Goal: Task Accomplishment & Management: Manage account settings

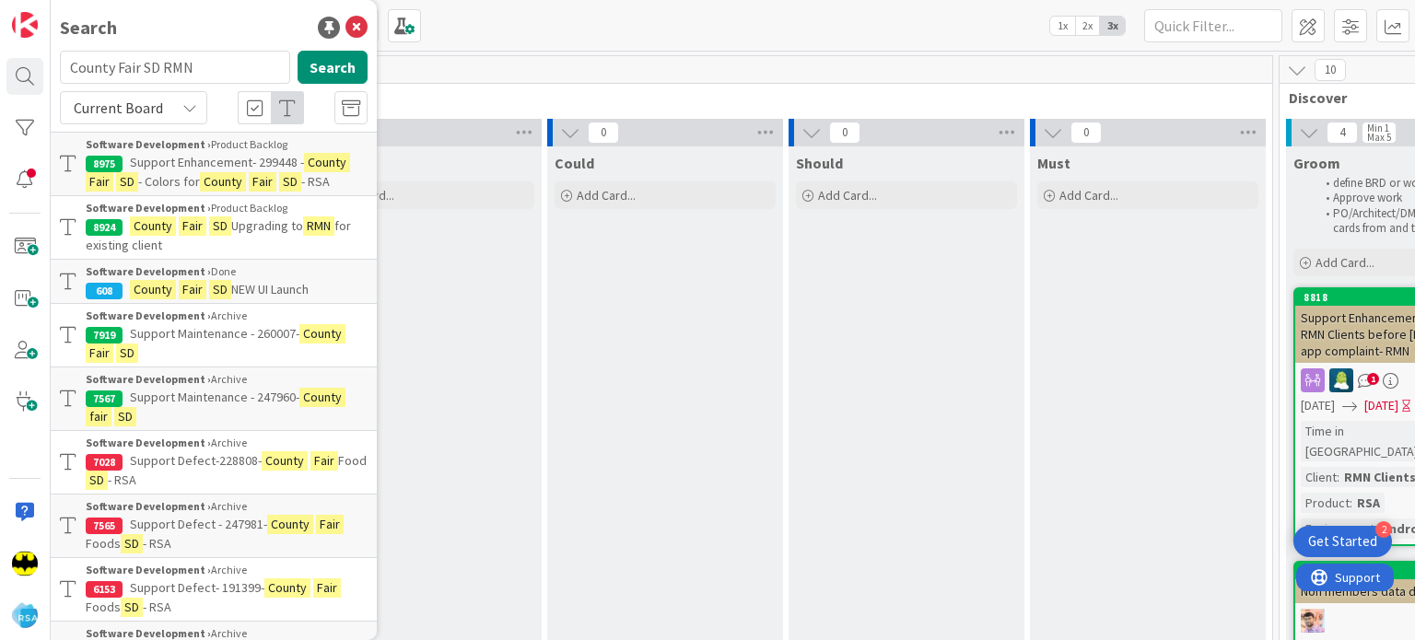
scroll to position [0, 1104]
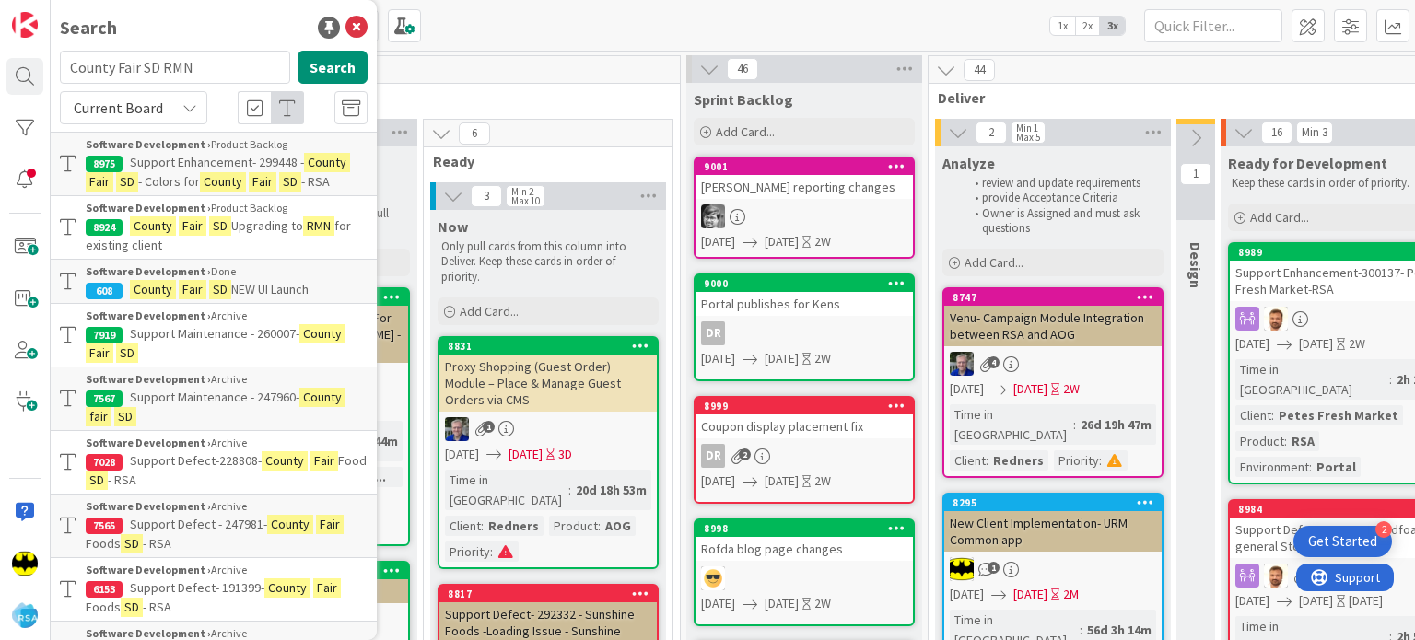
click at [188, 60] on input "County Fair SD RMN" at bounding box center [175, 67] width 230 height 33
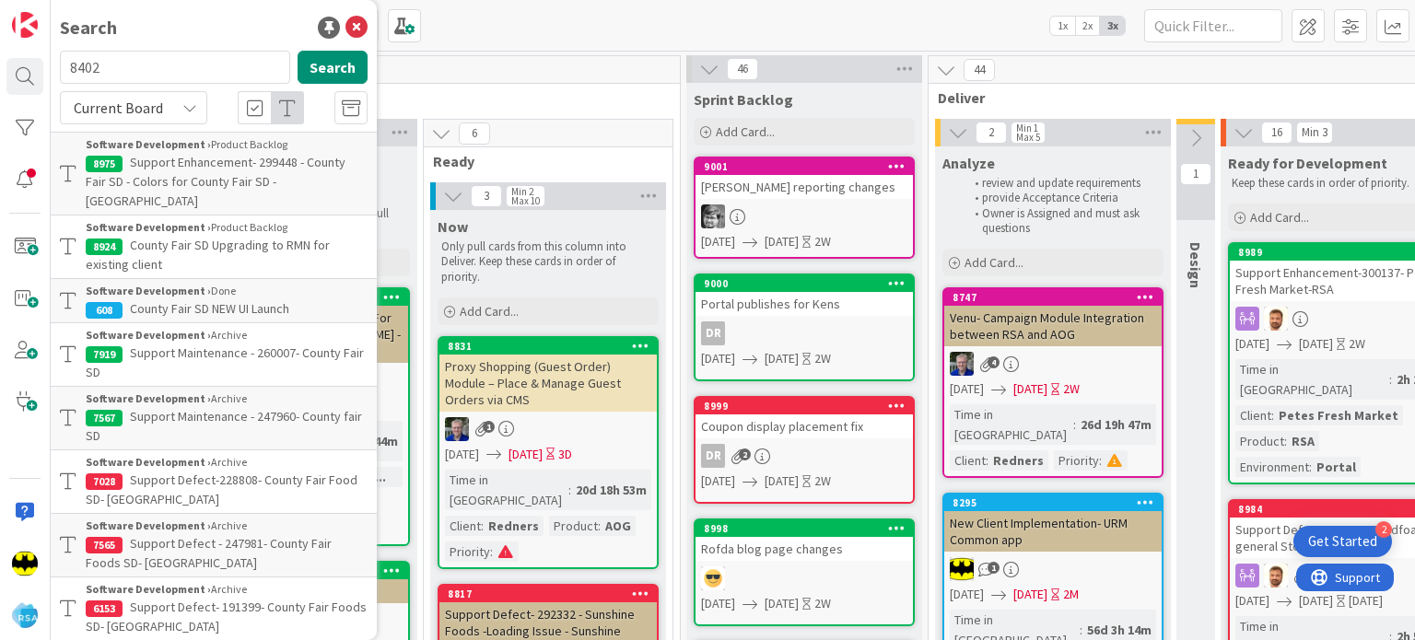
type input "8402"
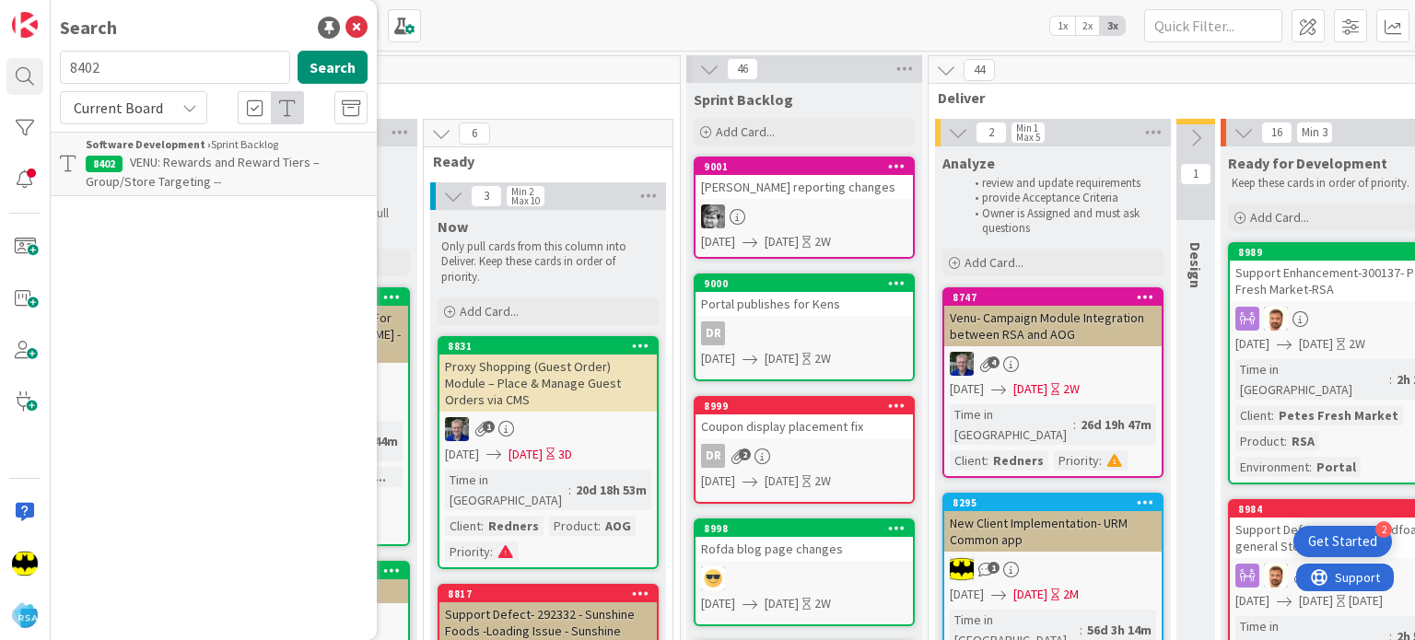
click at [269, 169] on span "VENU: Rewards and Reward Tiers – Group/Store Targeting --" at bounding box center [203, 172] width 234 height 36
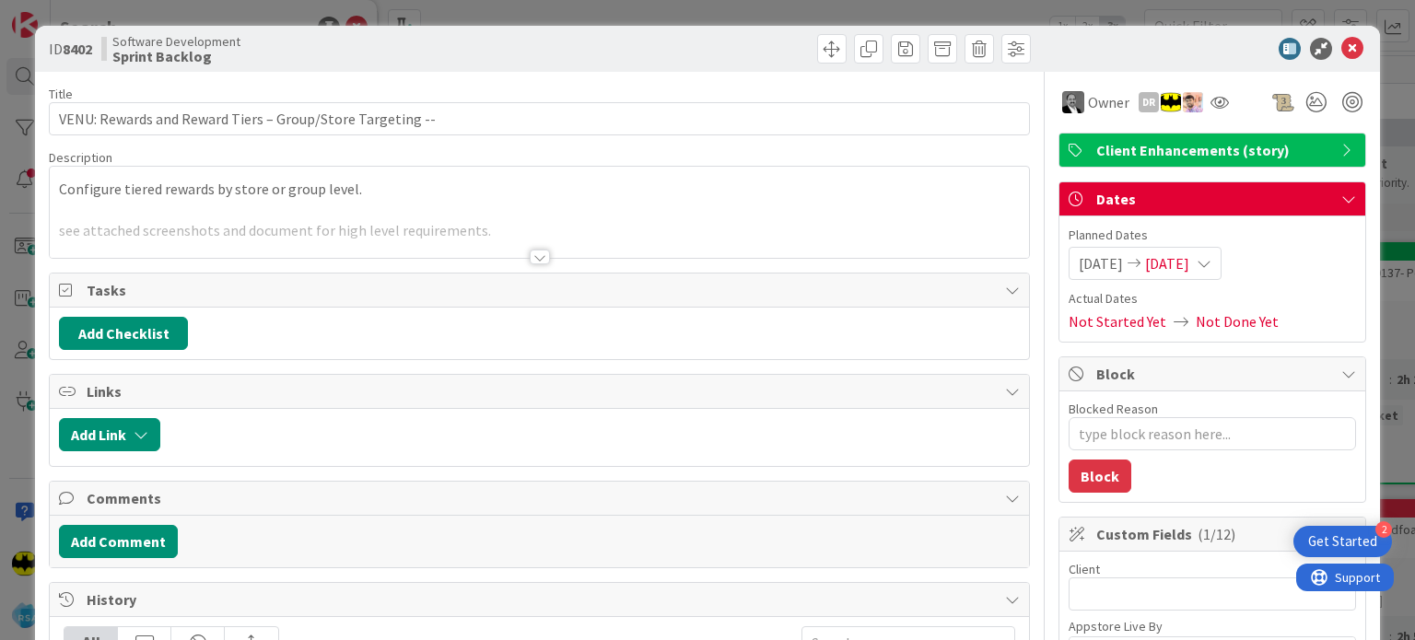
click at [551, 251] on div at bounding box center [539, 234] width 978 height 47
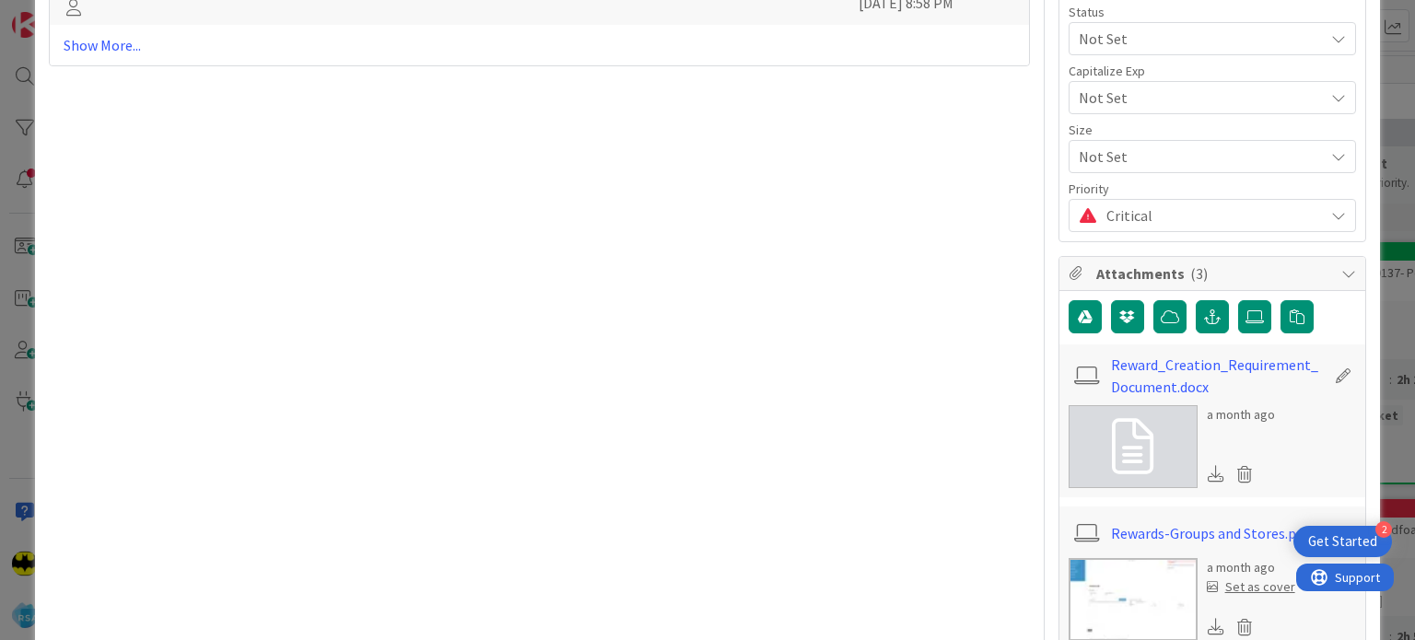
scroll to position [1105, 0]
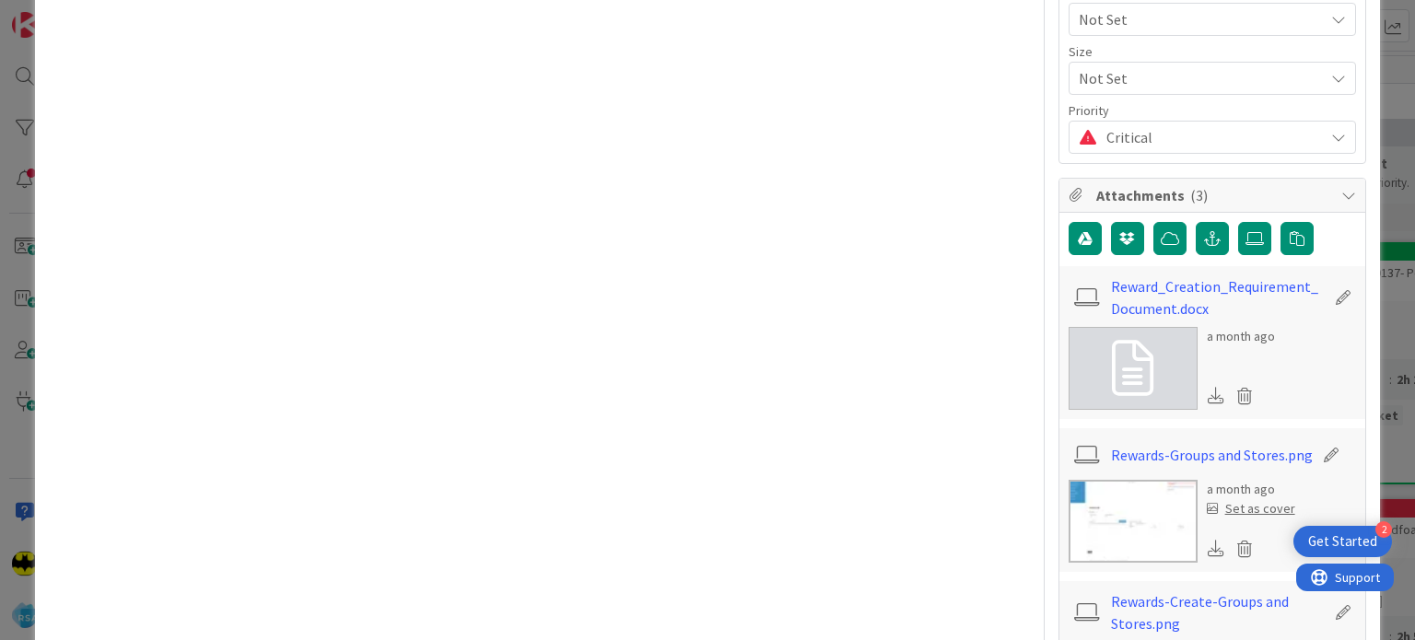
click at [1120, 341] on icon at bounding box center [1132, 368] width 41 height 55
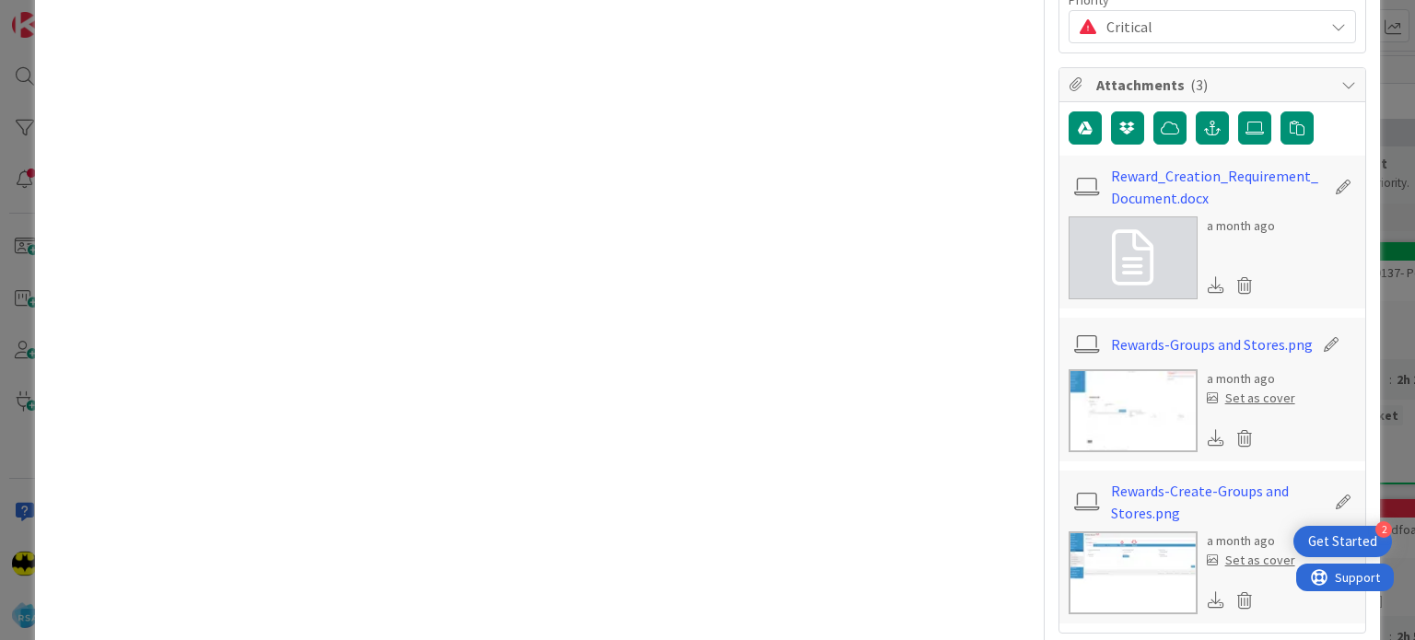
click at [1158, 411] on img at bounding box center [1132, 410] width 129 height 83
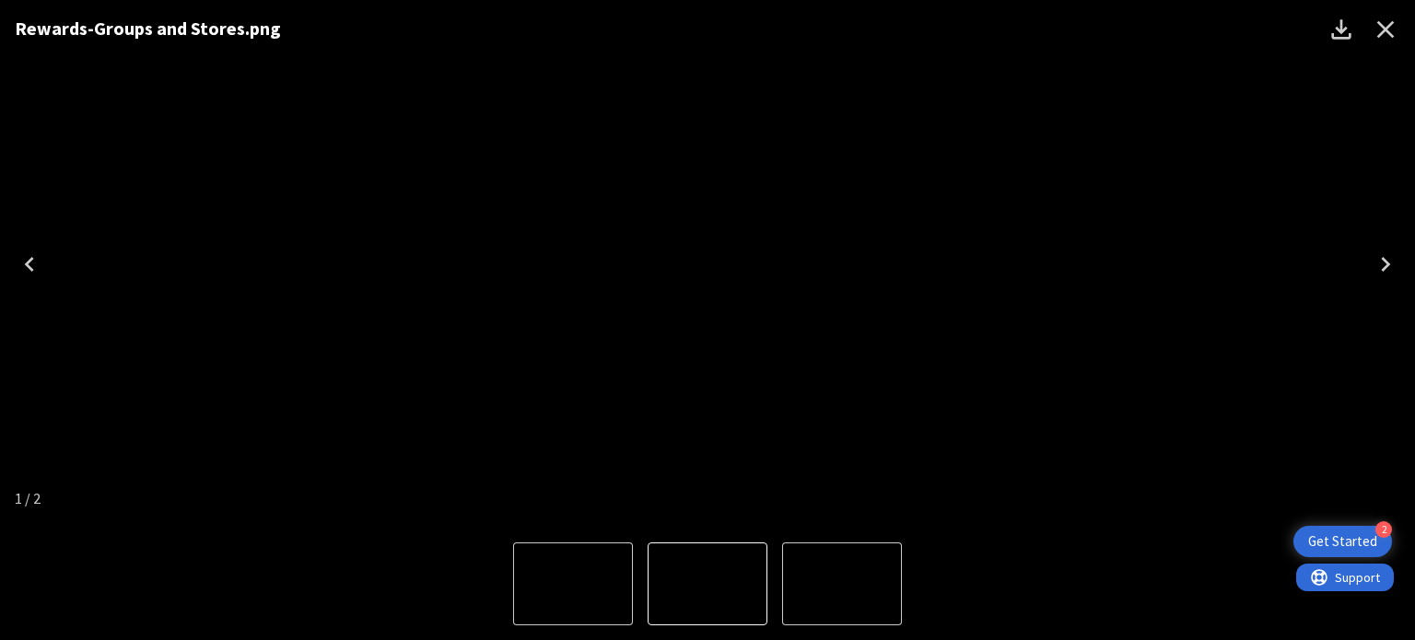
click at [707, 264] on img "1 of 2" at bounding box center [707, 264] width 0 height 0
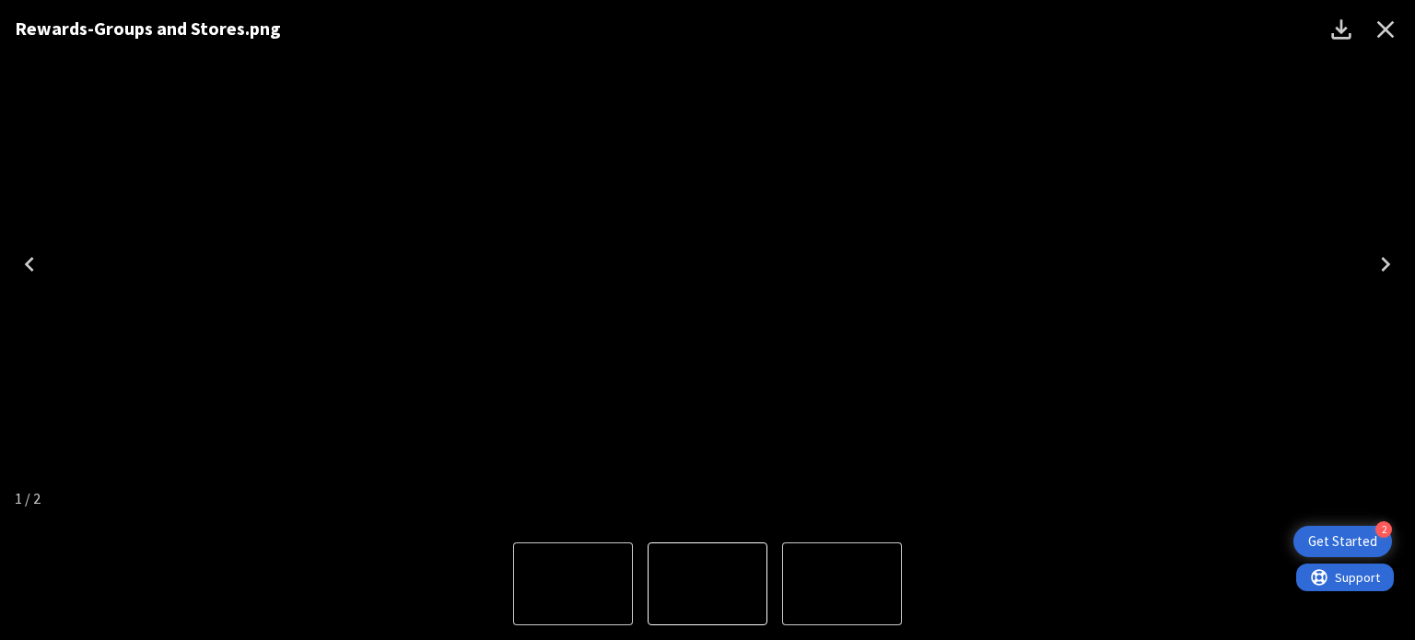
drag, startPoint x: 708, startPoint y: 423, endPoint x: 823, endPoint y: 199, distance: 251.7
click at [707, 264] on img "1 of 2" at bounding box center [707, 264] width 0 height 0
click at [1101, 219] on div "Rewards-Groups and Stores.png" at bounding box center [707, 264] width 1415 height 528
click at [707, 264] on img "1 of 2" at bounding box center [707, 264] width 0 height 0
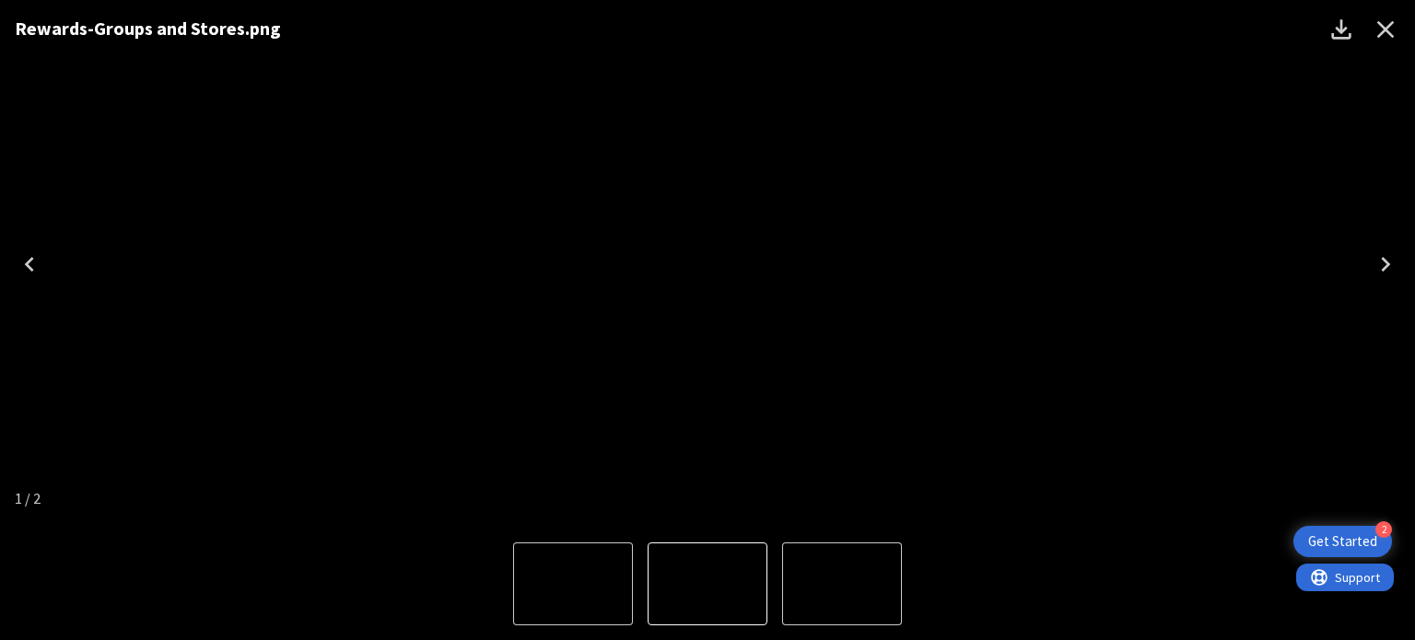
click at [995, 484] on div "Rewards-Groups and Stores.png" at bounding box center [707, 264] width 1415 height 528
click at [707, 584] on img "1 of 2" at bounding box center [707, 584] width 0 height 0
click at [965, 258] on div "Rewards-Groups and Stores.png" at bounding box center [707, 264] width 1415 height 528
click at [1390, 17] on icon "Close" at bounding box center [1385, 29] width 29 height 29
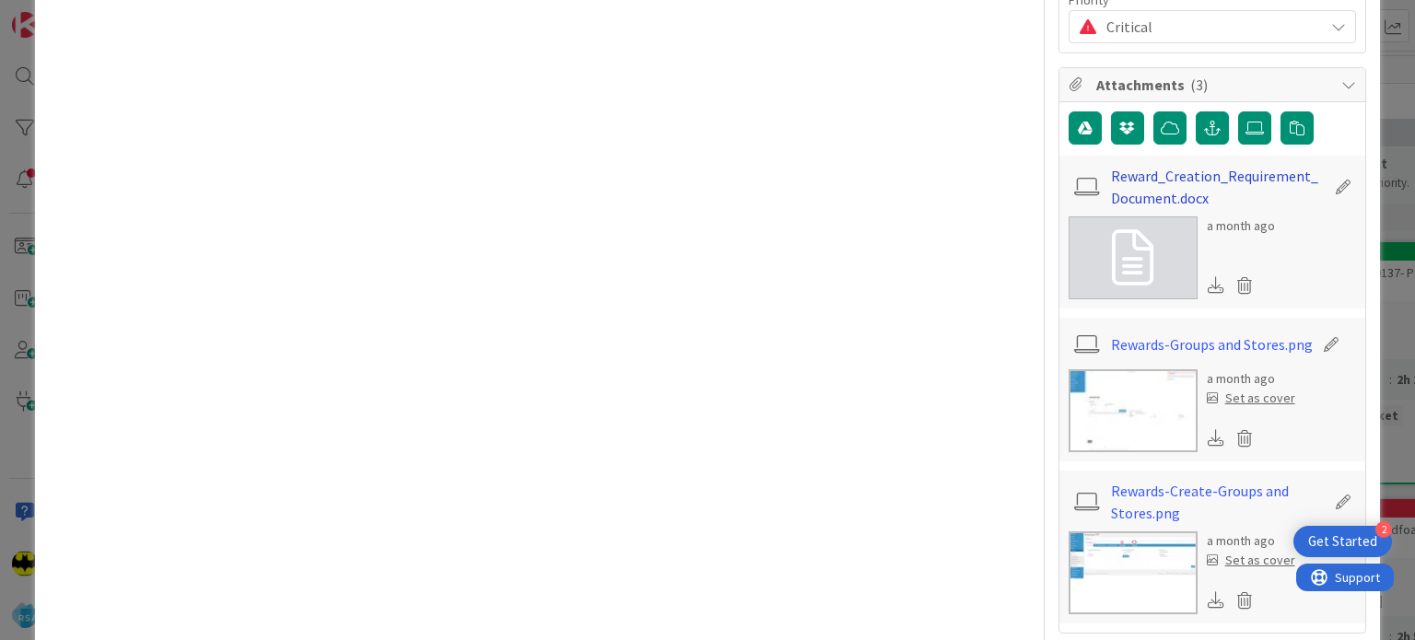
type textarea "x"
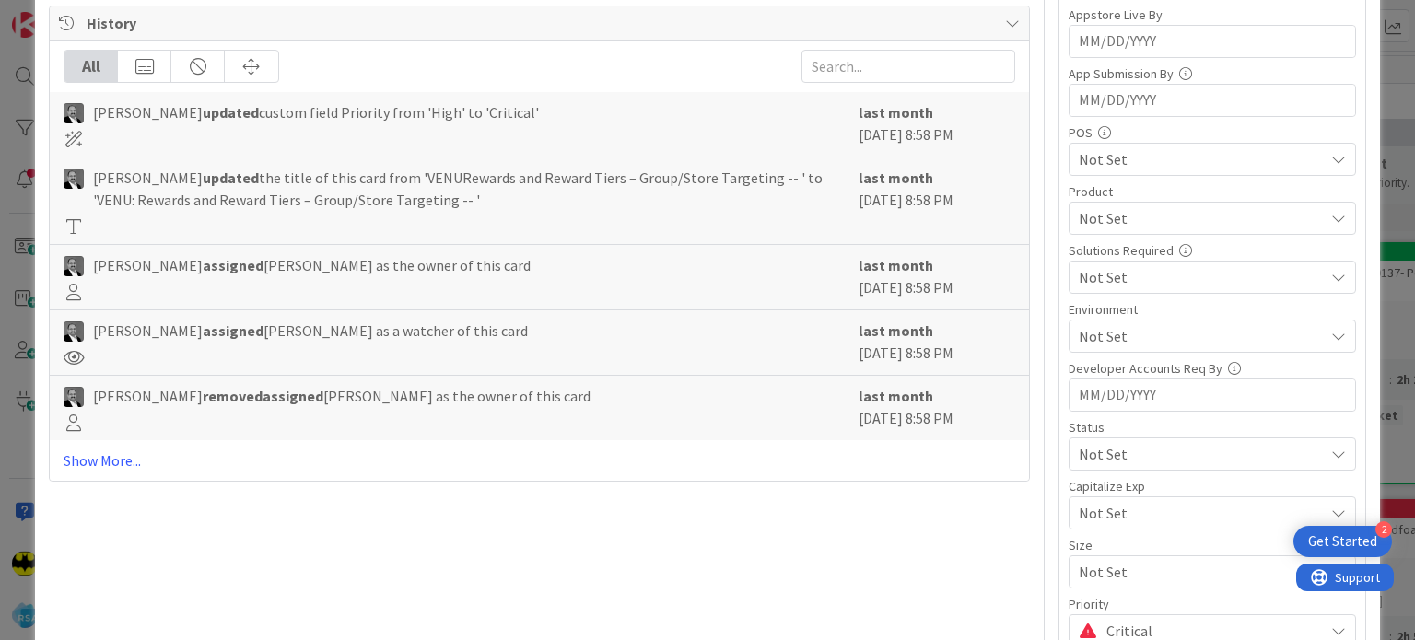
scroll to position [0, 0]
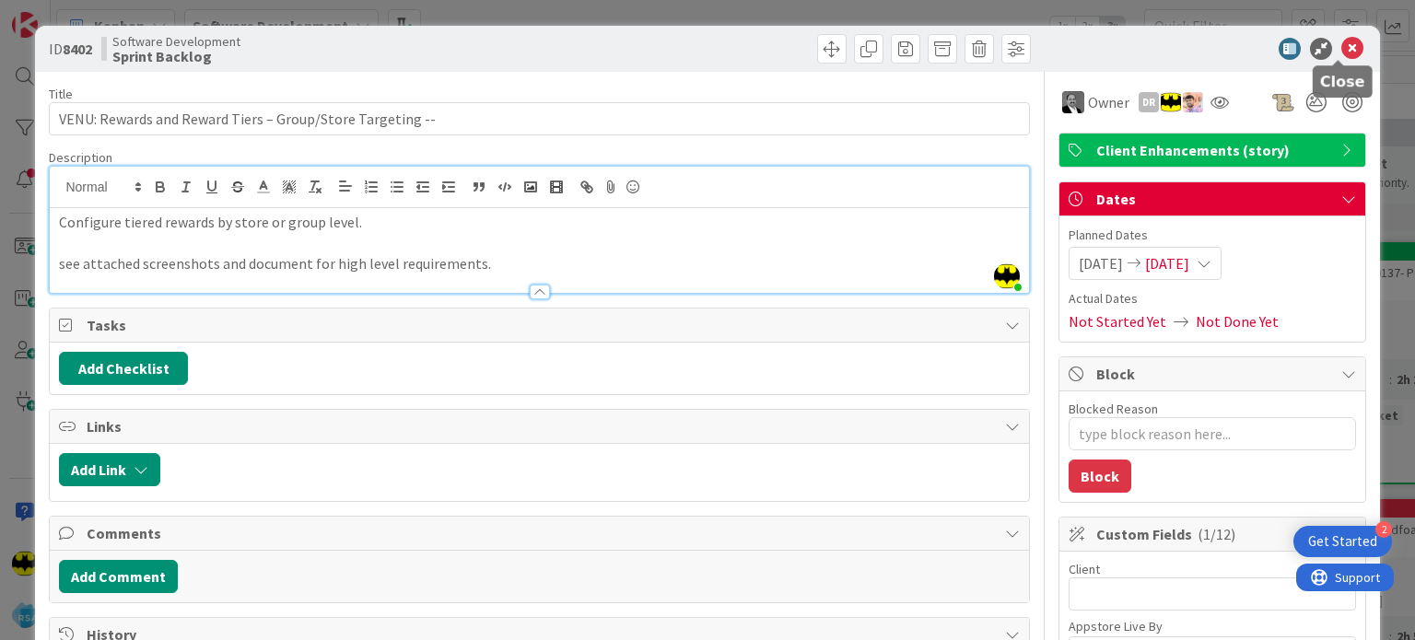
click at [1347, 50] on icon at bounding box center [1352, 49] width 22 height 22
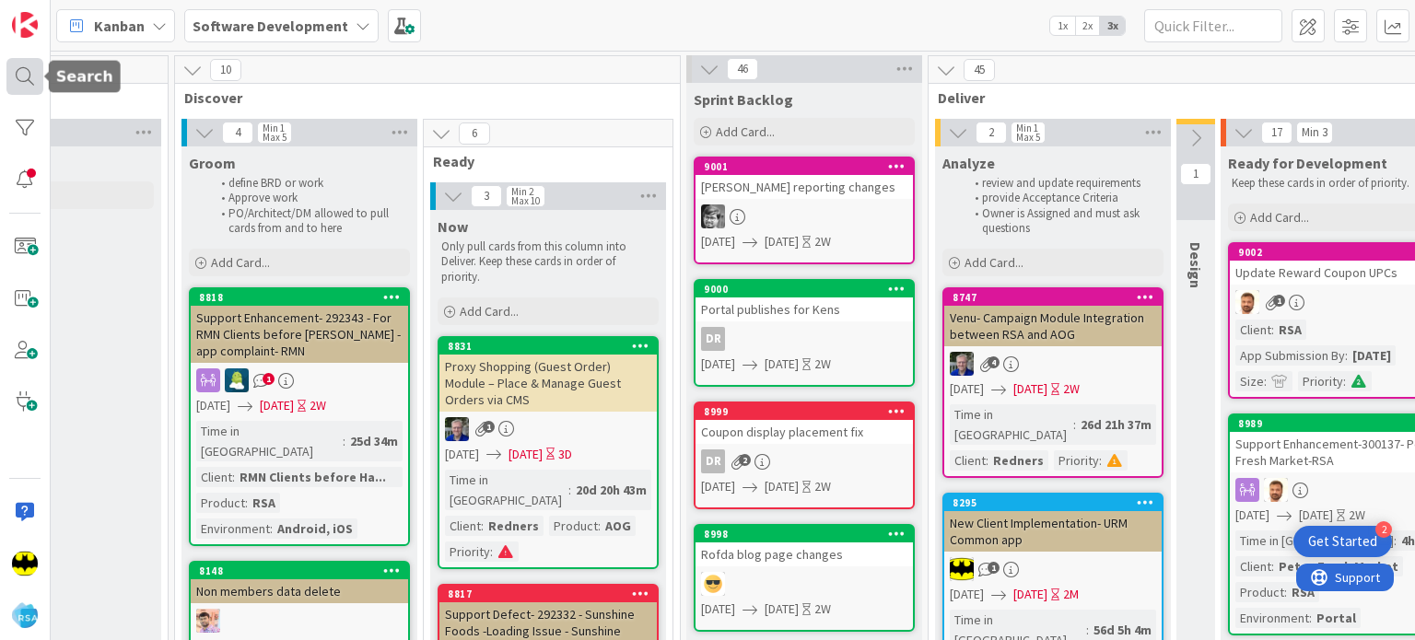
click at [9, 87] on div at bounding box center [24, 76] width 37 height 37
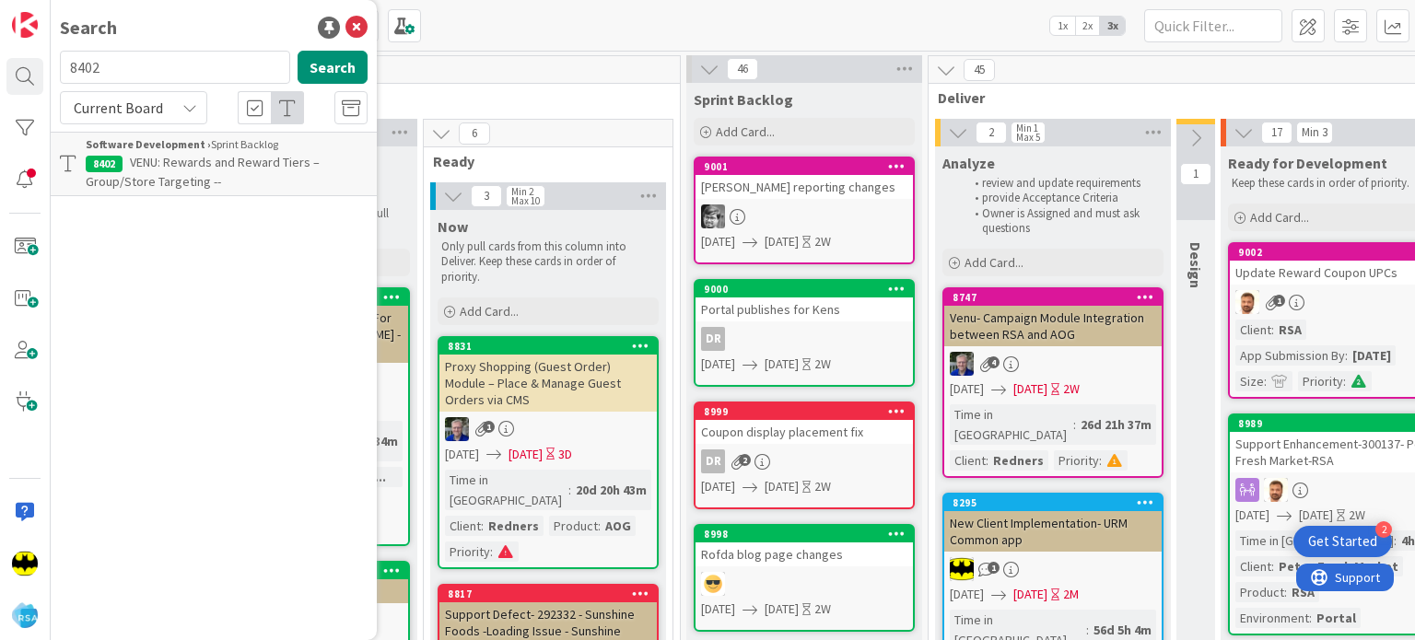
click at [124, 52] on input "8402" at bounding box center [175, 67] width 230 height 33
type input "8935"
click at [214, 159] on span "RMN clients pending changes backend" at bounding box center [236, 162] width 212 height 17
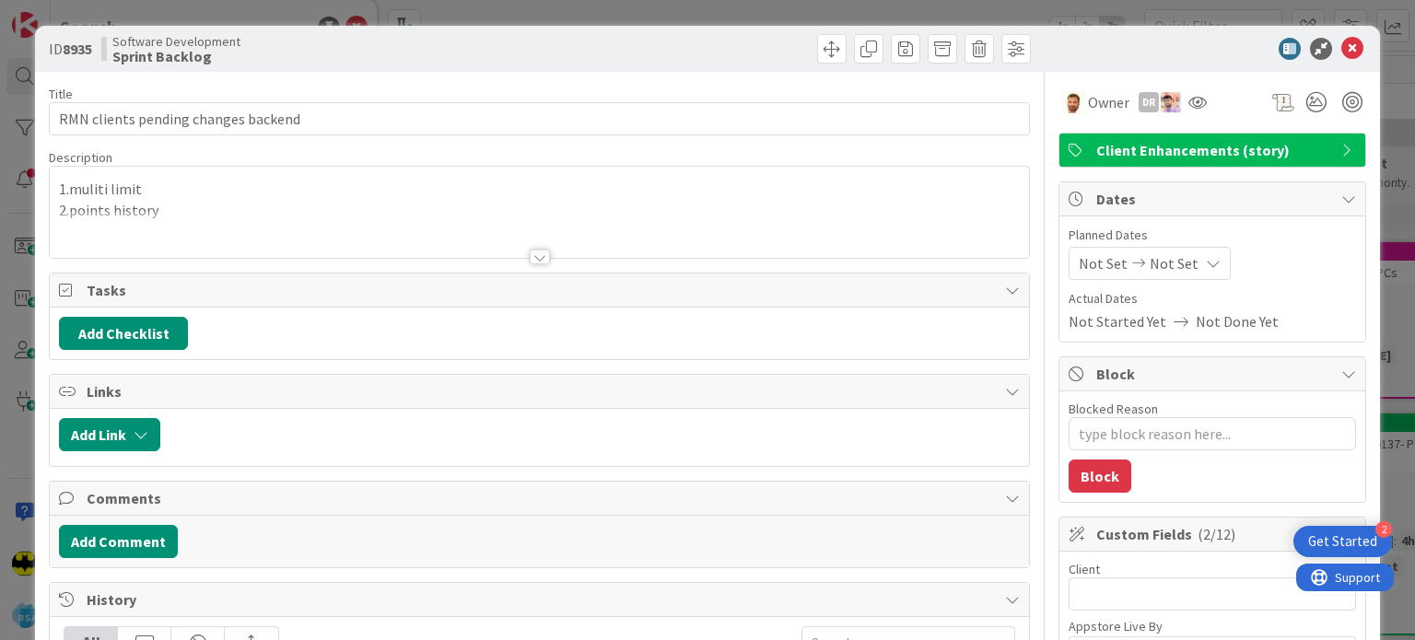
type textarea "x"
click at [530, 252] on div at bounding box center [540, 257] width 20 height 15
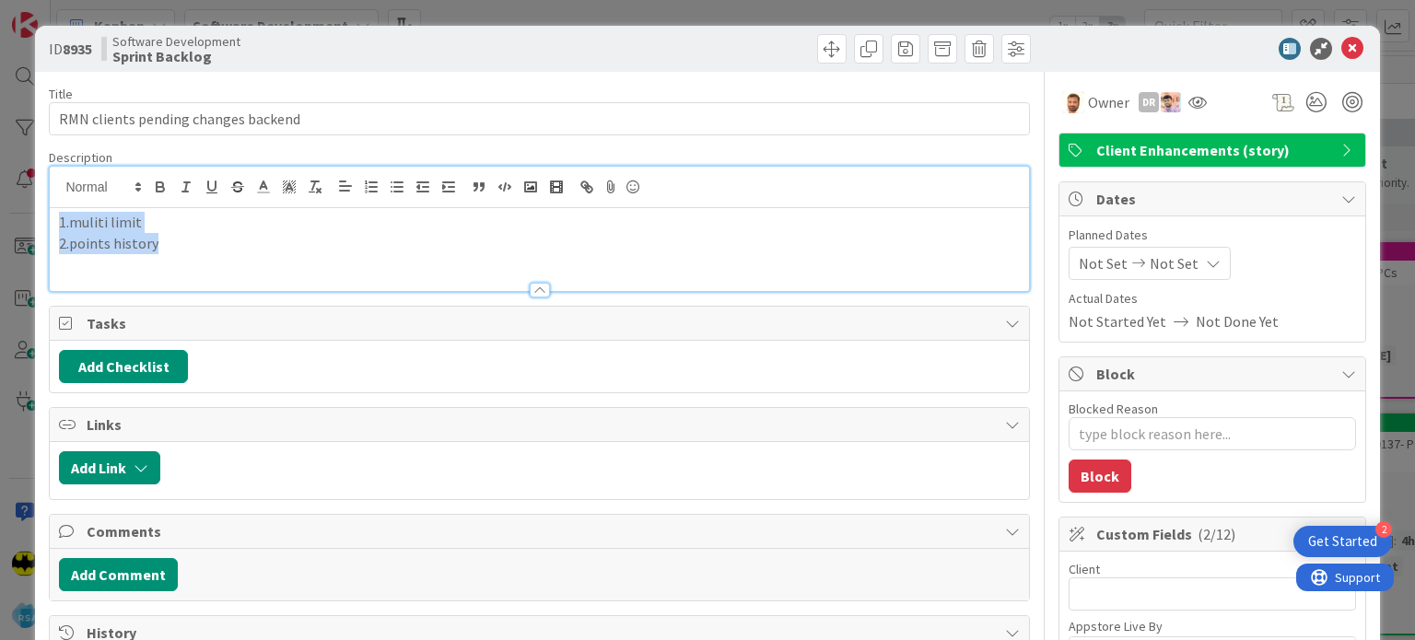
drag, startPoint x: 166, startPoint y: 250, endPoint x: 52, endPoint y: 223, distance: 117.3
click at [52, 223] on div "1.muliti limit 2.points history" at bounding box center [539, 249] width 978 height 83
click at [318, 255] on div "1.muliti limit 2.points history" at bounding box center [539, 249] width 978 height 83
click at [1341, 54] on icon at bounding box center [1352, 49] width 22 height 22
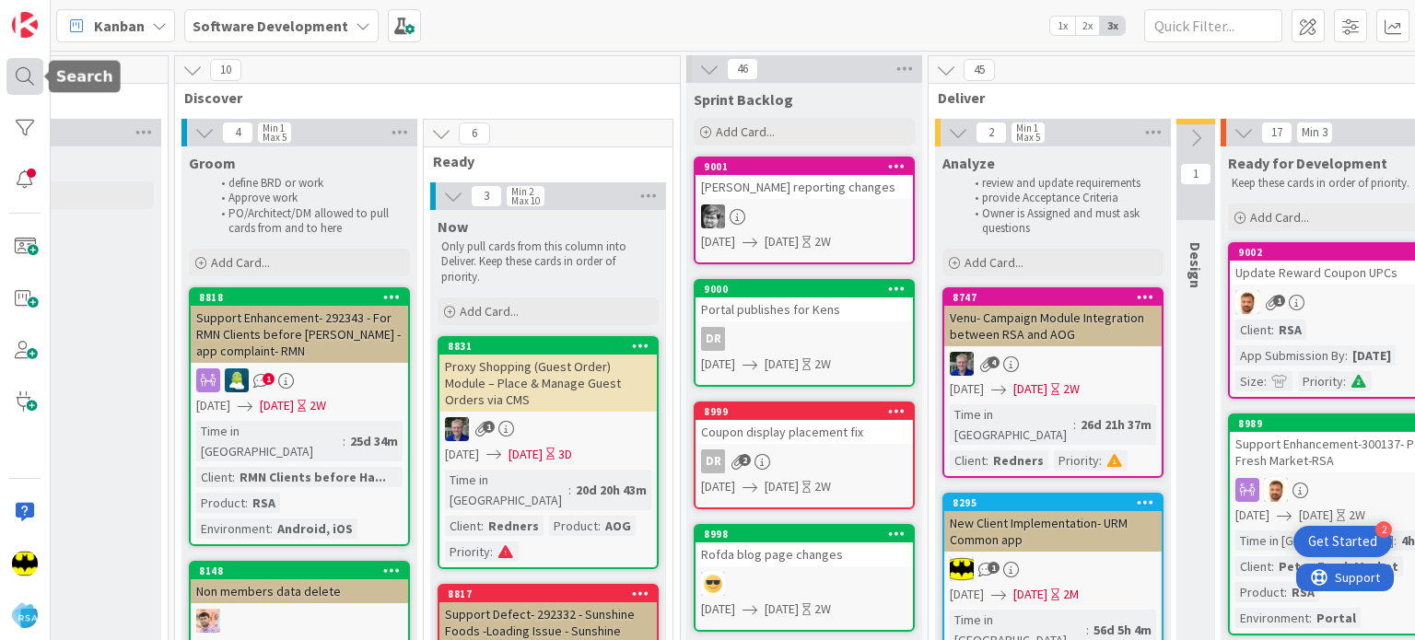
click at [33, 79] on div at bounding box center [24, 76] width 37 height 37
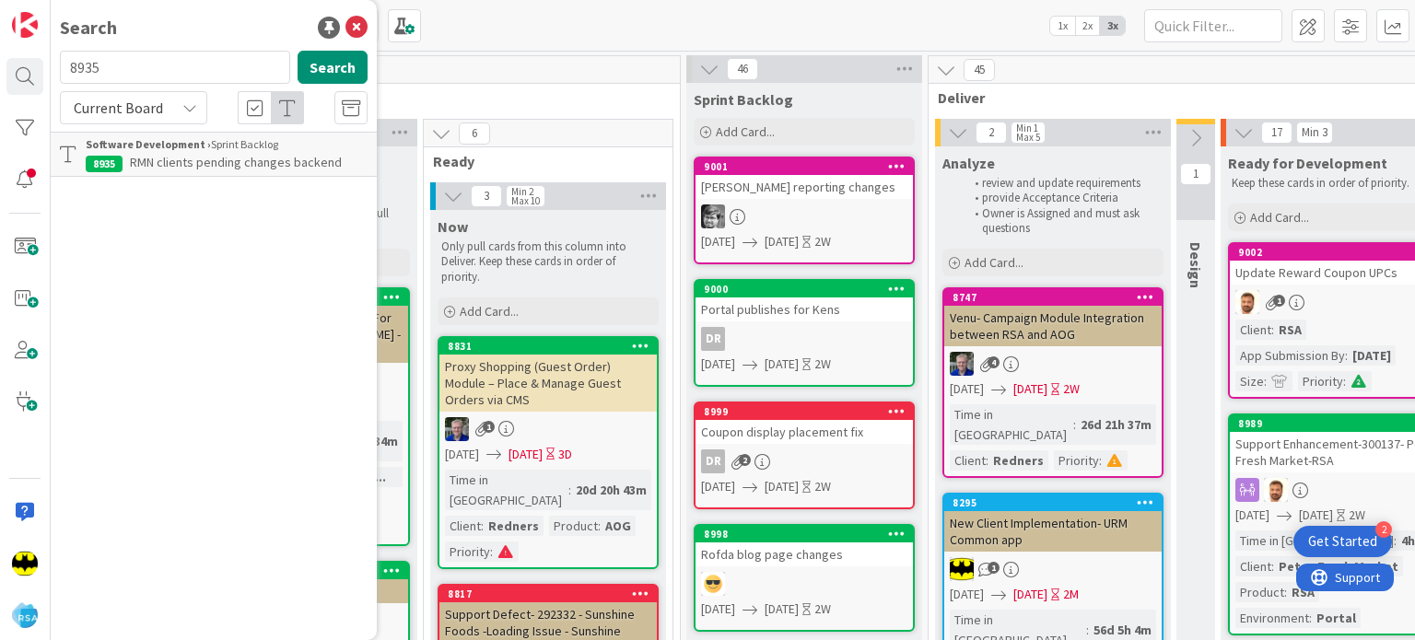
click at [123, 70] on input "8935" at bounding box center [175, 67] width 230 height 33
type input "8747"
click at [197, 165] on span "Venu- Campaign Module Integration between RSA and AOG" at bounding box center [205, 172] width 239 height 36
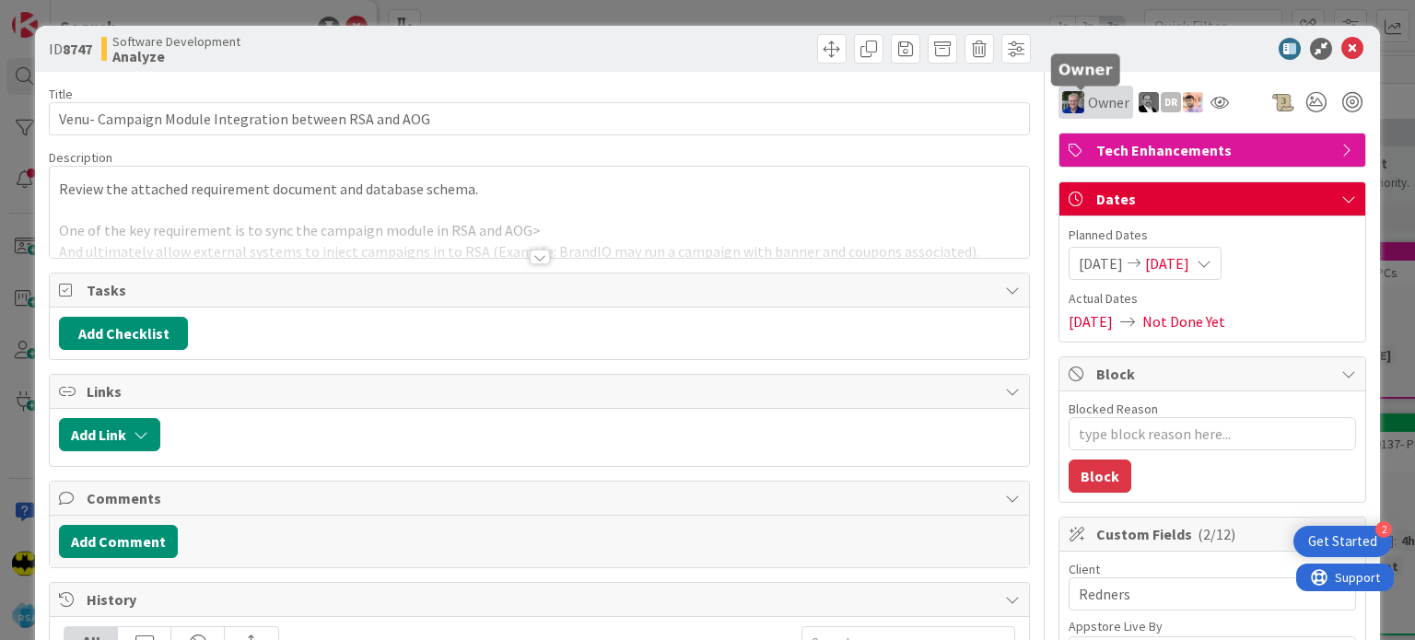
click at [1102, 102] on span "Owner" at bounding box center [1108, 102] width 41 height 22
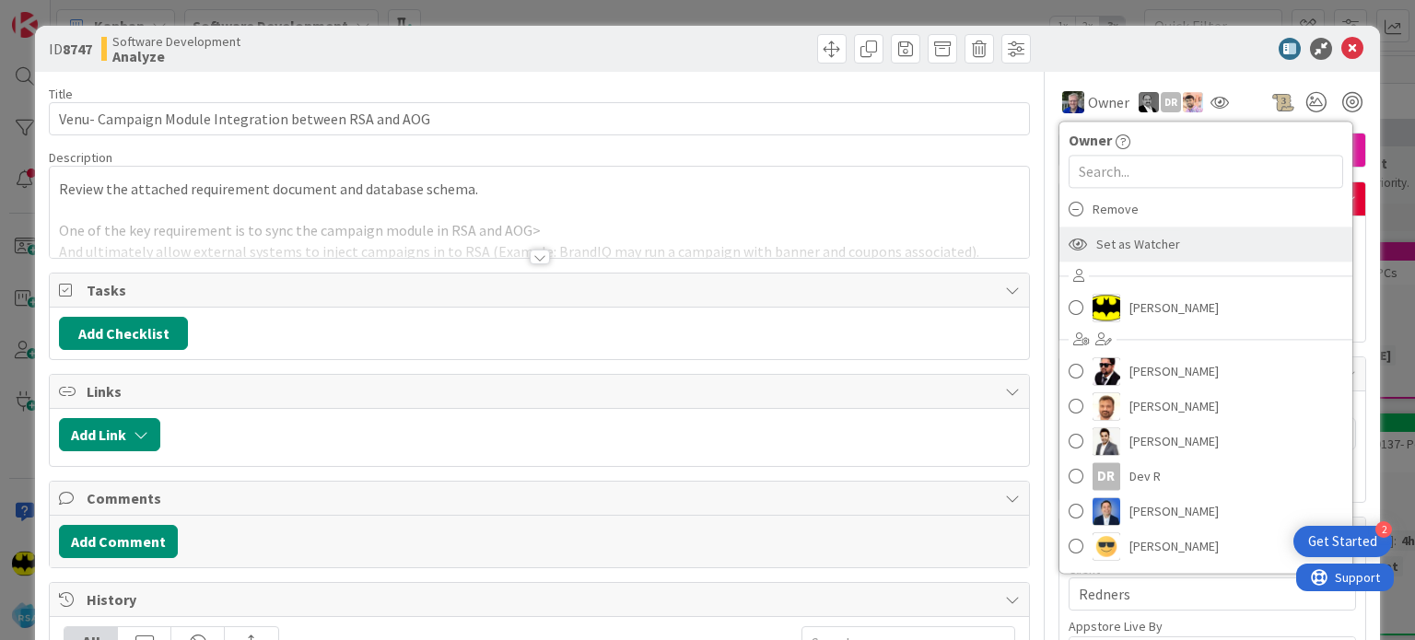
click at [1137, 252] on span "Set as Watcher" at bounding box center [1138, 244] width 84 height 28
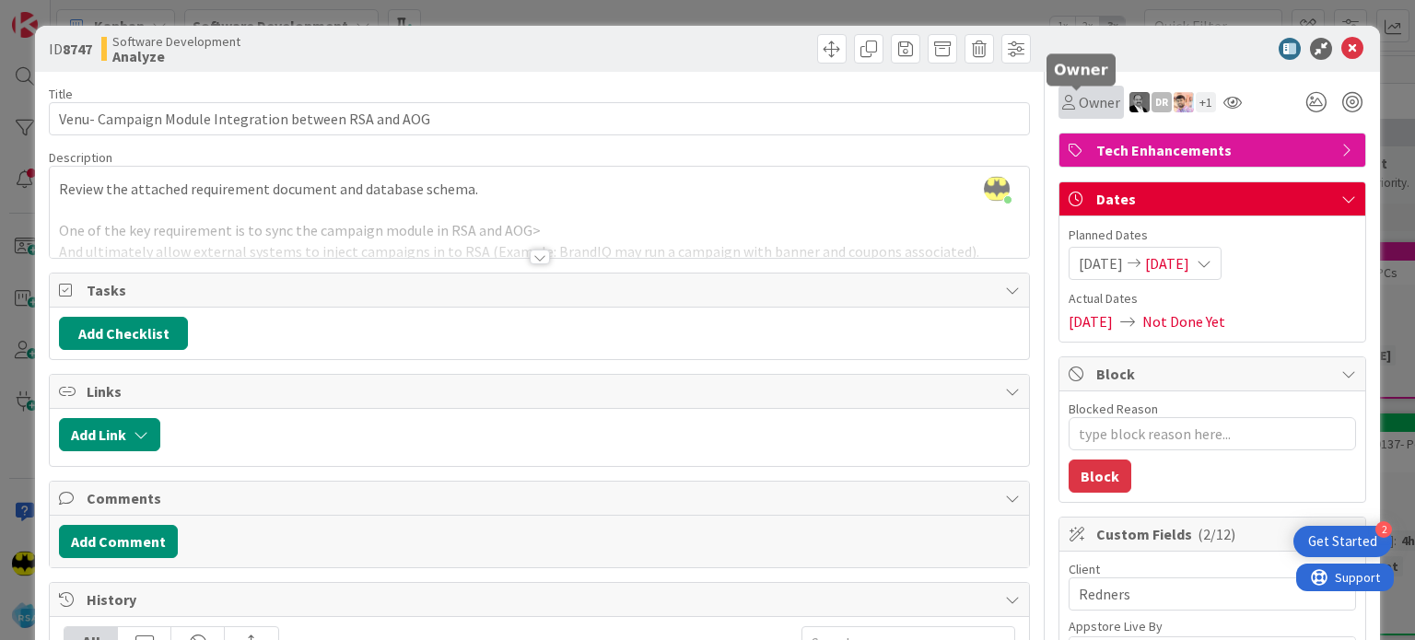
click at [1079, 101] on span "Owner" at bounding box center [1099, 102] width 41 height 22
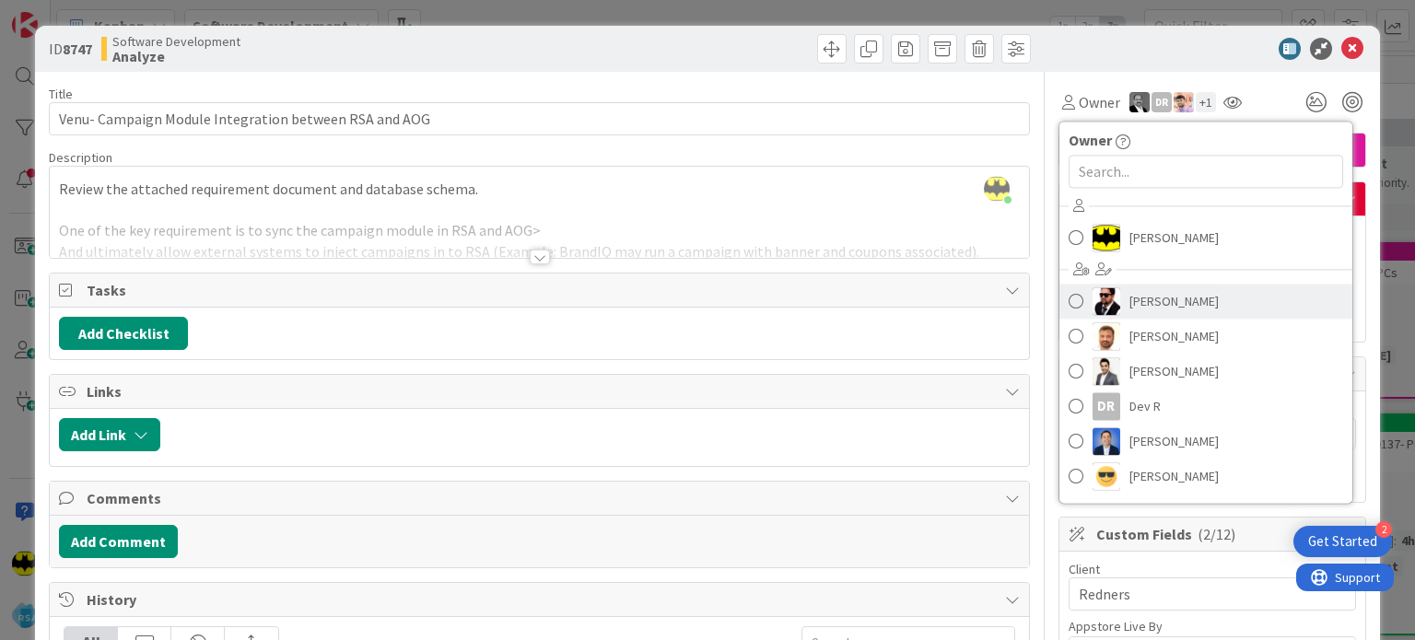
click at [1112, 307] on link "[PERSON_NAME]" at bounding box center [1205, 301] width 293 height 35
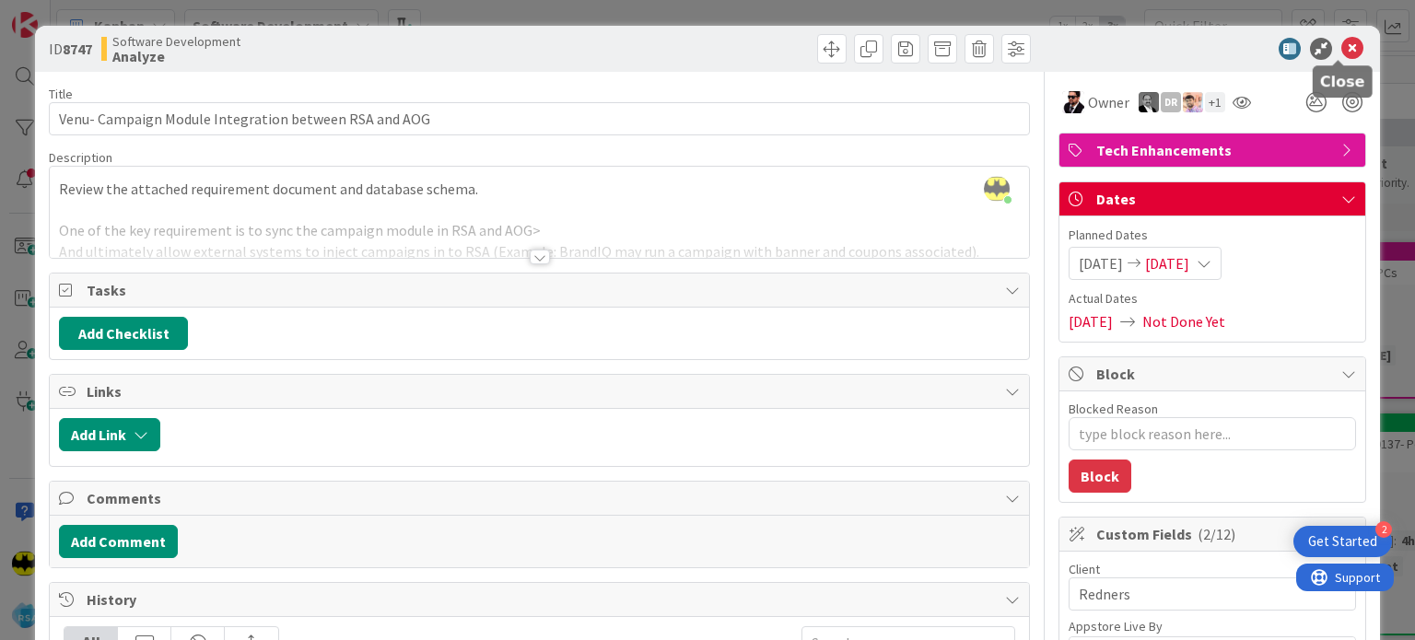
click at [1341, 47] on icon at bounding box center [1352, 49] width 22 height 22
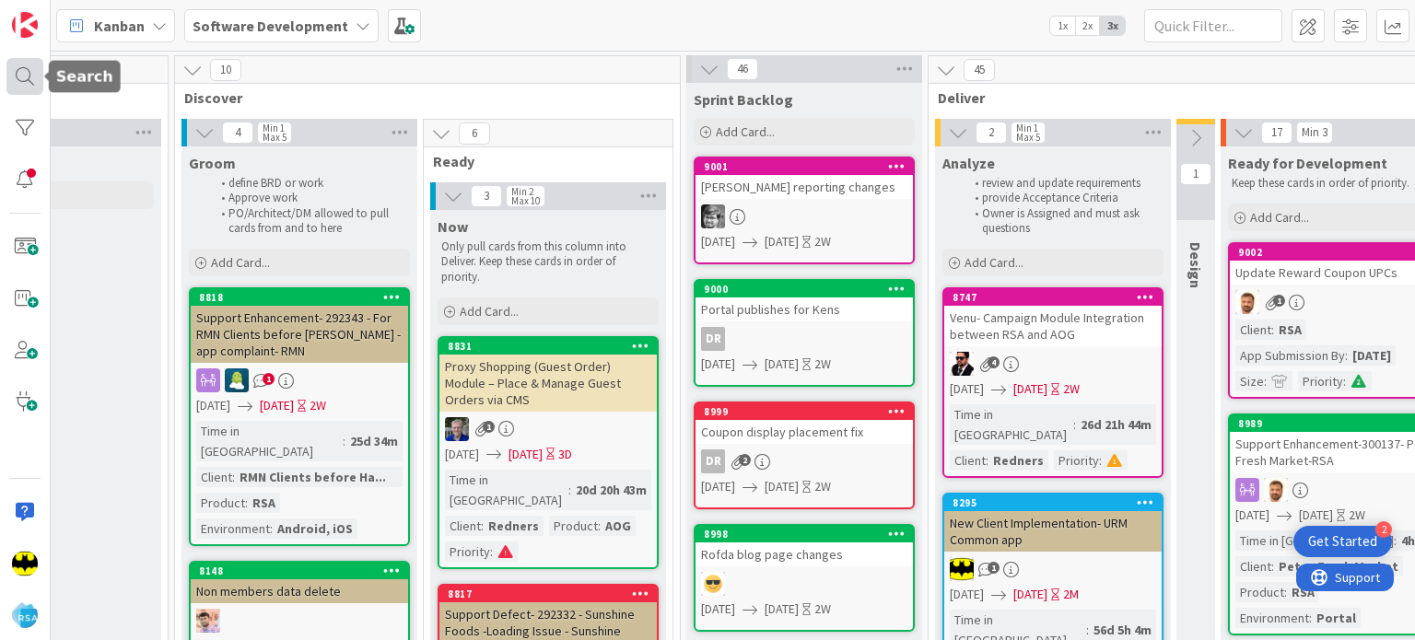
click at [18, 73] on div at bounding box center [24, 76] width 37 height 37
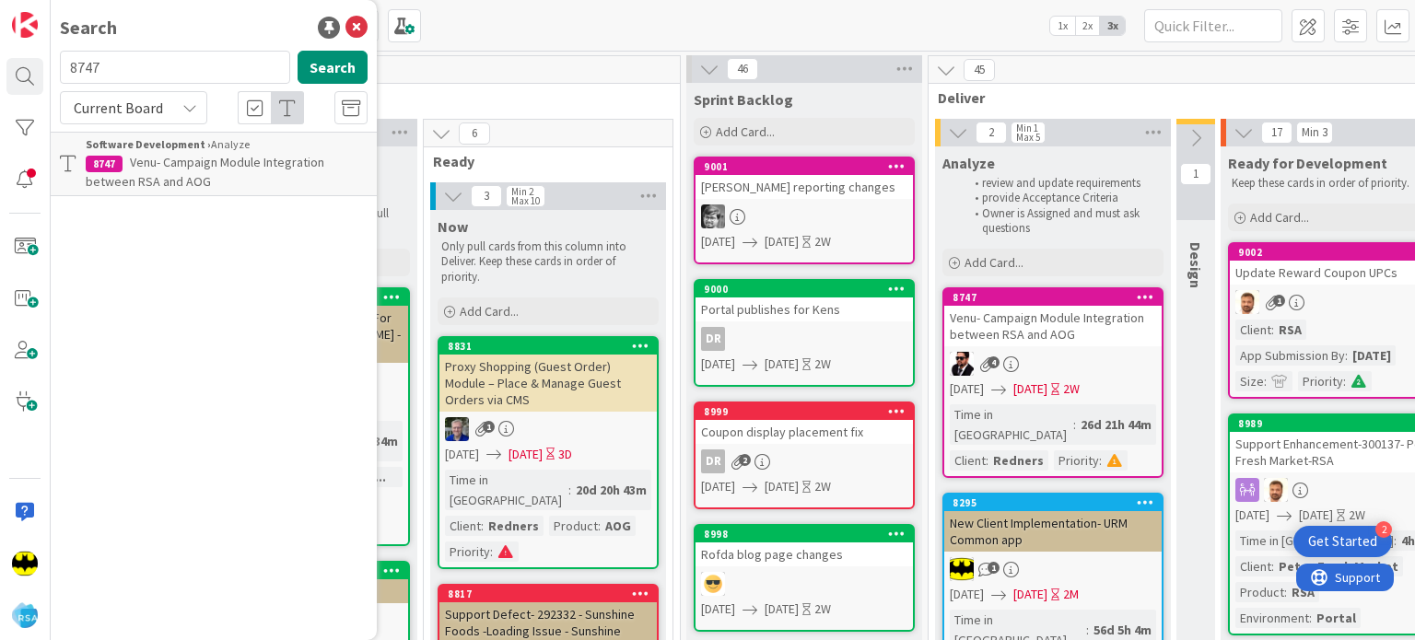
click at [186, 156] on span "Venu- Campaign Module Integration between RSA and AOG" at bounding box center [205, 172] width 239 height 36
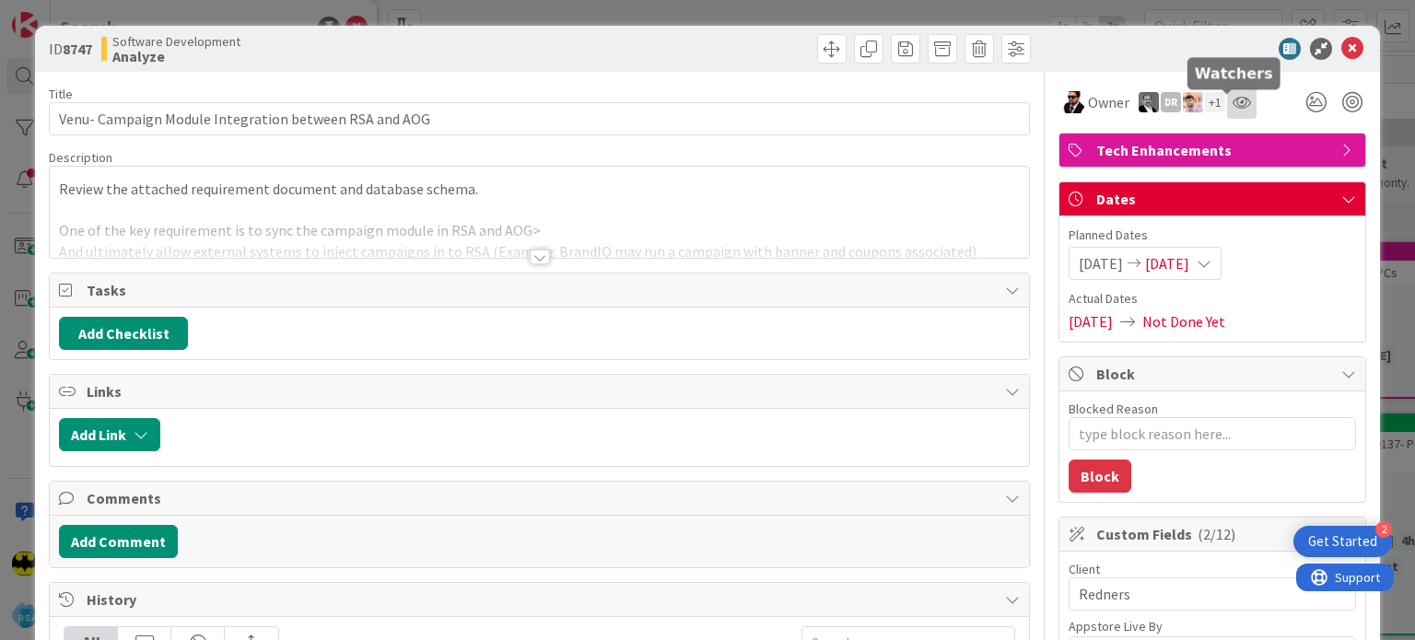
click at [1232, 95] on icon at bounding box center [1241, 102] width 18 height 15
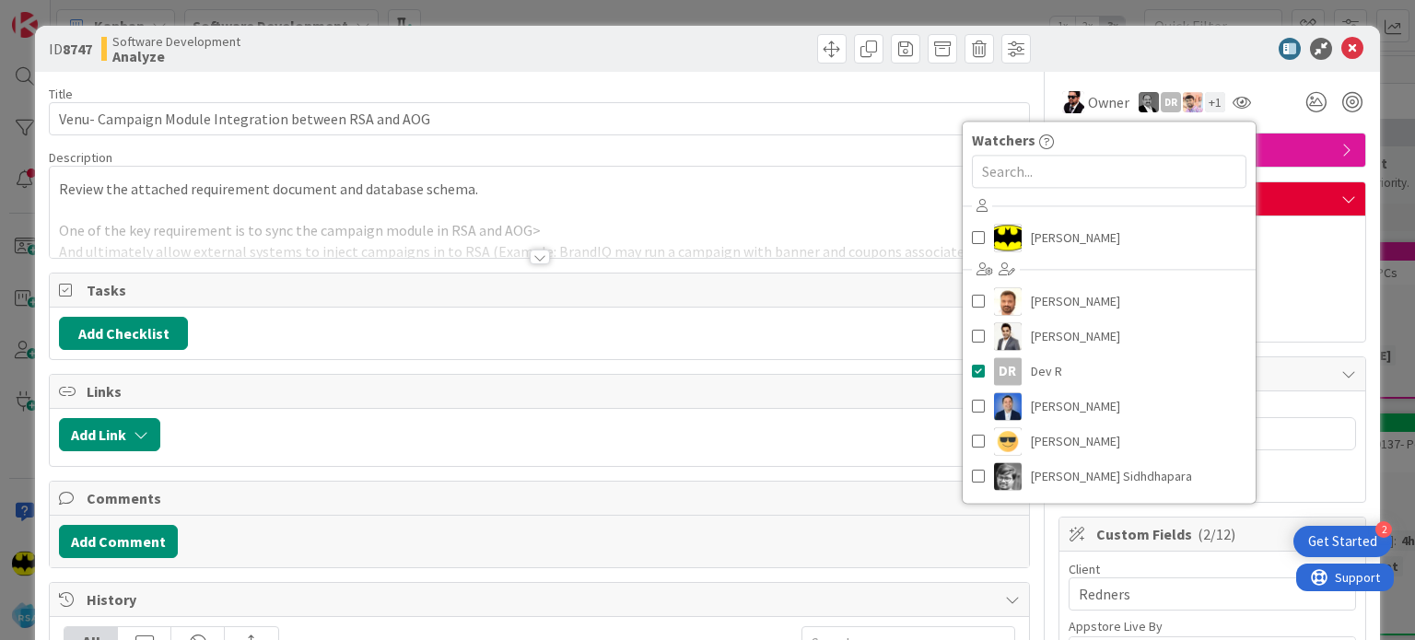
click at [1205, 95] on div "+ 1" at bounding box center [1215, 102] width 20 height 20
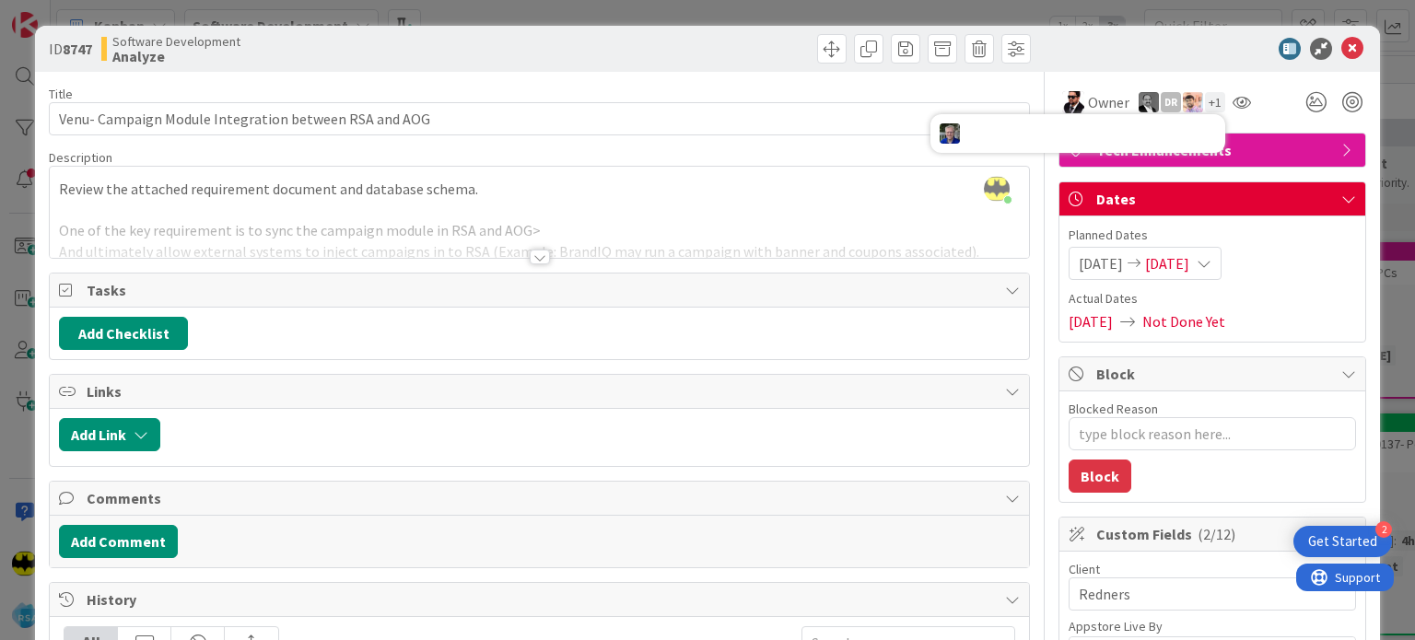
click at [1261, 101] on div "Owner DR + 1 Watchers [PERSON_NAME] [PERSON_NAME] [PERSON_NAME] DR [PERSON_NAME…" at bounding box center [1212, 102] width 308 height 33
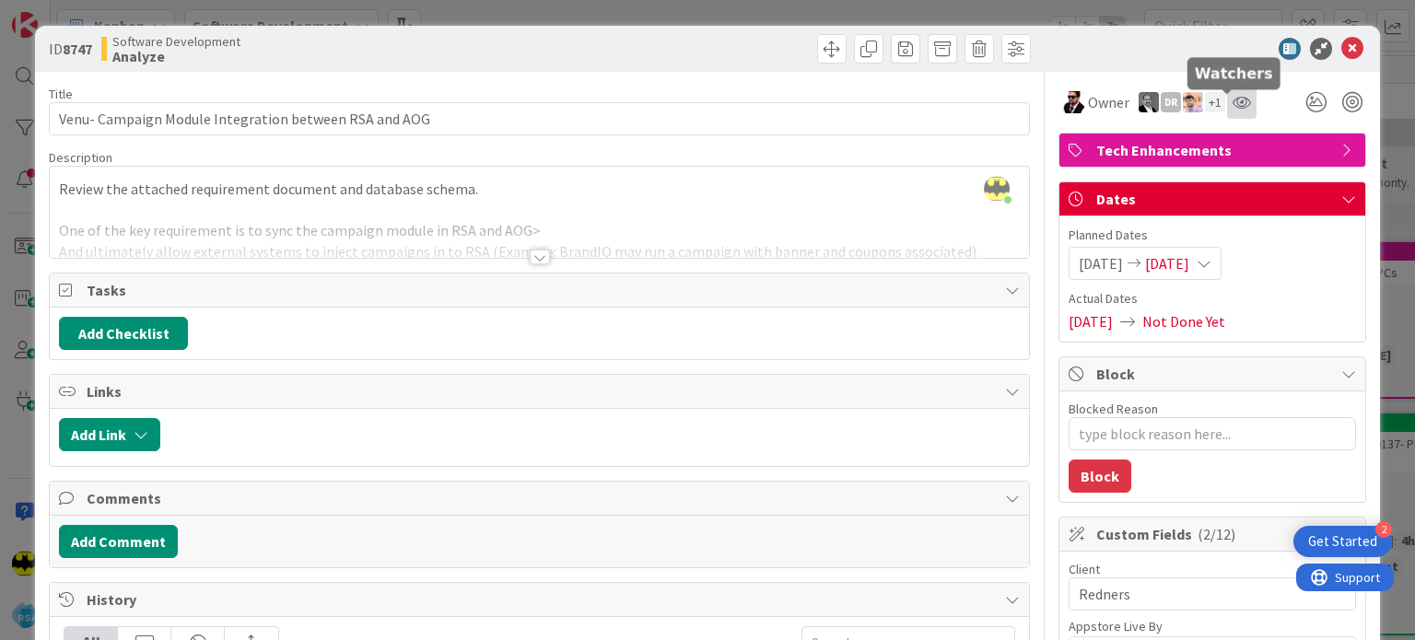
click at [1232, 99] on icon at bounding box center [1241, 102] width 18 height 15
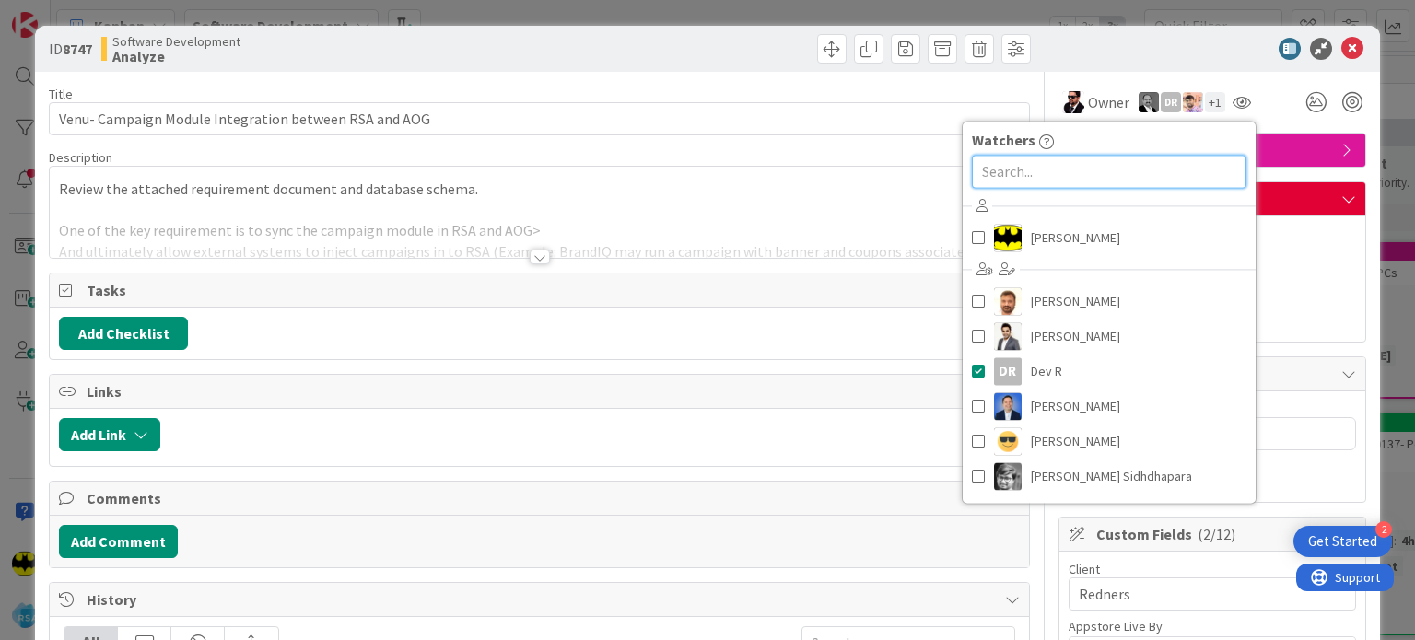
click at [1100, 165] on input "text" at bounding box center [1109, 171] width 274 height 33
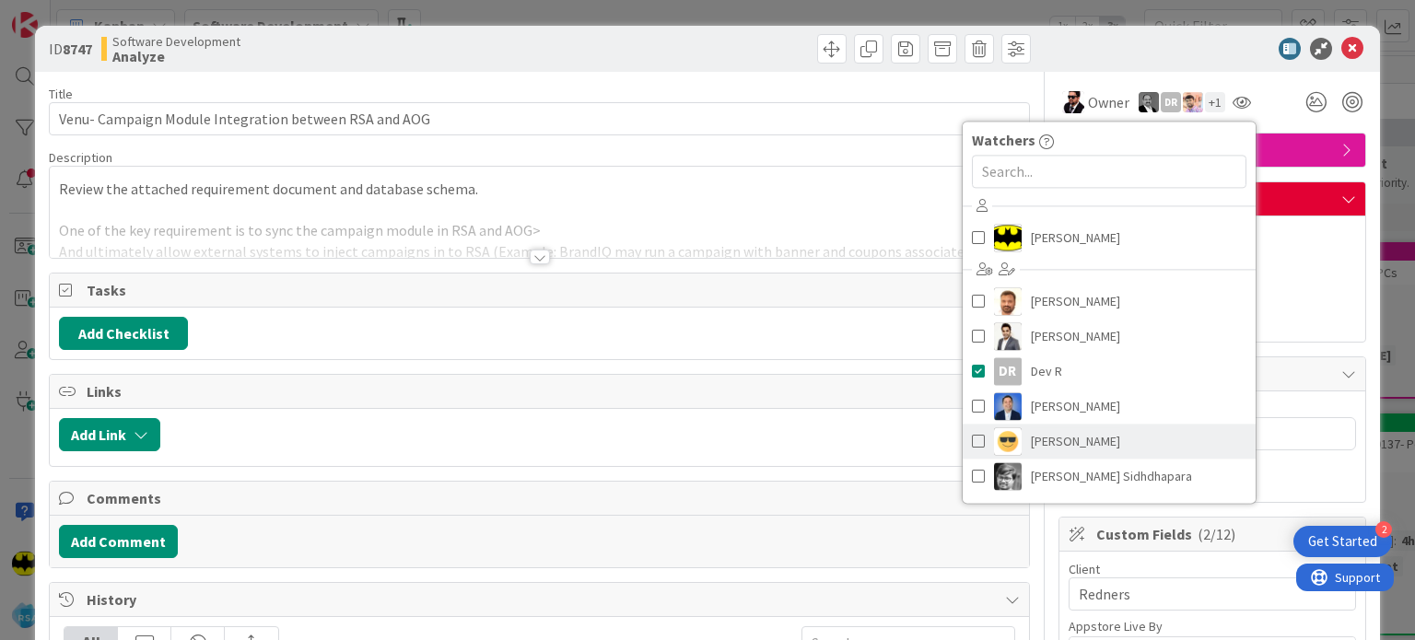
click at [1046, 433] on span "[PERSON_NAME]" at bounding box center [1075, 441] width 89 height 28
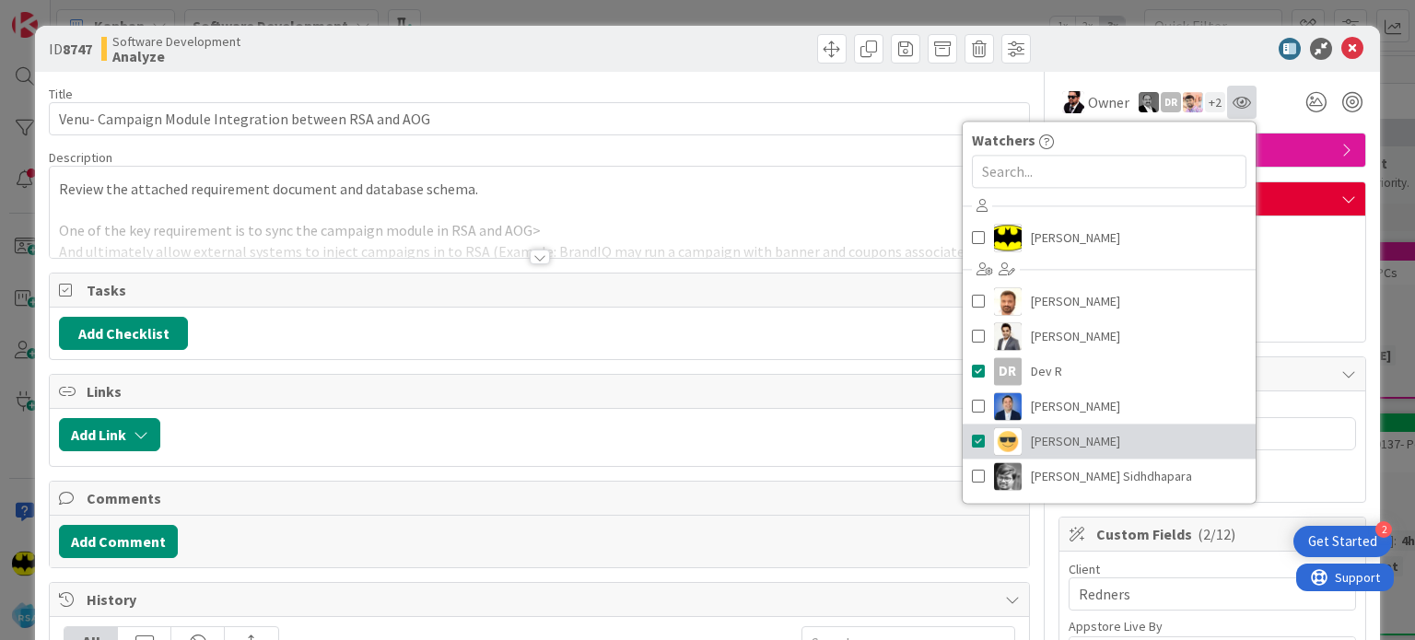
type textarea "x"
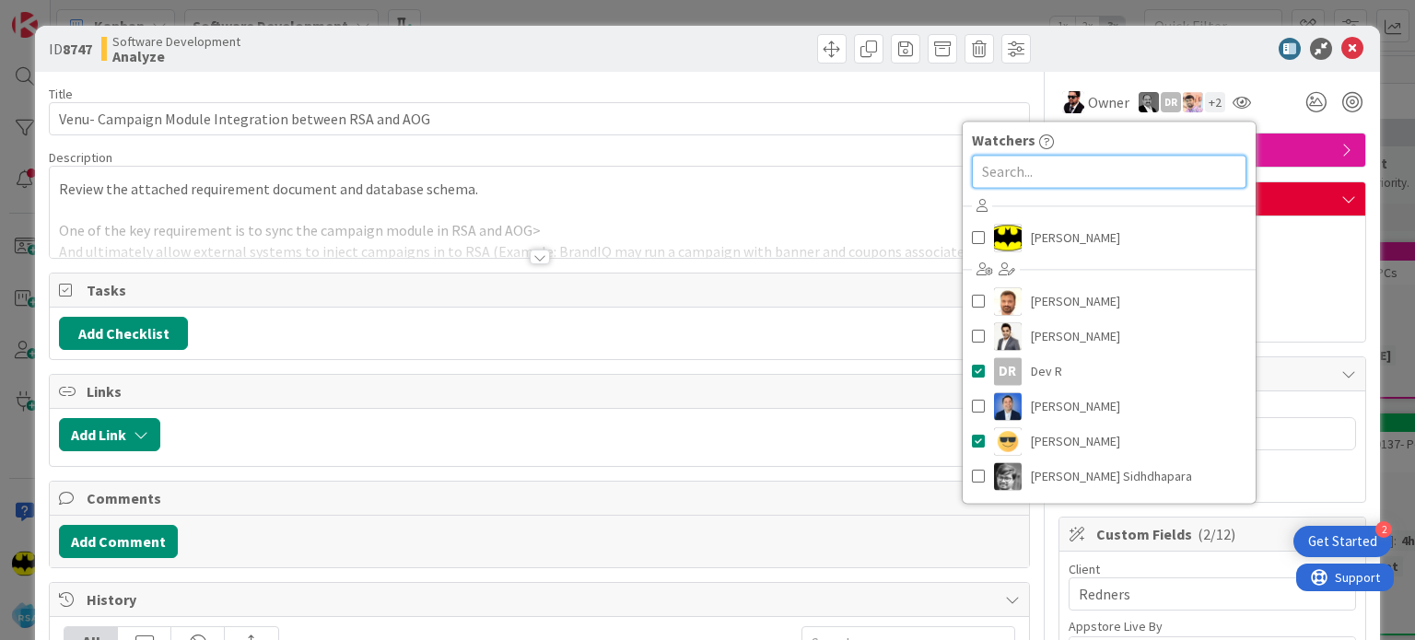
click at [1136, 179] on input "text" at bounding box center [1109, 171] width 274 height 33
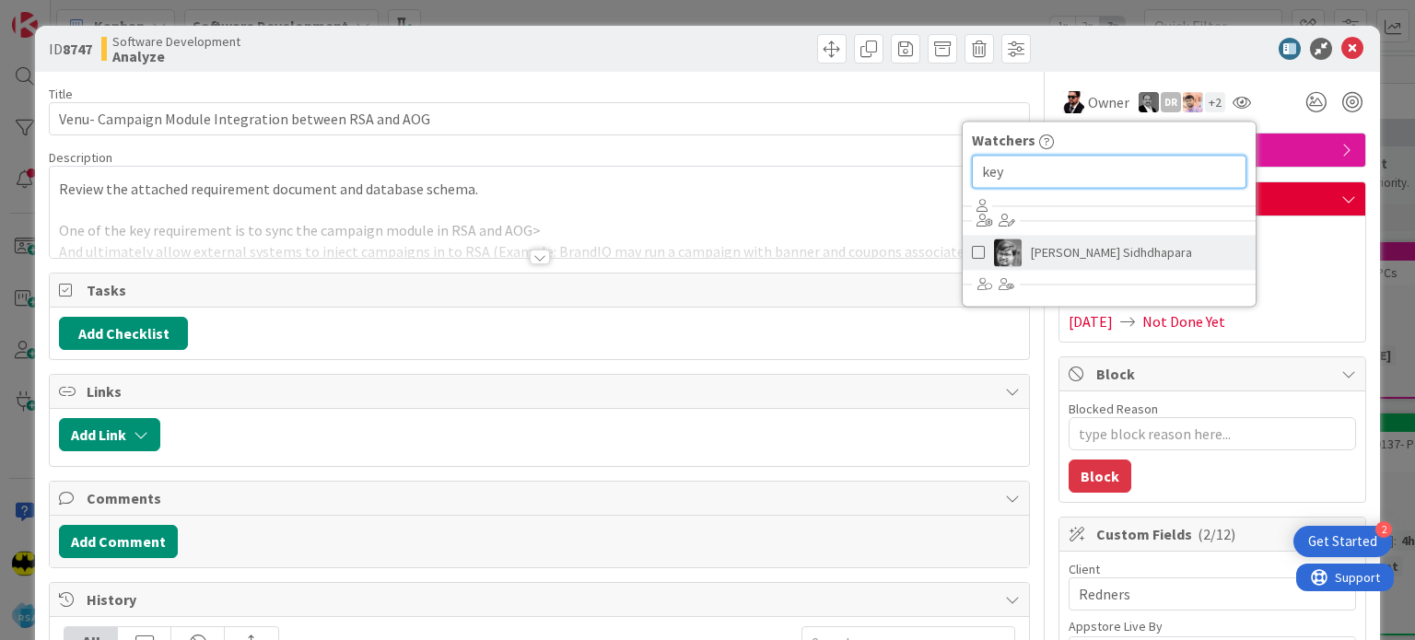
type input "key"
click at [1094, 242] on span "[PERSON_NAME] Sidhdhapara" at bounding box center [1111, 253] width 161 height 28
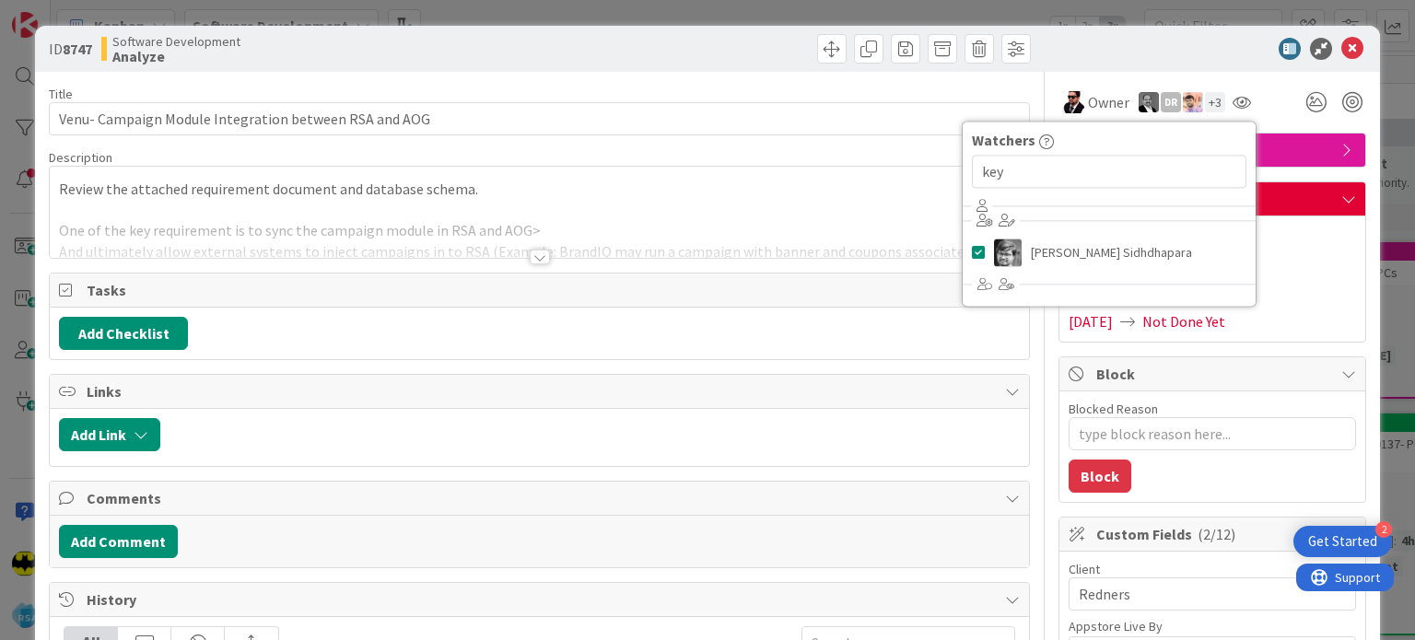
drag, startPoint x: 1237, startPoint y: 92, endPoint x: 1249, endPoint y: 93, distance: 12.0
click at [1249, 93] on div "Owner DR + 3 Watchers key [PERSON_NAME] Sidhdhapara" at bounding box center [1212, 102] width 308 height 33
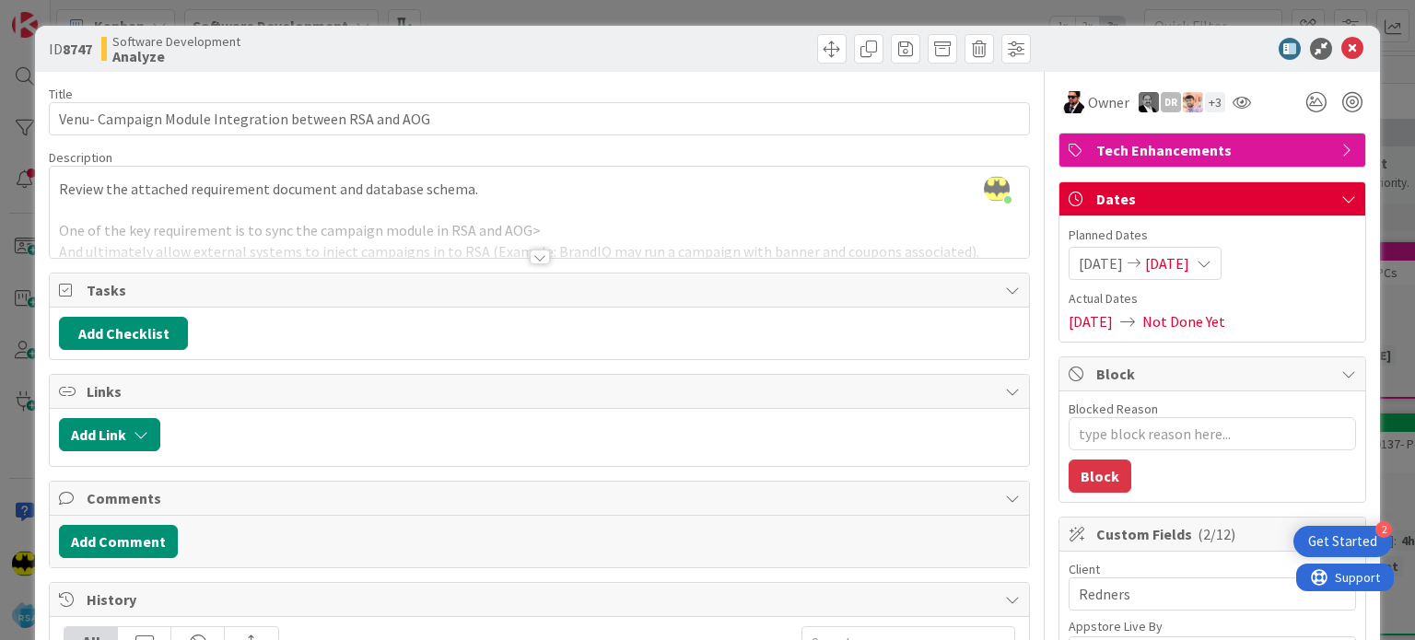
click at [1249, 93] on div "Owner DR + 3 Watchers key [PERSON_NAME] Sidhdhapara" at bounding box center [1212, 102] width 308 height 33
click at [1341, 45] on icon at bounding box center [1352, 49] width 22 height 22
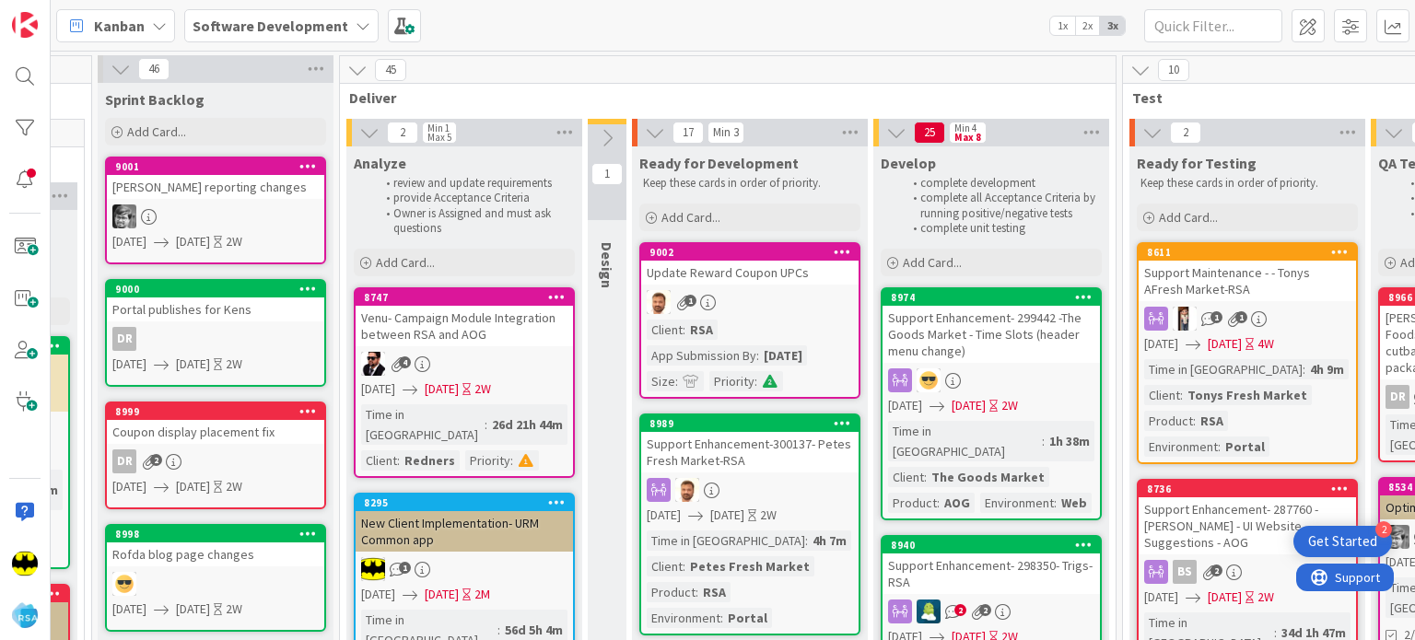
scroll to position [0, 1698]
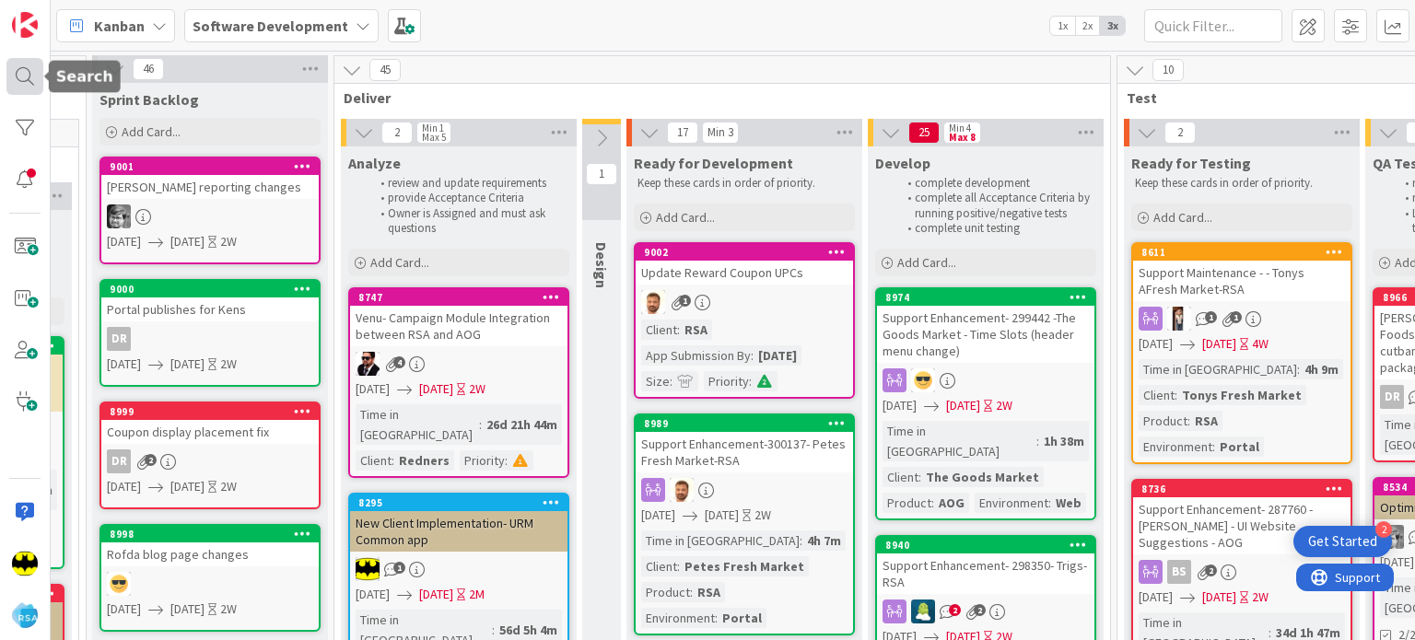
click at [23, 94] on div at bounding box center [24, 76] width 37 height 37
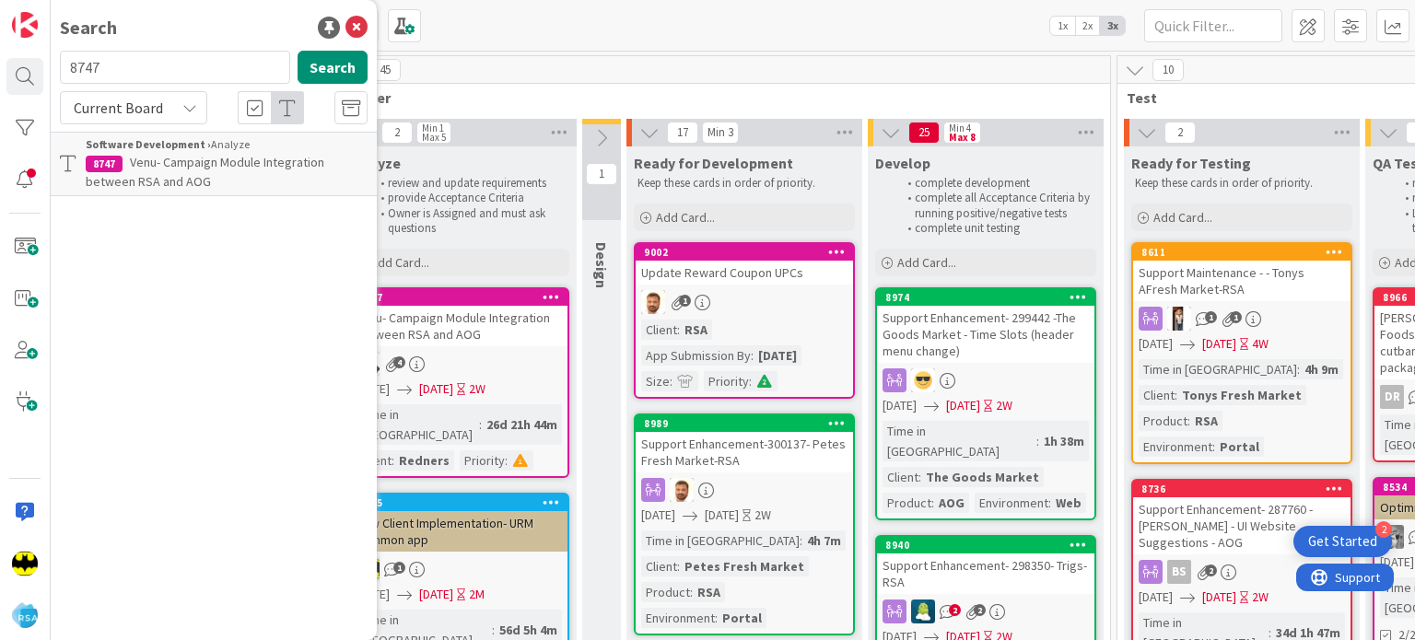
click at [182, 154] on span "Venu- Campaign Module Integration between RSA and AOG" at bounding box center [205, 172] width 239 height 36
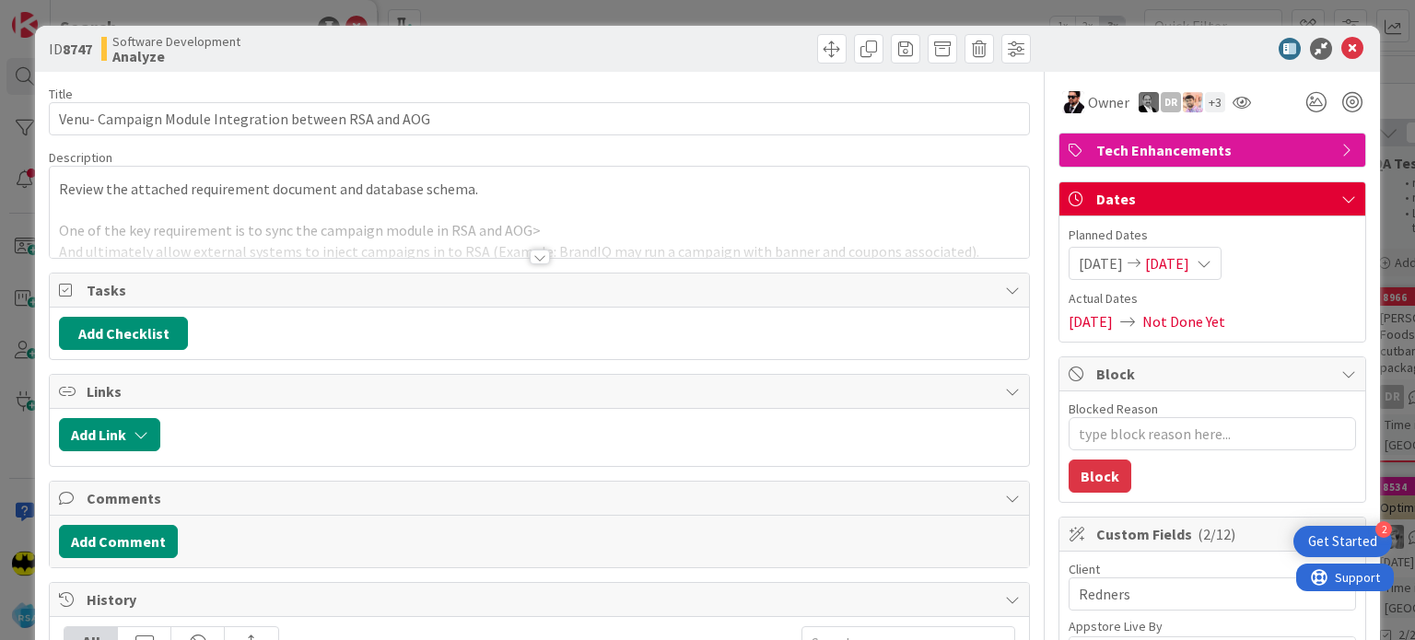
click at [540, 250] on div at bounding box center [540, 257] width 20 height 15
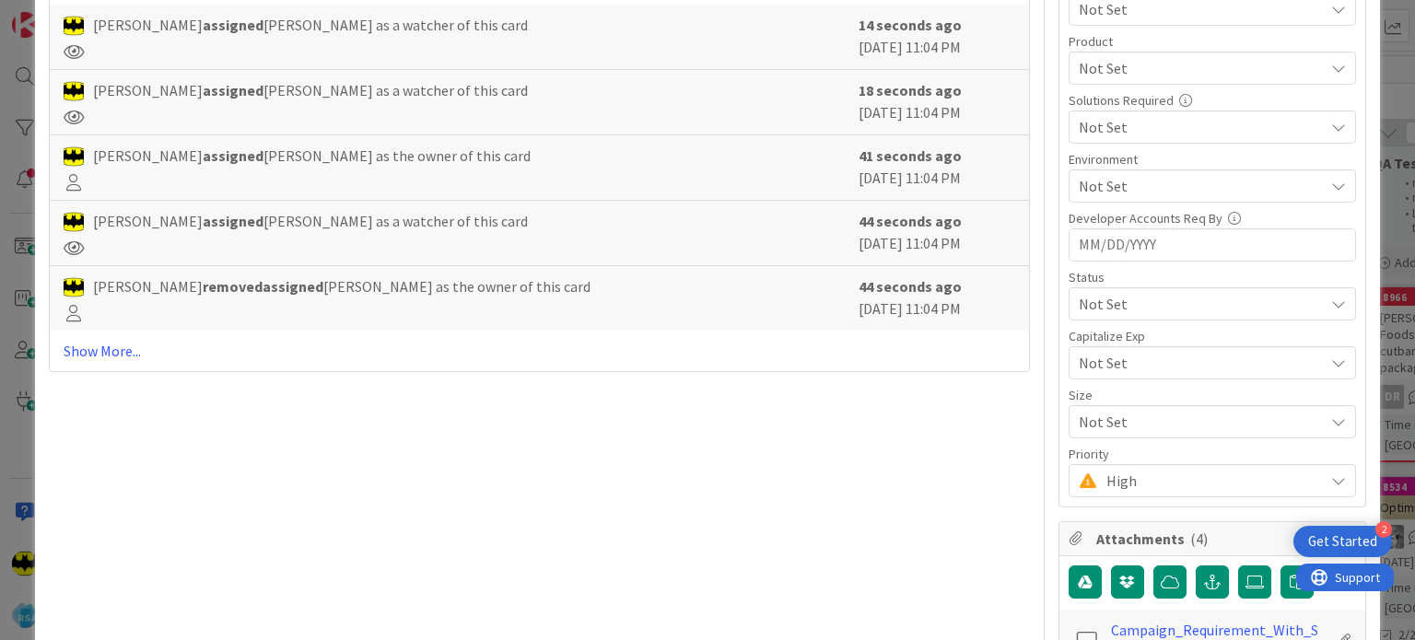
scroll to position [792, 0]
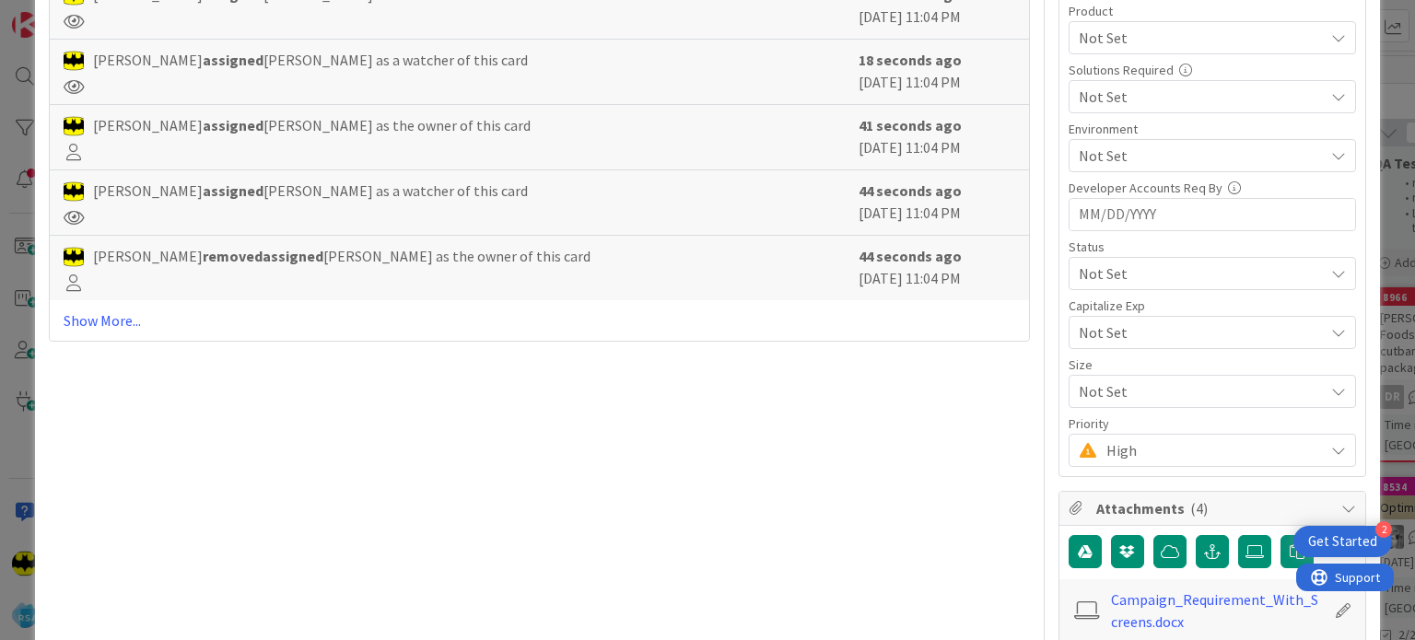
click at [1195, 444] on span "High" at bounding box center [1210, 451] width 208 height 26
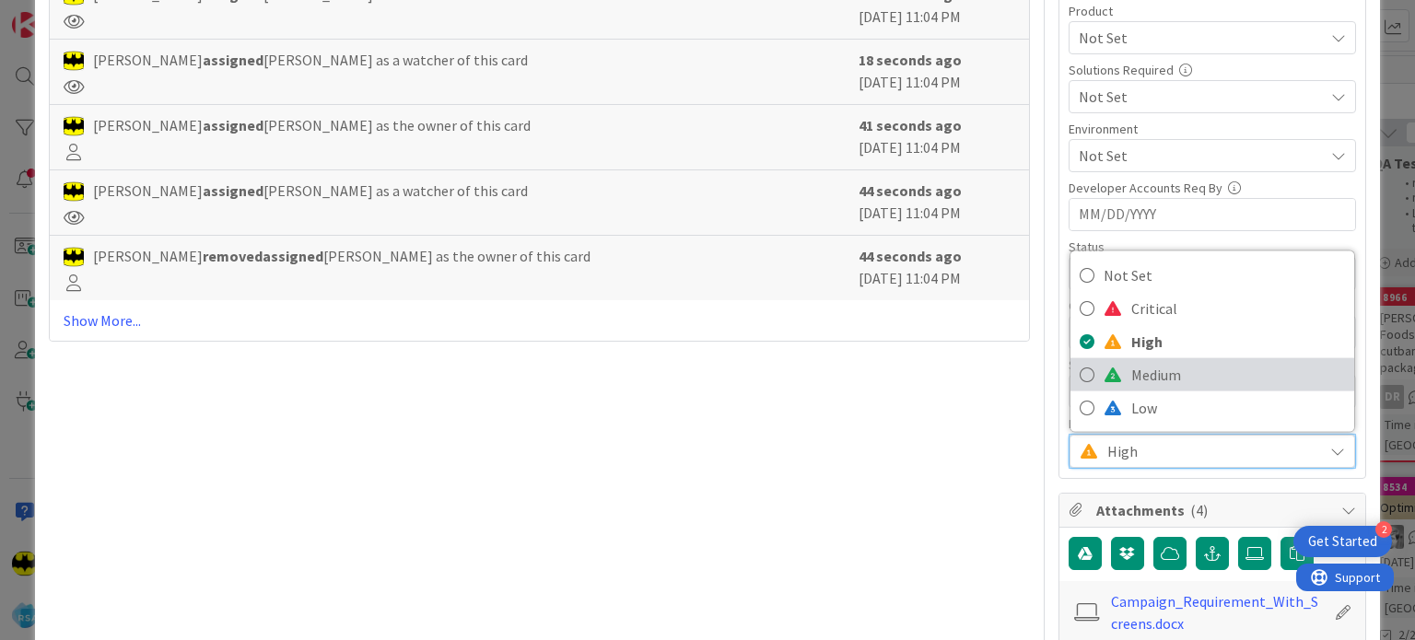
click at [1191, 368] on span "Medium" at bounding box center [1238, 375] width 214 height 28
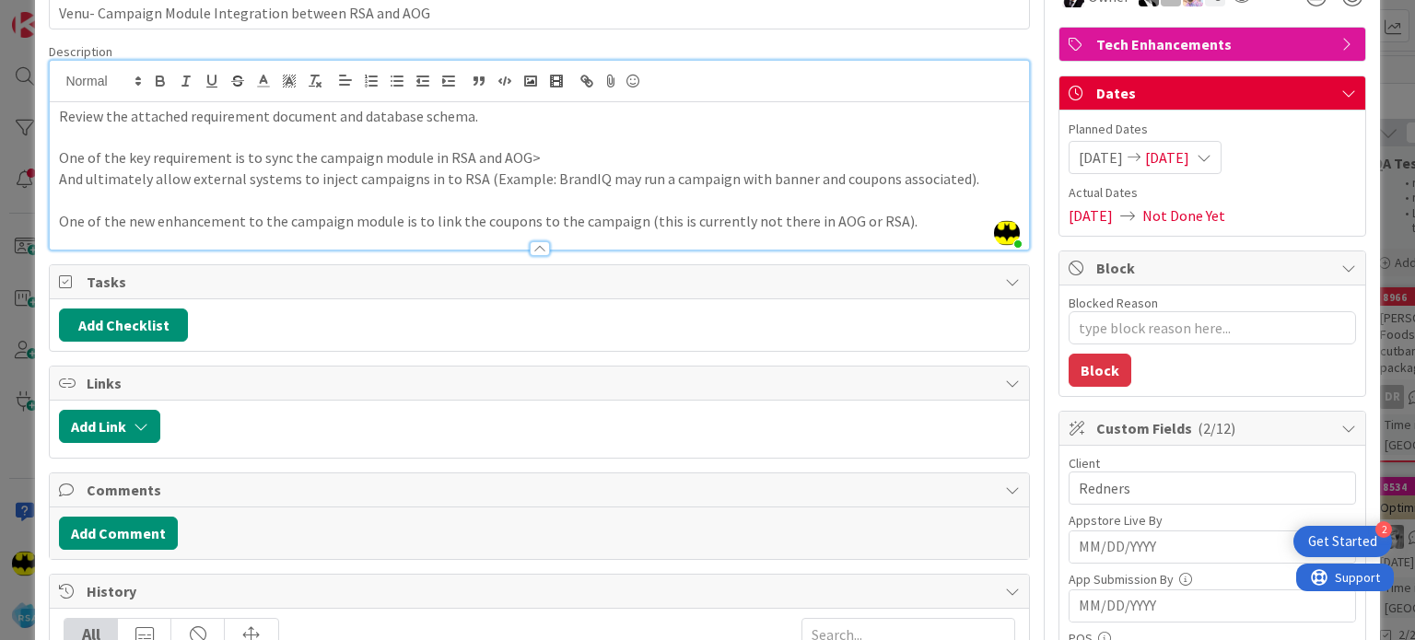
scroll to position [0, 0]
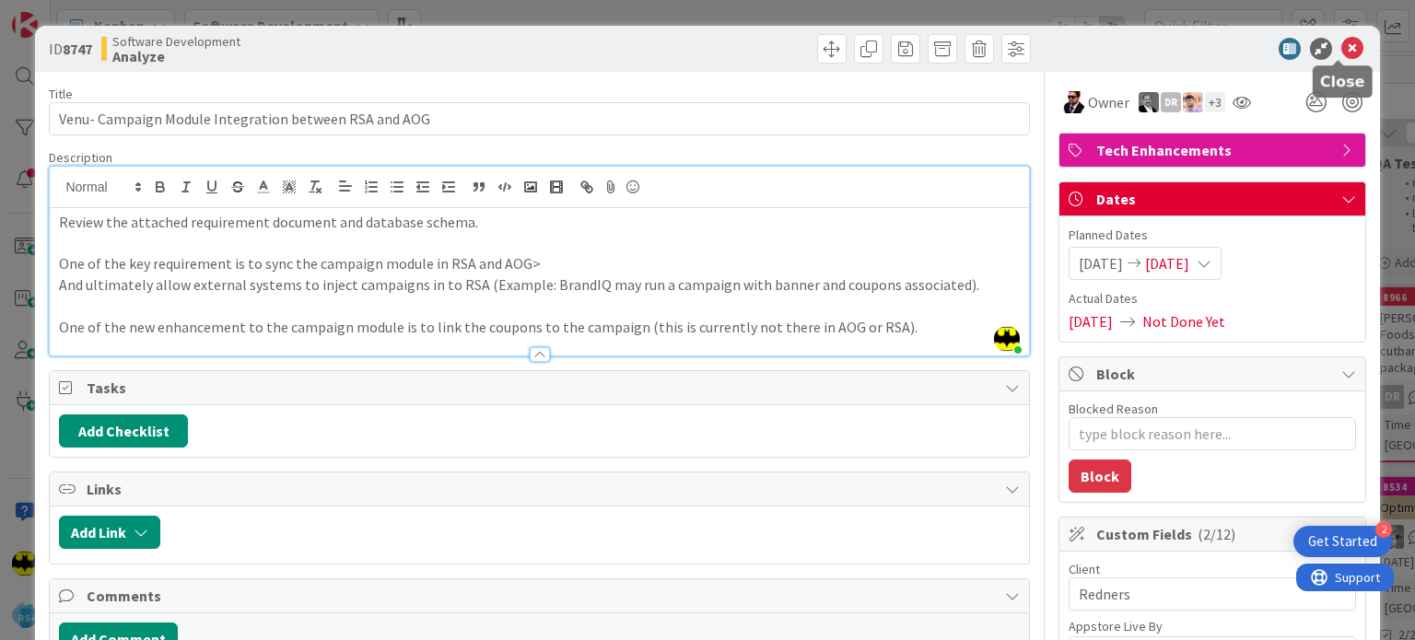
click at [1344, 47] on icon at bounding box center [1352, 49] width 22 height 22
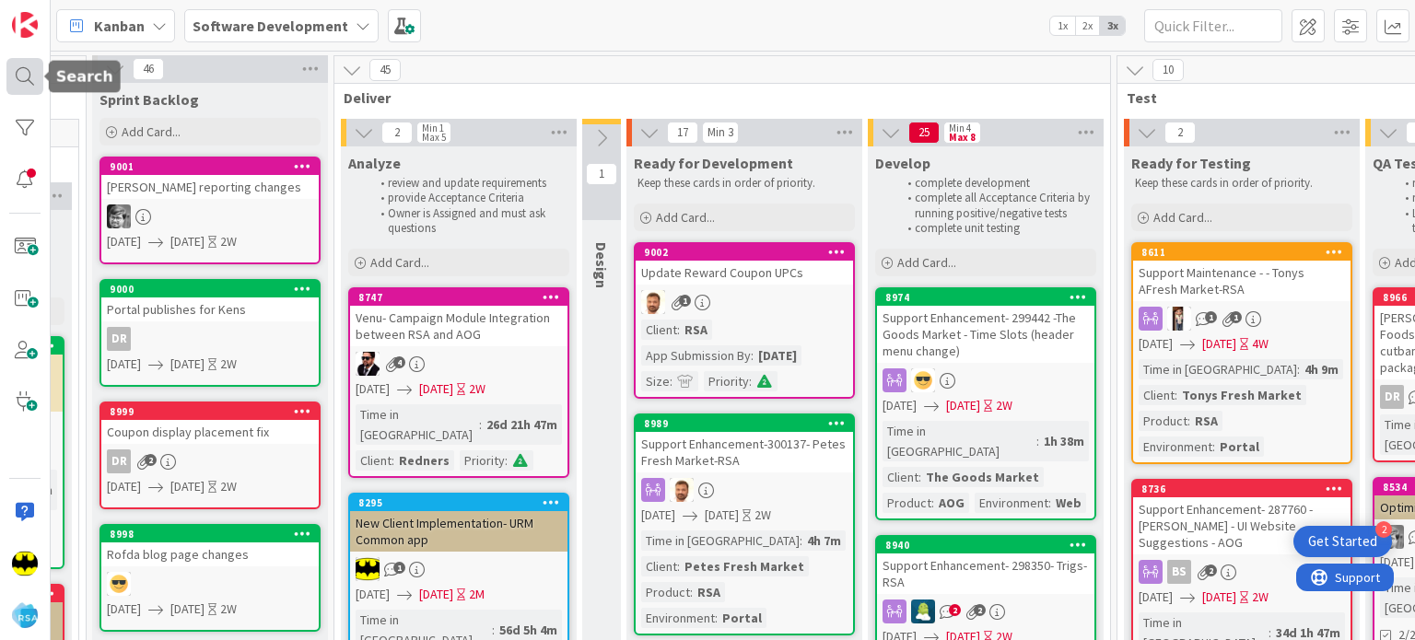
click at [18, 76] on div at bounding box center [24, 76] width 37 height 37
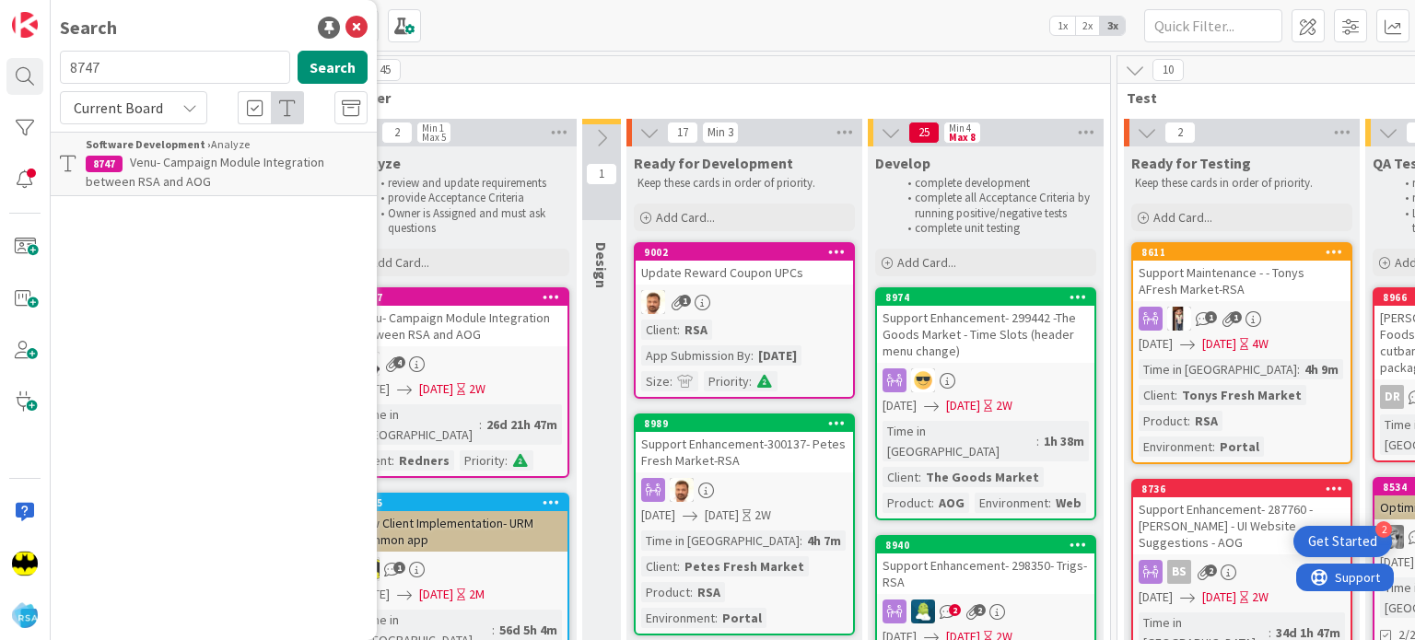
click at [204, 180] on span "Venu- Campaign Module Integration between RSA and AOG" at bounding box center [205, 172] width 239 height 36
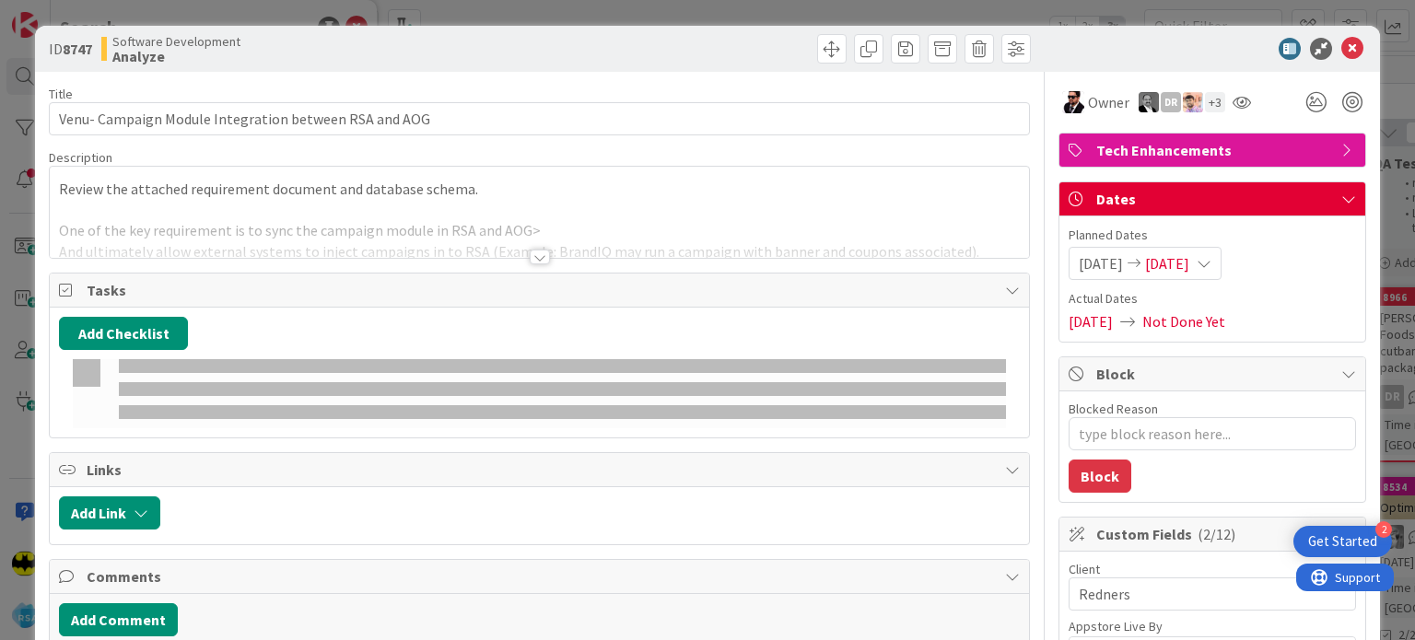
type textarea "x"
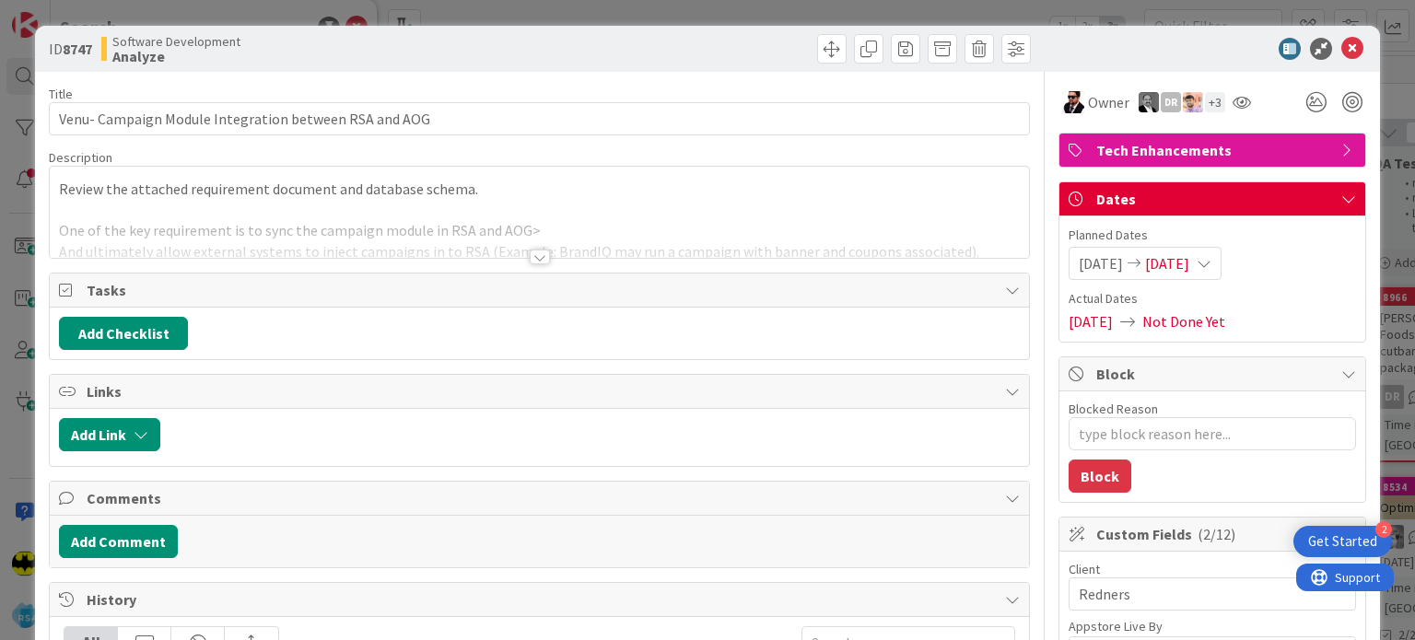
click at [1172, 275] on div "[DATE] [DATE]" at bounding box center [1144, 263] width 153 height 33
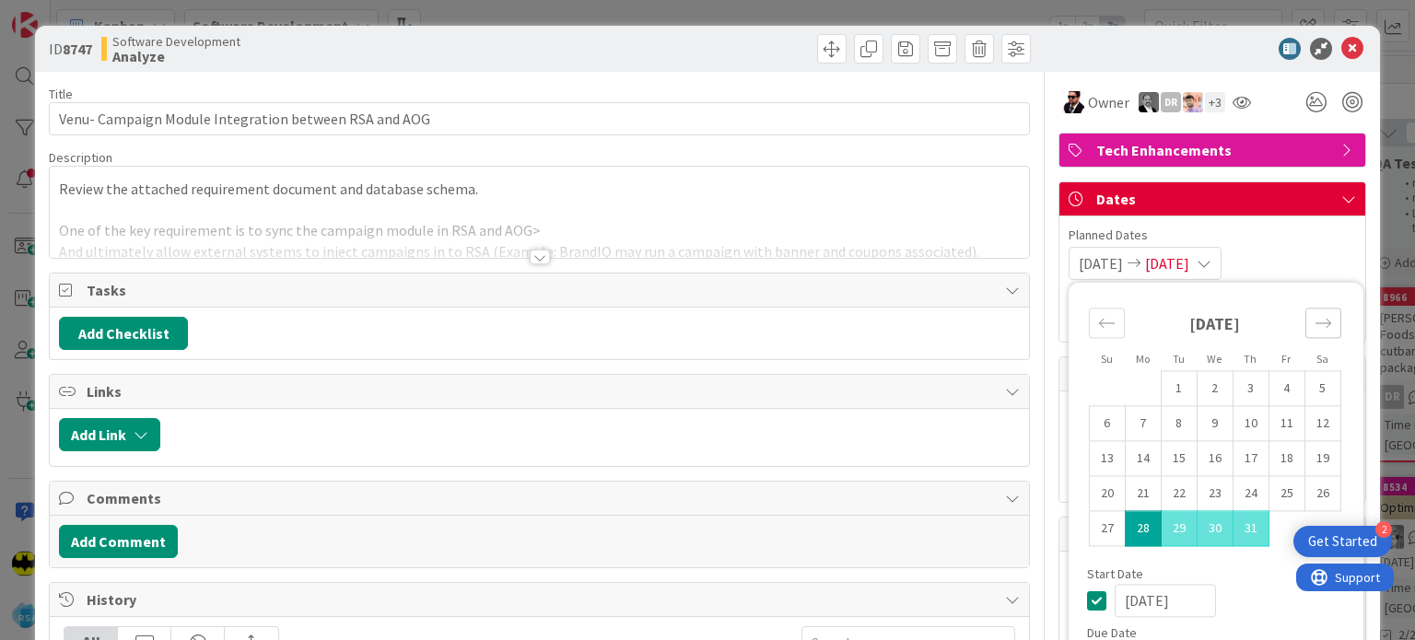
click at [1314, 319] on icon "Move forward to switch to the next month." at bounding box center [1323, 323] width 18 height 18
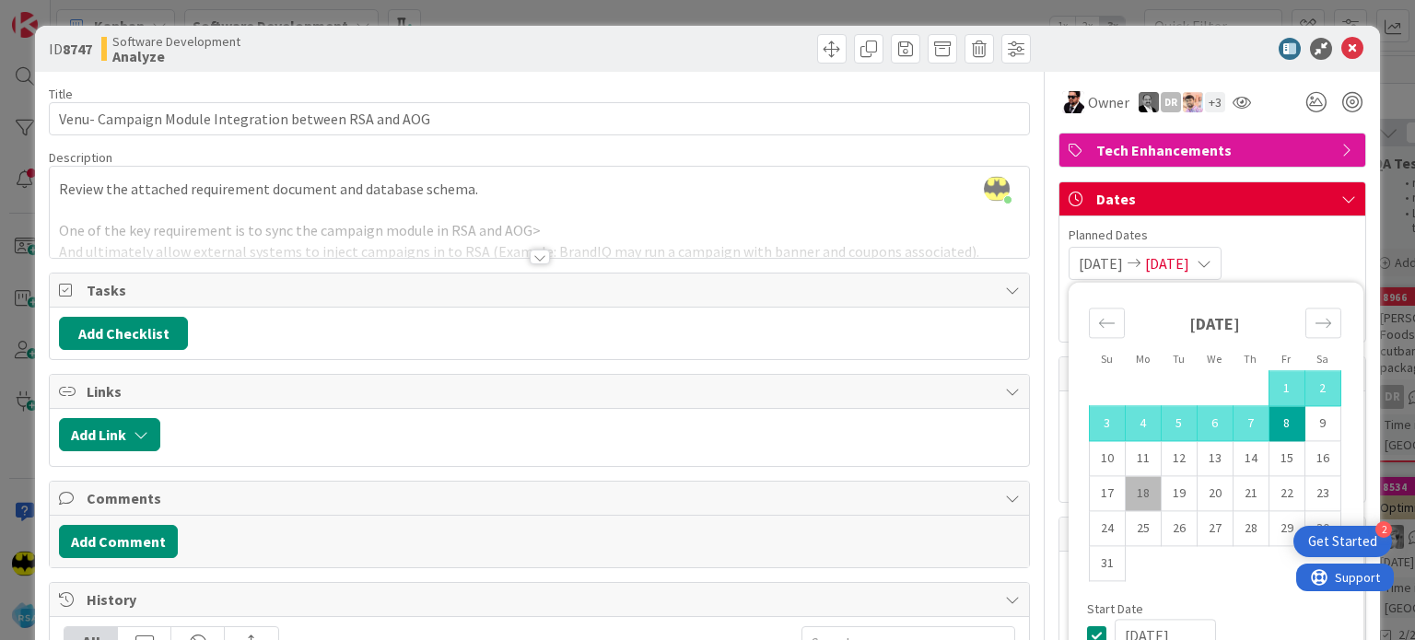
click at [1133, 490] on td "18" at bounding box center [1143, 493] width 36 height 35
type input "[DATE]"
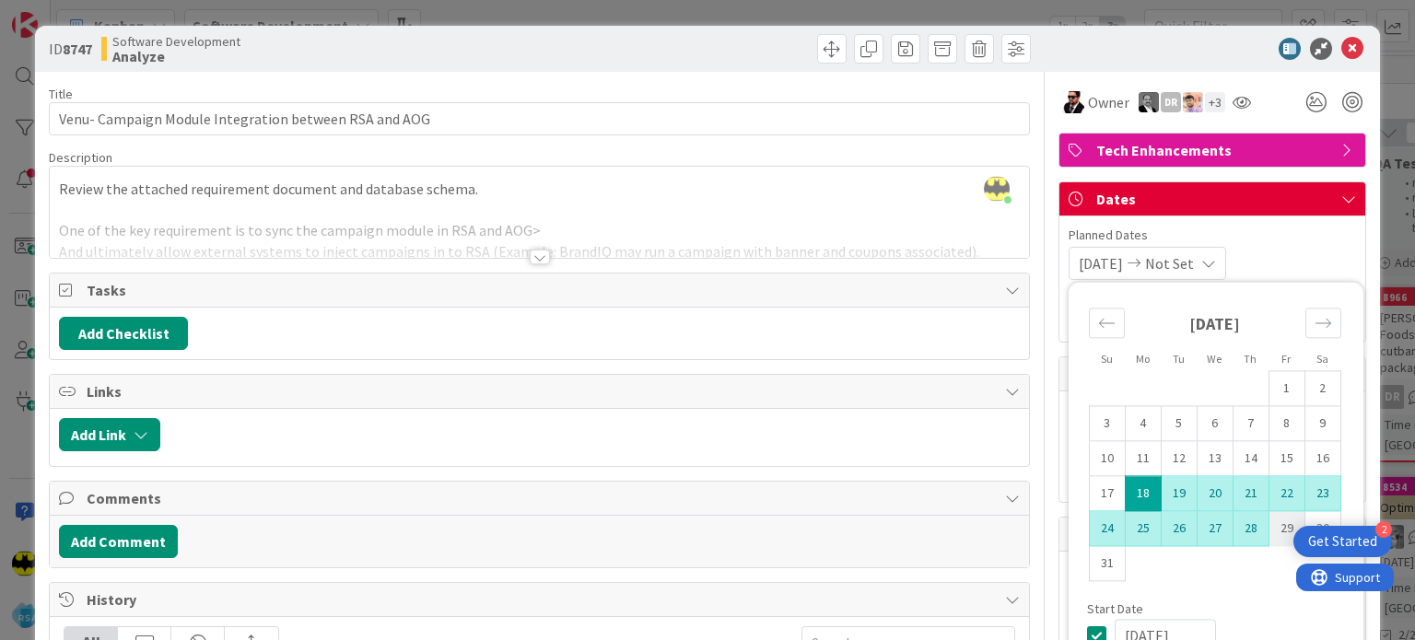
type textarea "x"
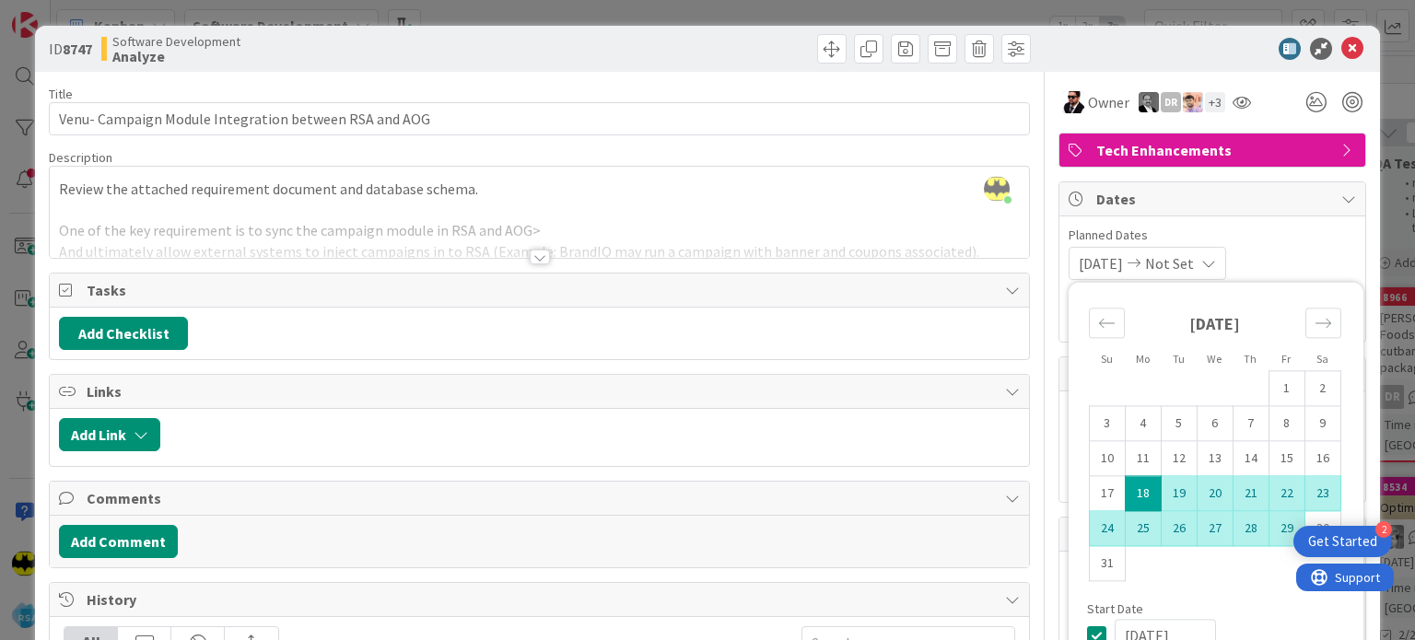
click at [1271, 536] on td "29" at bounding box center [1286, 528] width 36 height 35
type input "[DATE]"
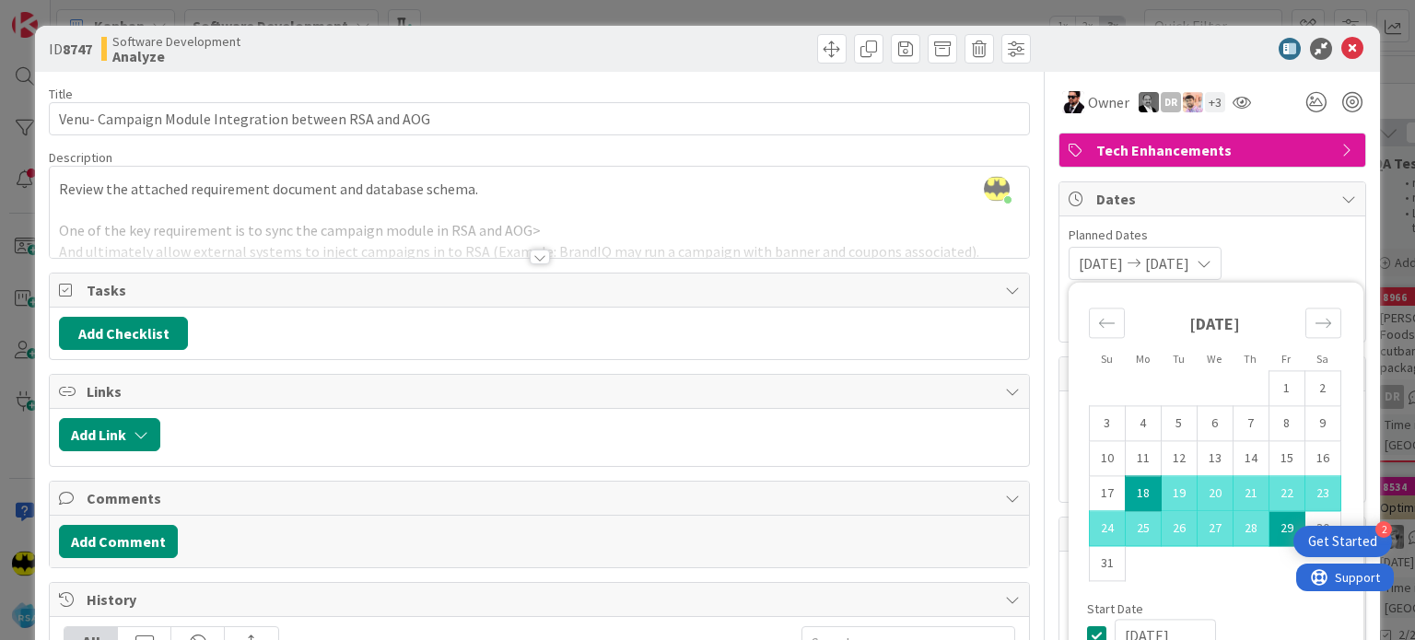
type textarea "x"
click at [1257, 588] on div "[DATE] 1 2 3 4 5 6 7 8 9 10 11 12 13 14 15 16 17 18 19 20 21 22 23 24 25 26 27 …" at bounding box center [1214, 446] width 293 height 311
click at [1231, 58] on div at bounding box center [1203, 49] width 326 height 22
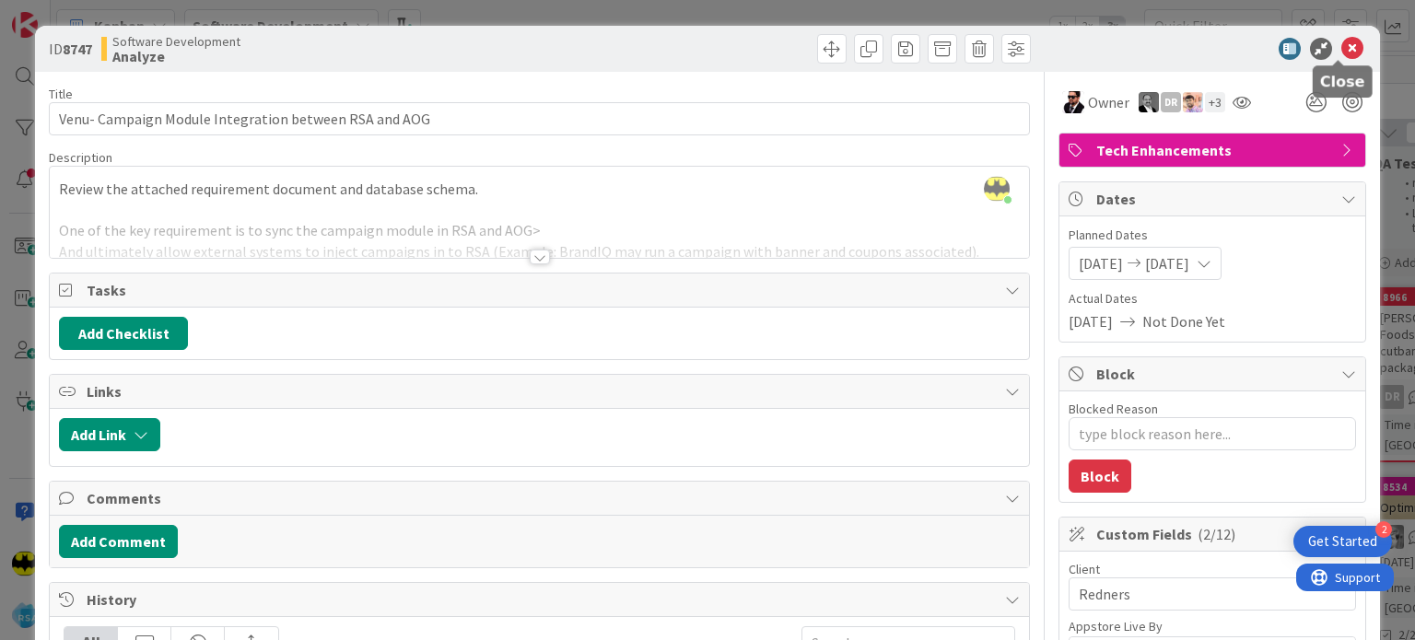
click at [1341, 56] on icon at bounding box center [1352, 49] width 22 height 22
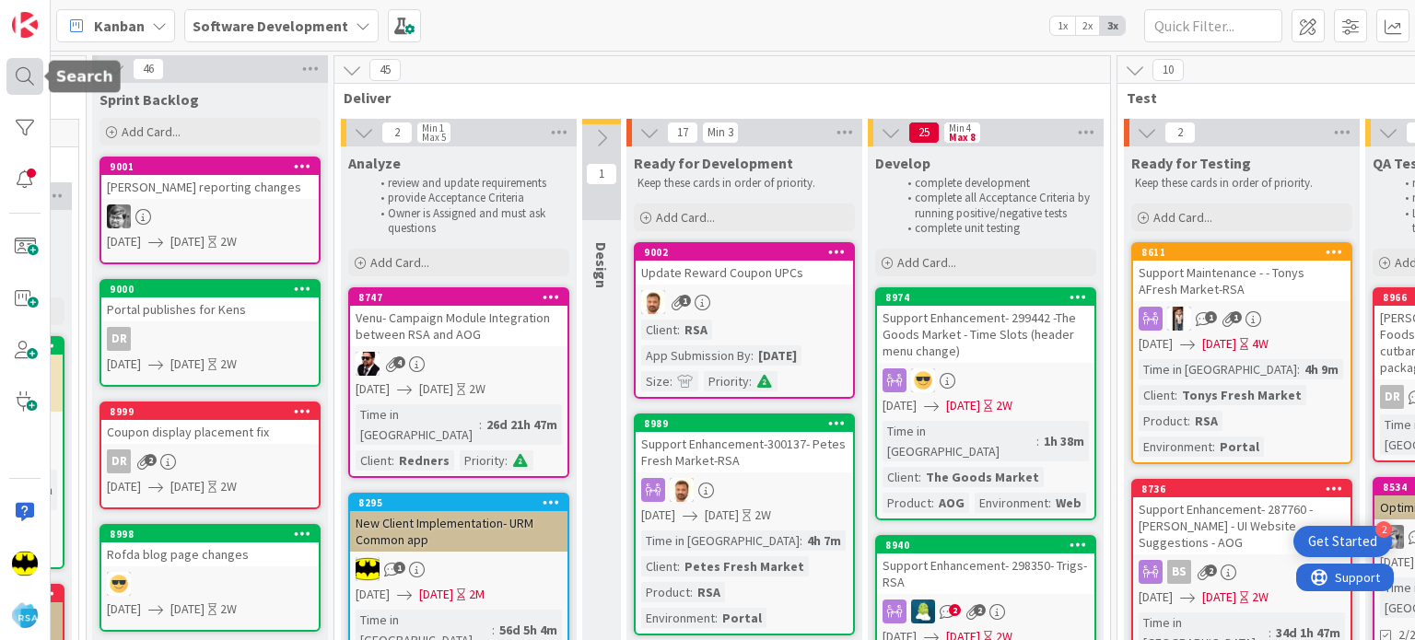
click at [26, 77] on div at bounding box center [24, 76] width 37 height 37
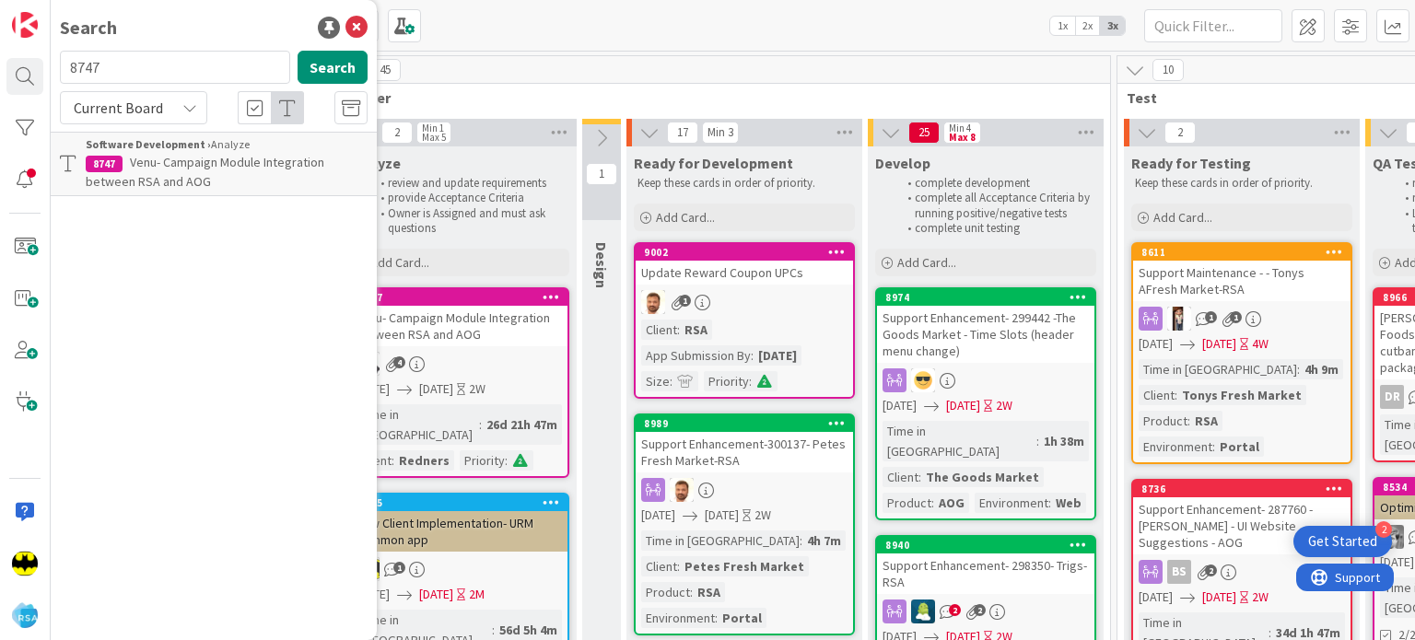
click at [216, 58] on input "8747" at bounding box center [175, 67] width 230 height 33
type input "8992"
click at [274, 169] on span "RORC POS API update to allow nonmember data" at bounding box center [226, 172] width 281 height 36
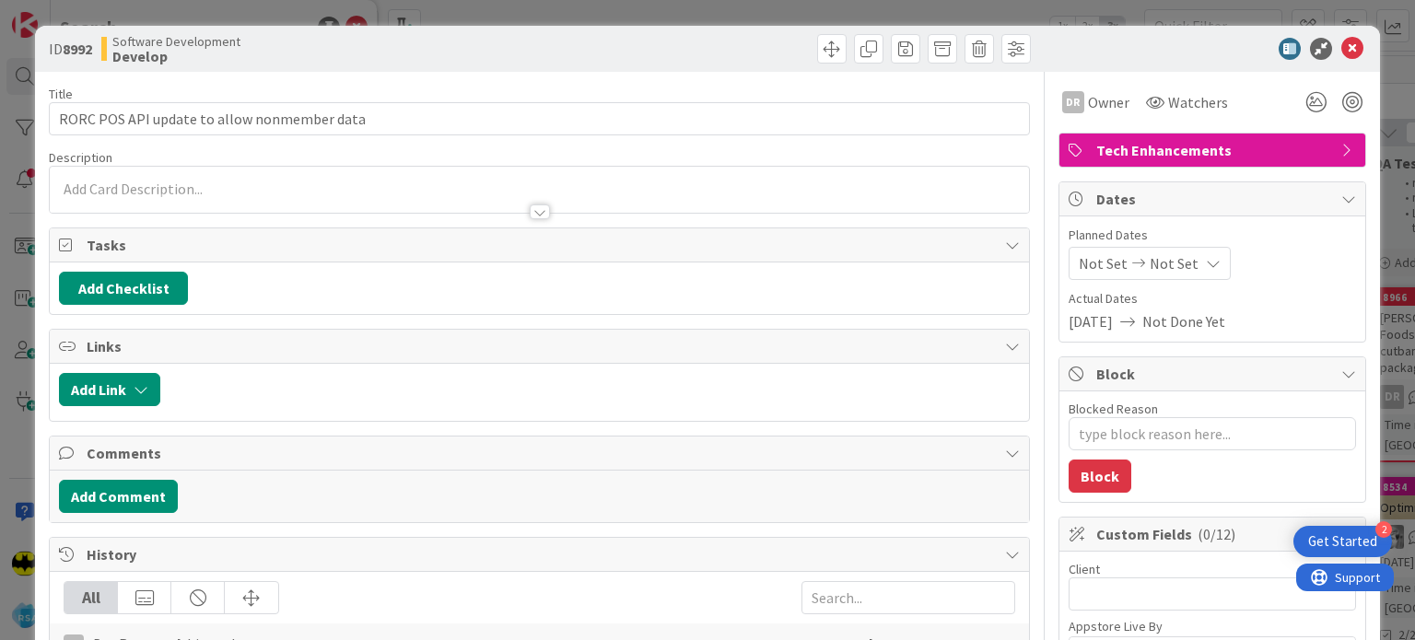
type textarea "x"
click at [1127, 257] on icon at bounding box center [1138, 263] width 22 height 13
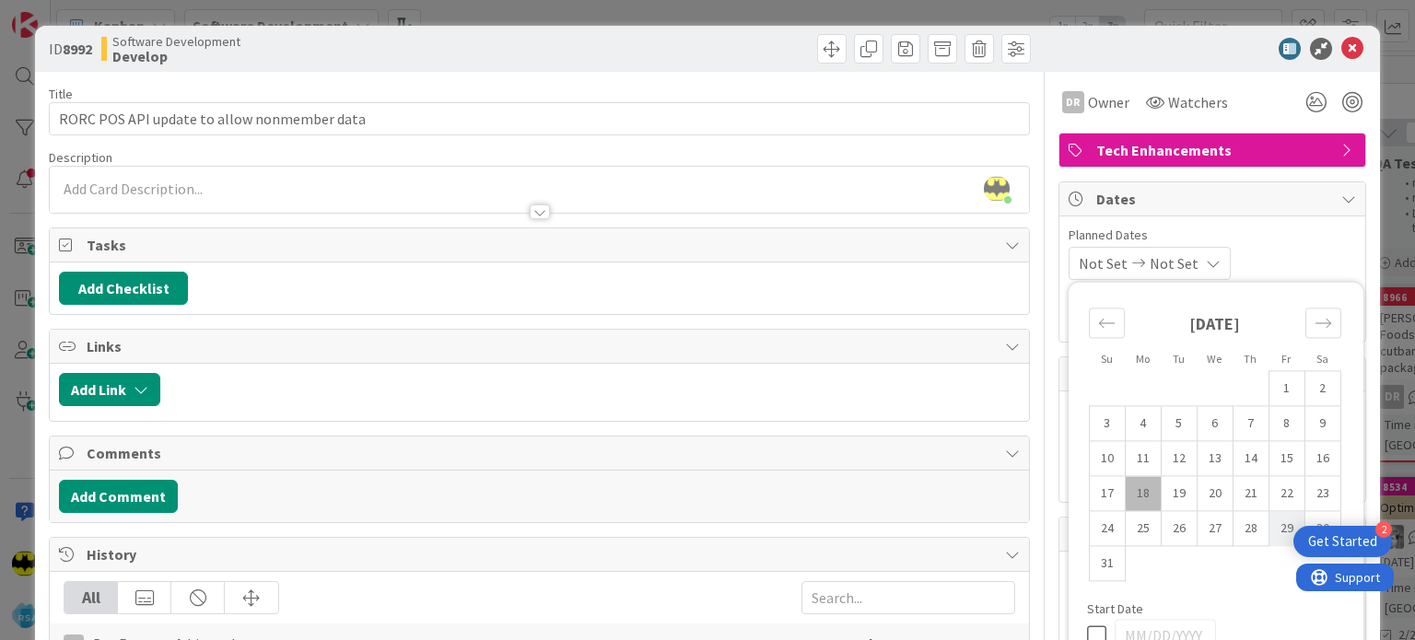
click at [1279, 536] on td "29" at bounding box center [1286, 528] width 36 height 35
type input "[DATE]"
click at [1138, 499] on td "18" at bounding box center [1143, 493] width 36 height 35
type textarea "x"
type input "[DATE]"
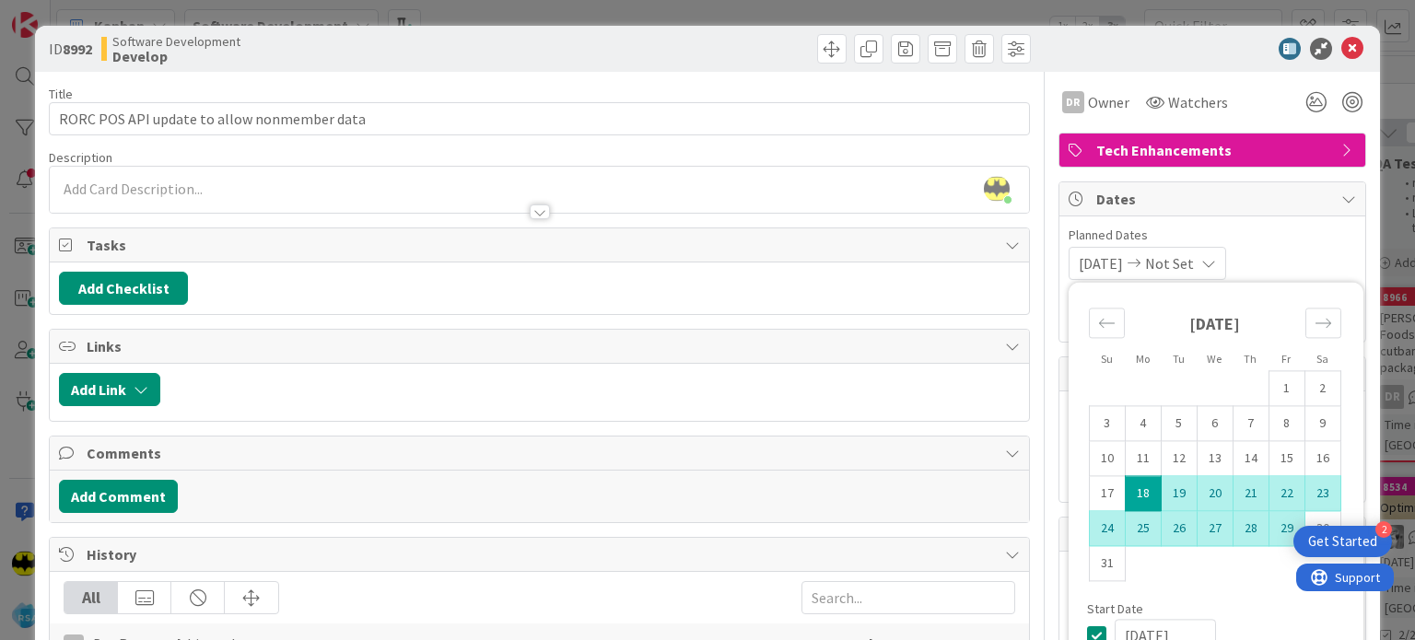
type textarea "x"
click at [1285, 530] on td "29" at bounding box center [1286, 528] width 36 height 35
type input "[DATE]"
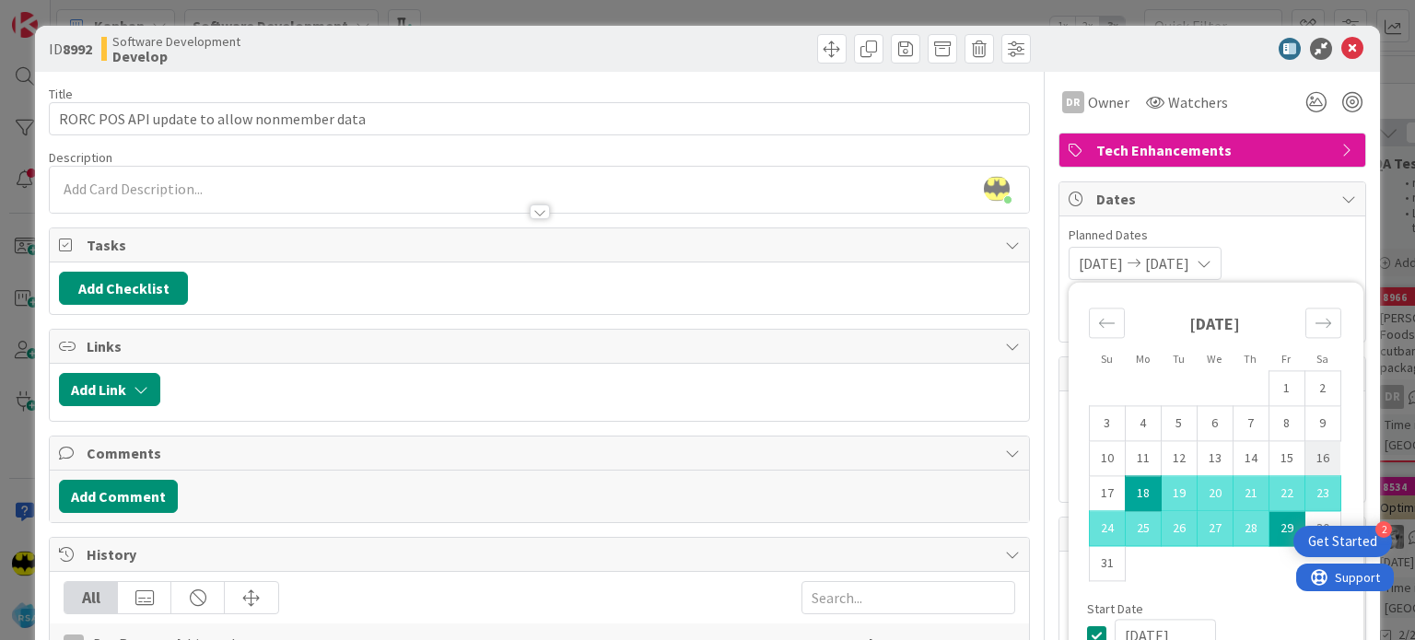
type textarea "x"
click at [1275, 491] on td "22" at bounding box center [1286, 493] width 36 height 35
type input "[DATE]"
type textarea "x"
click at [1127, 491] on td "18" at bounding box center [1143, 493] width 36 height 35
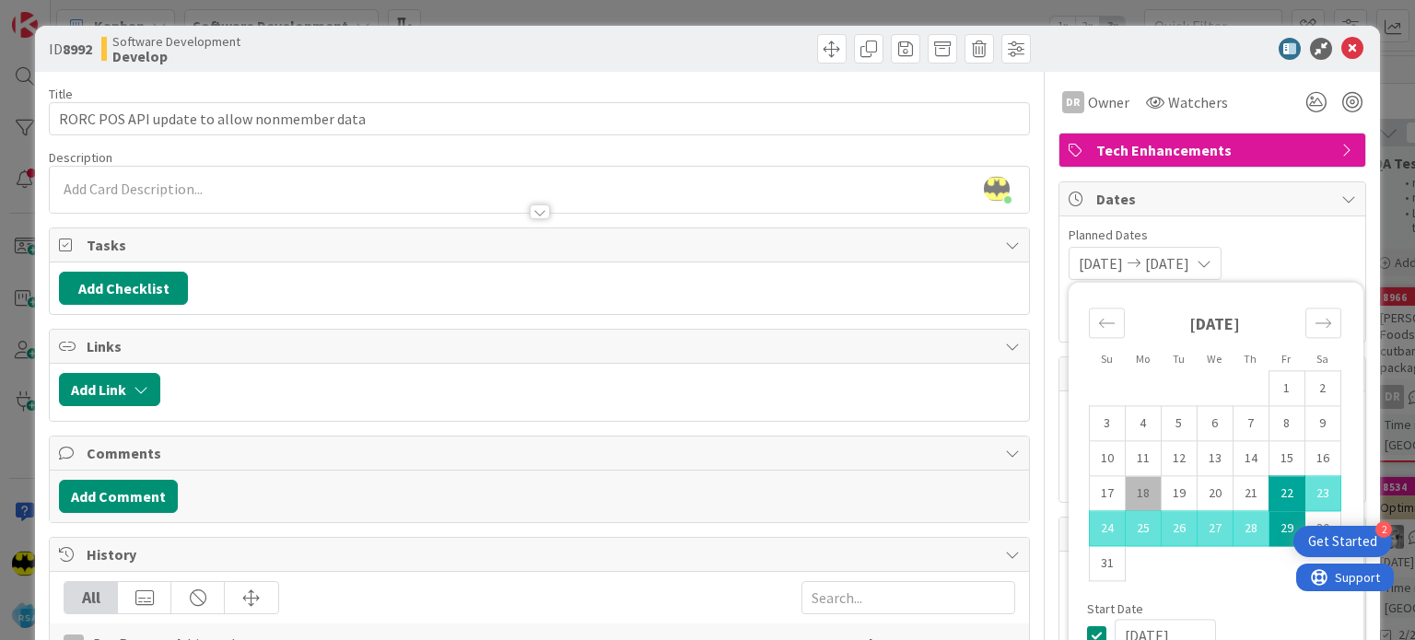
type input "[DATE]"
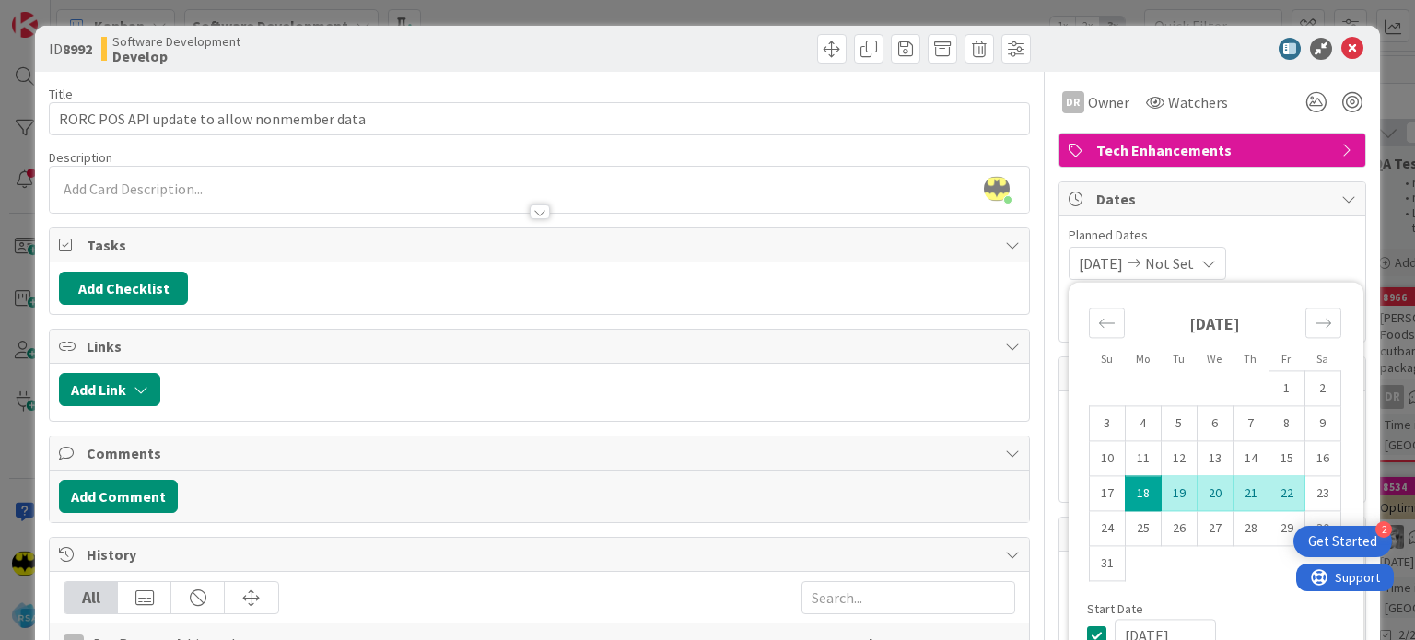
type textarea "x"
click at [1268, 487] on td "22" at bounding box center [1286, 493] width 36 height 35
type input "[DATE]"
click at [1289, 231] on span "Planned Dates" at bounding box center [1211, 235] width 287 height 19
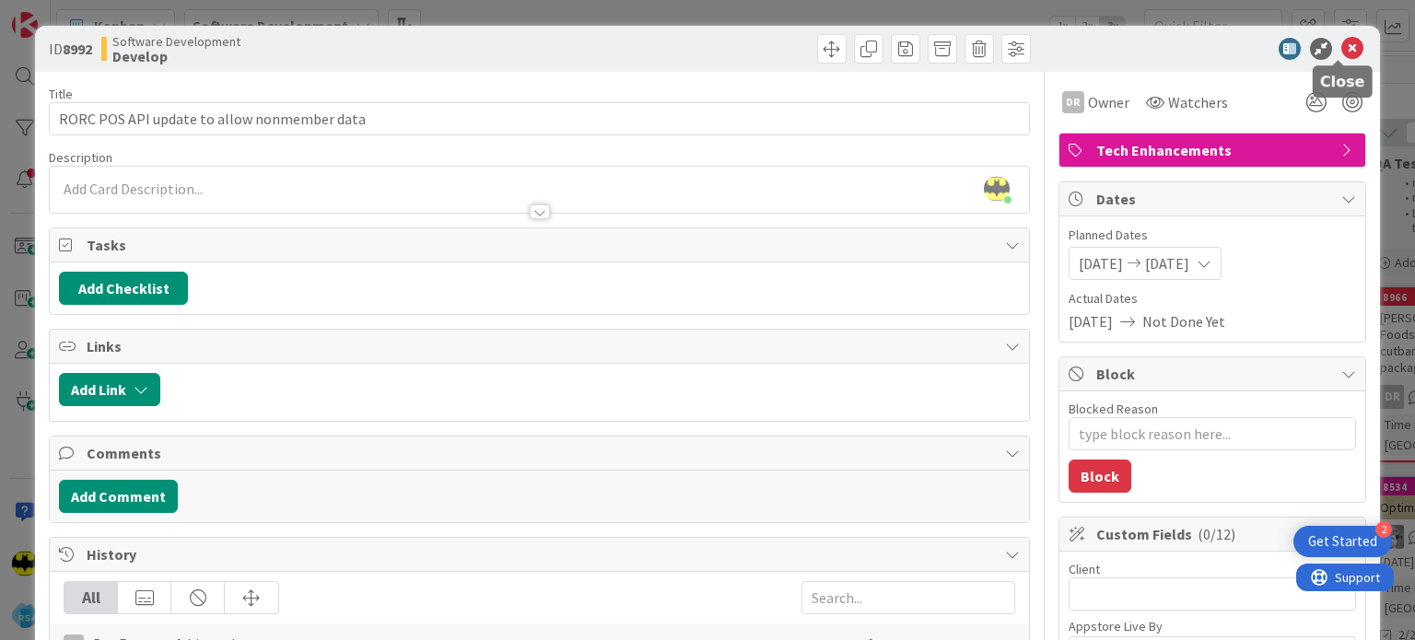
click at [1341, 47] on icon at bounding box center [1352, 49] width 22 height 22
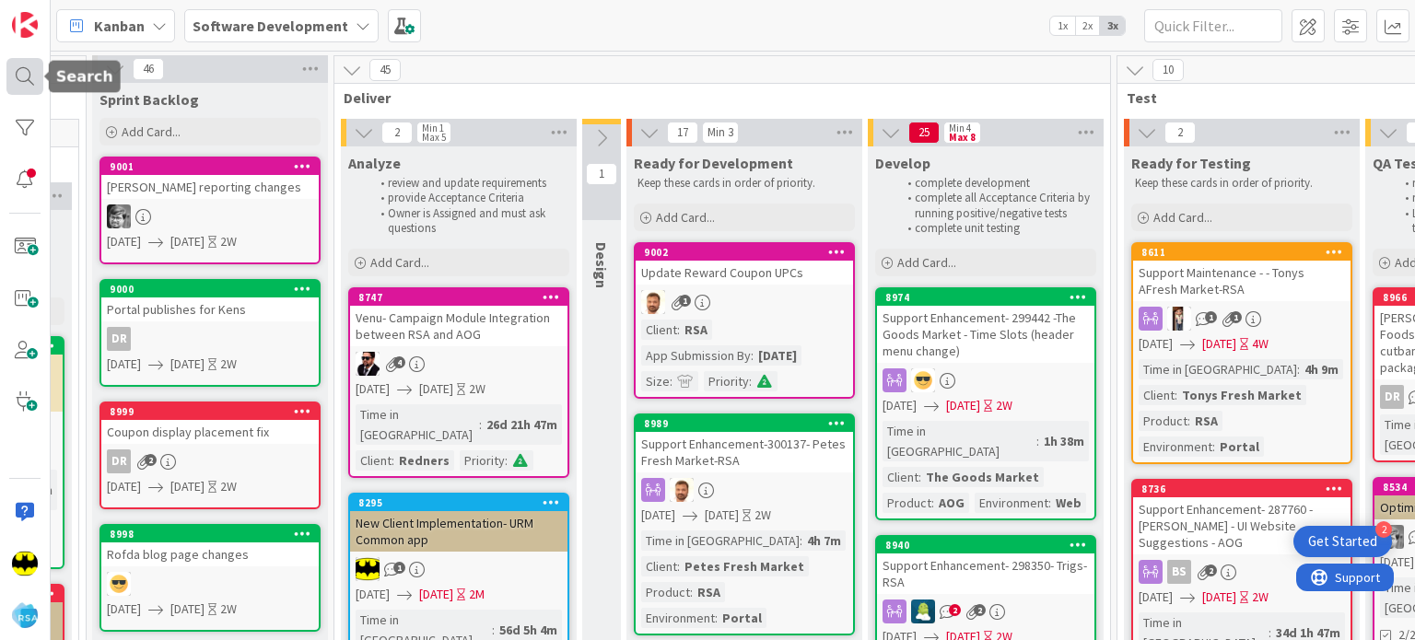
click at [39, 65] on div at bounding box center [24, 76] width 37 height 37
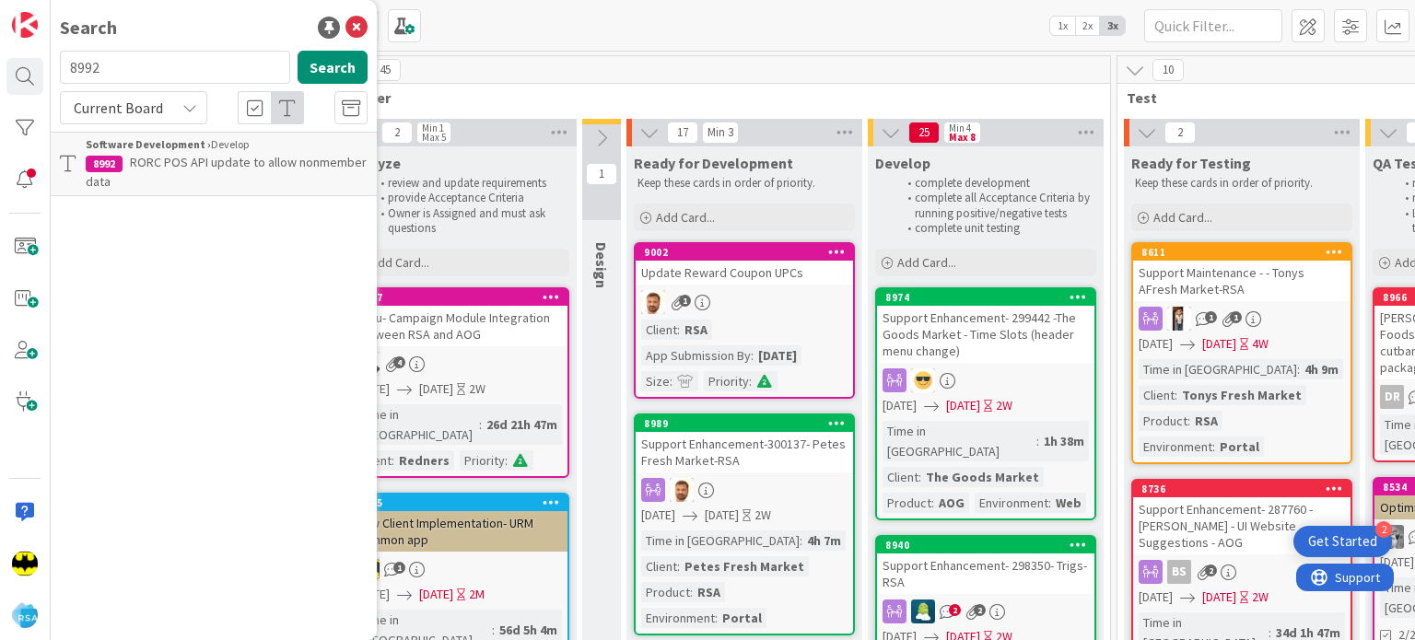
click at [188, 153] on p "RORC POS API update to allow nonmember data" at bounding box center [227, 172] width 282 height 39
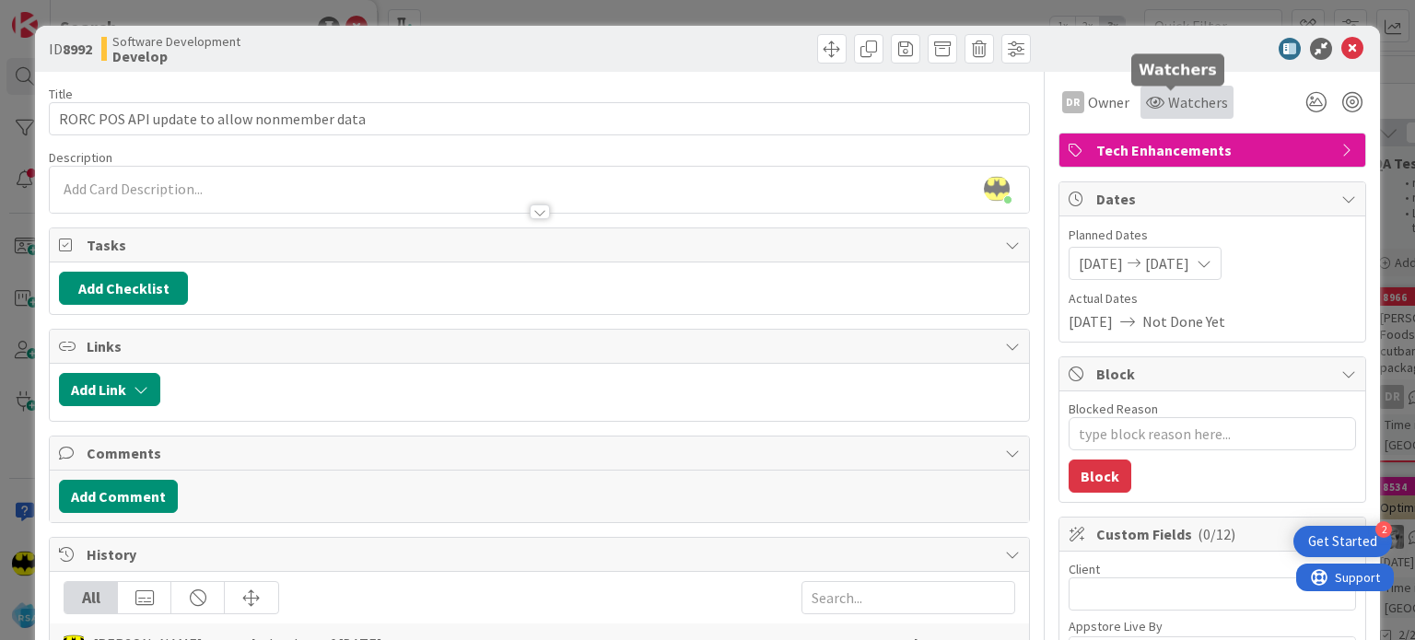
click at [1168, 108] on span "Watchers" at bounding box center [1198, 102] width 60 height 22
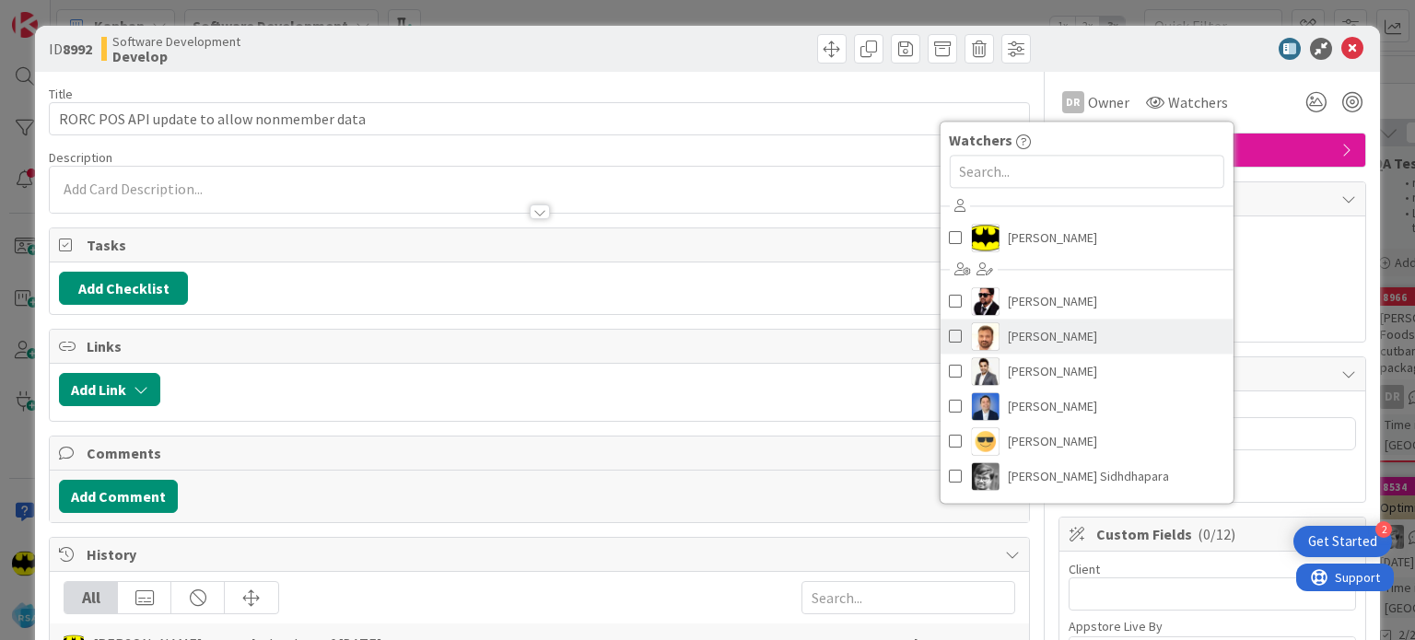
click at [1014, 330] on span "[PERSON_NAME]" at bounding box center [1052, 336] width 89 height 28
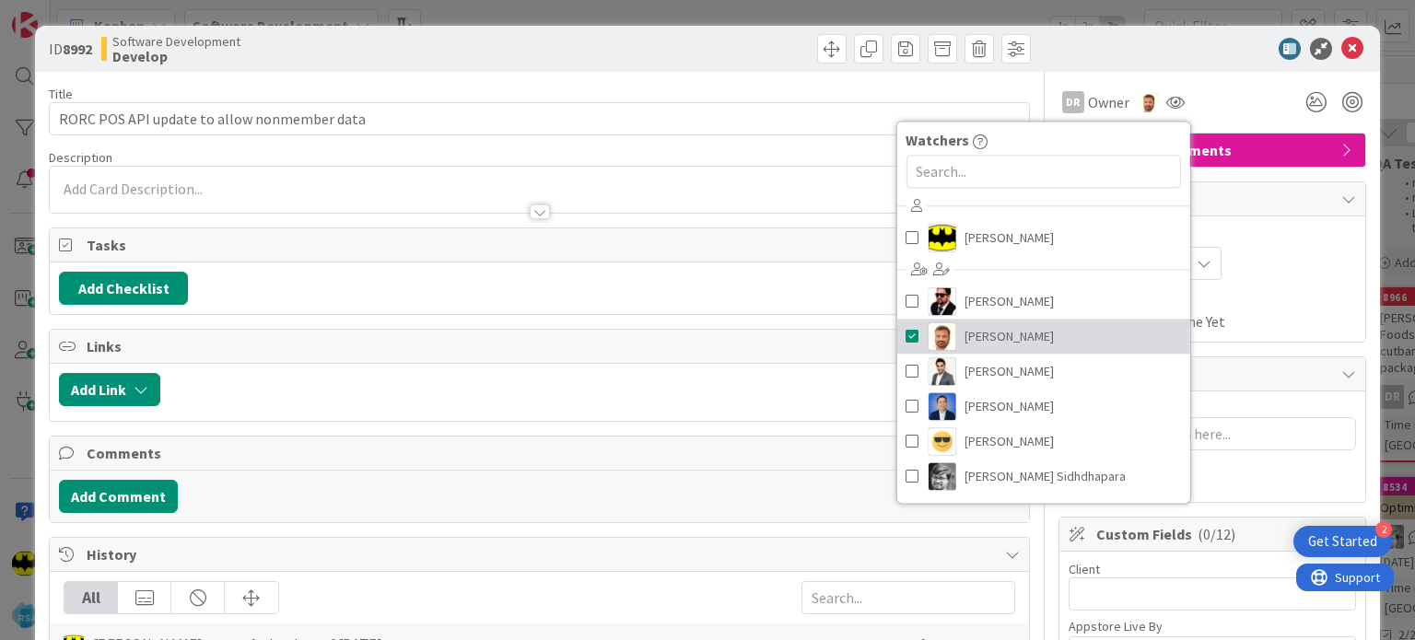
type textarea "x"
click at [1173, 65] on div "ID 8992 Software Development Develop" at bounding box center [707, 49] width 1344 height 46
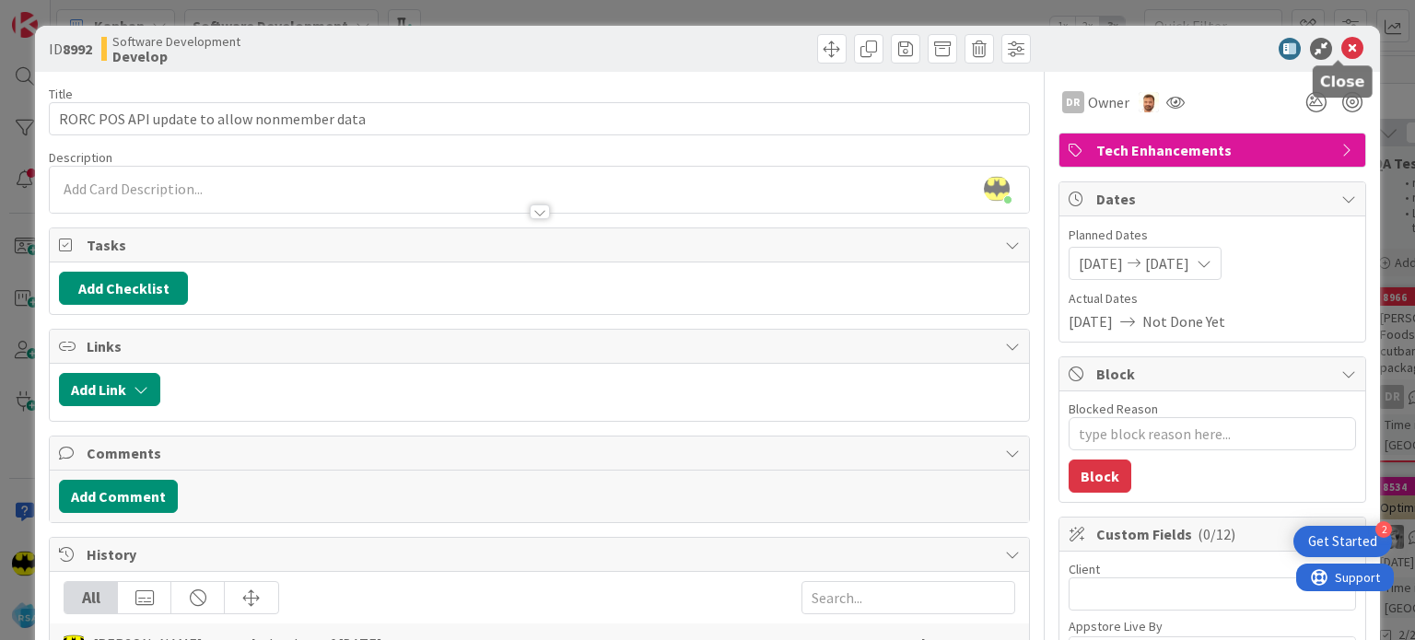
click at [1341, 47] on icon at bounding box center [1352, 49] width 22 height 22
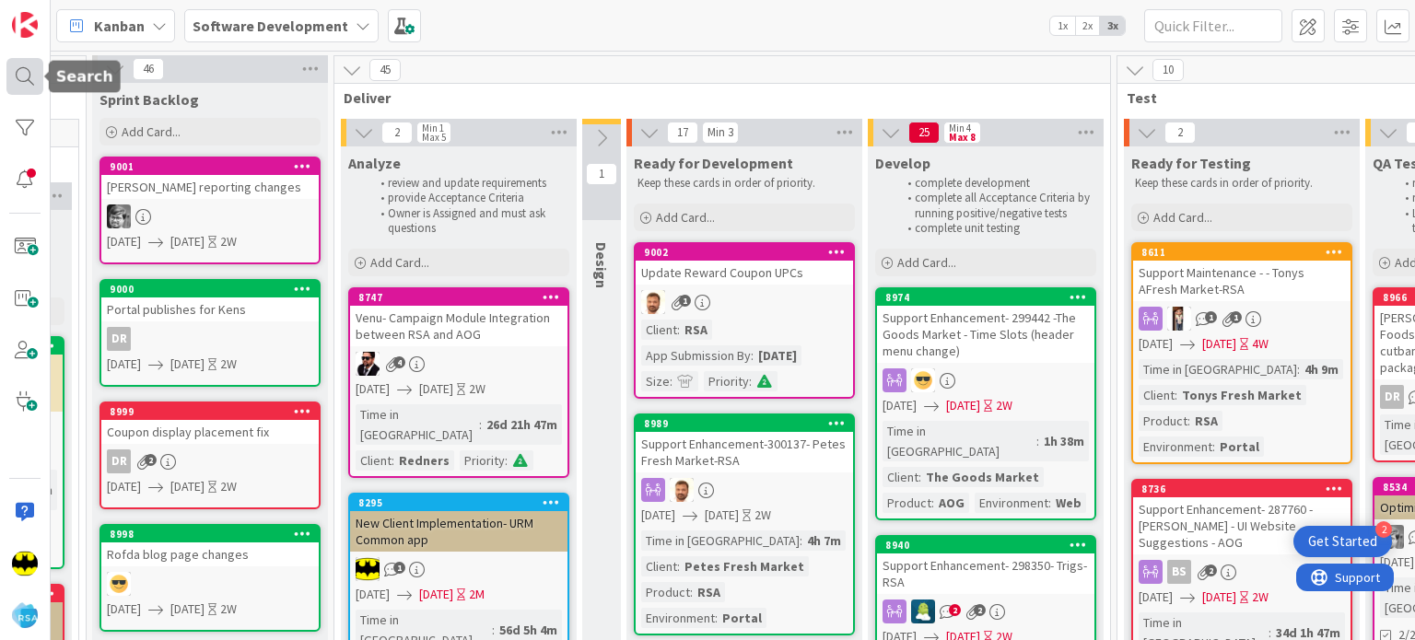
click at [41, 76] on div at bounding box center [24, 76] width 37 height 37
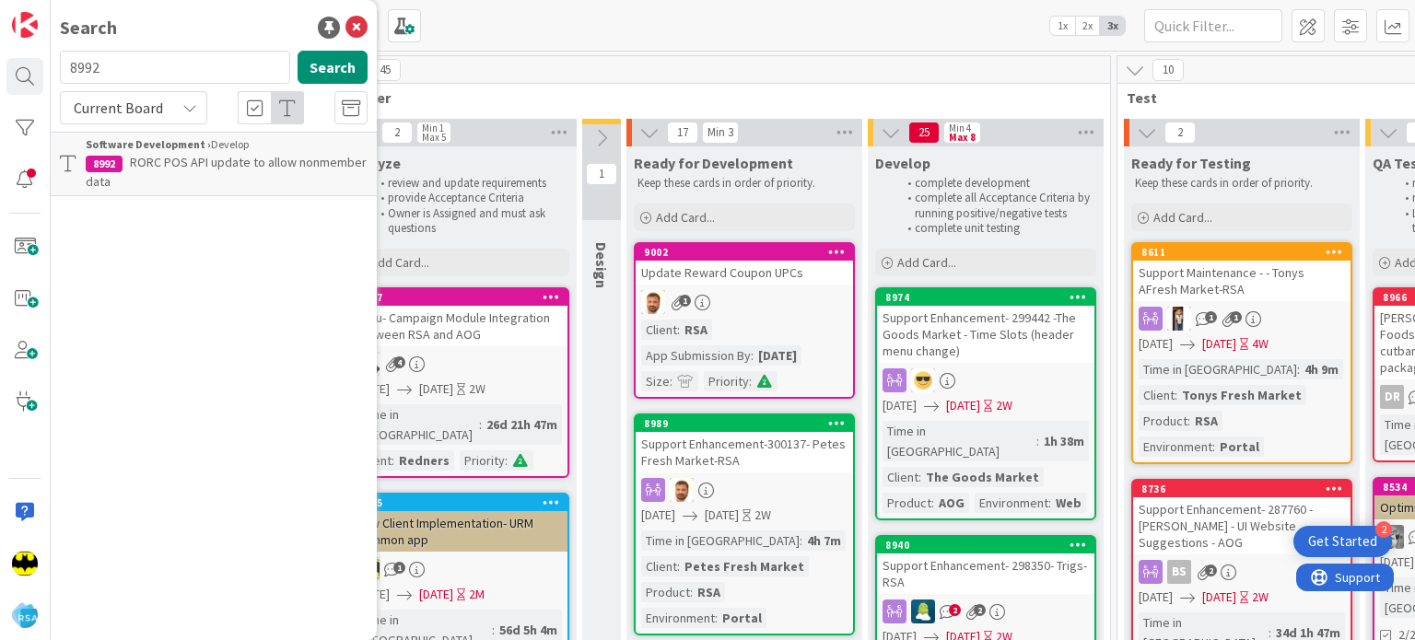
click at [142, 70] on input "8992" at bounding box center [175, 67] width 230 height 33
type input "8639"
click at [230, 157] on span "[PERSON_NAME] Coupon Logic update - Apply highest discount basket coupon first." at bounding box center [216, 172] width 260 height 36
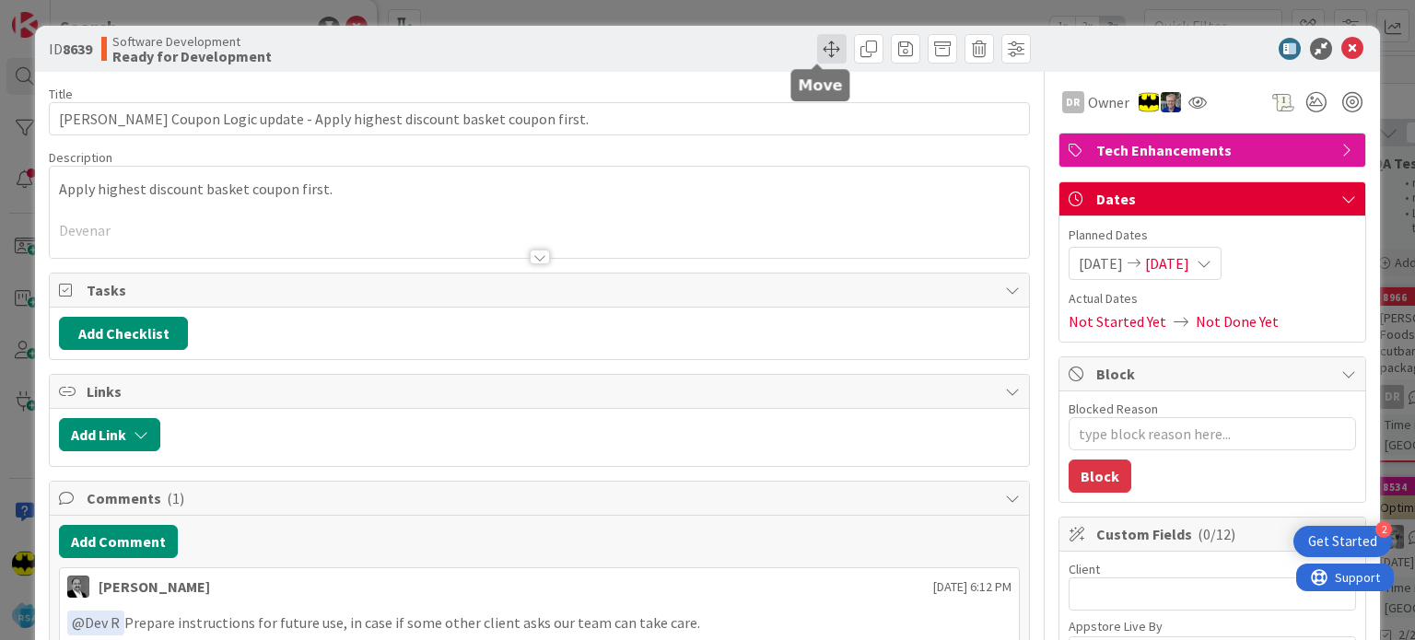
click at [817, 50] on span at bounding box center [831, 48] width 29 height 29
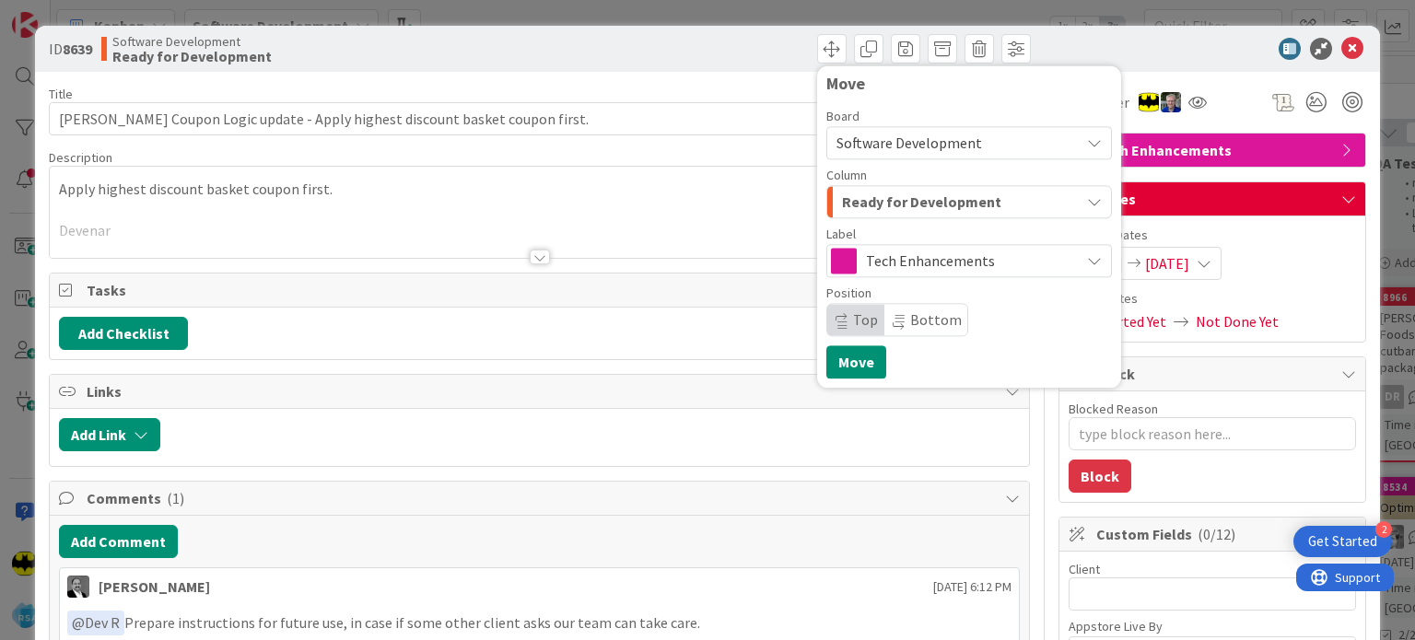
drag, startPoint x: 963, startPoint y: 220, endPoint x: 967, endPoint y: 199, distance: 21.7
click at [967, 199] on div "Board Software Development Column Ready for Development Label Tech Enhancements…" at bounding box center [969, 223] width 286 height 227
click at [967, 199] on span "Ready for Development" at bounding box center [921, 202] width 159 height 24
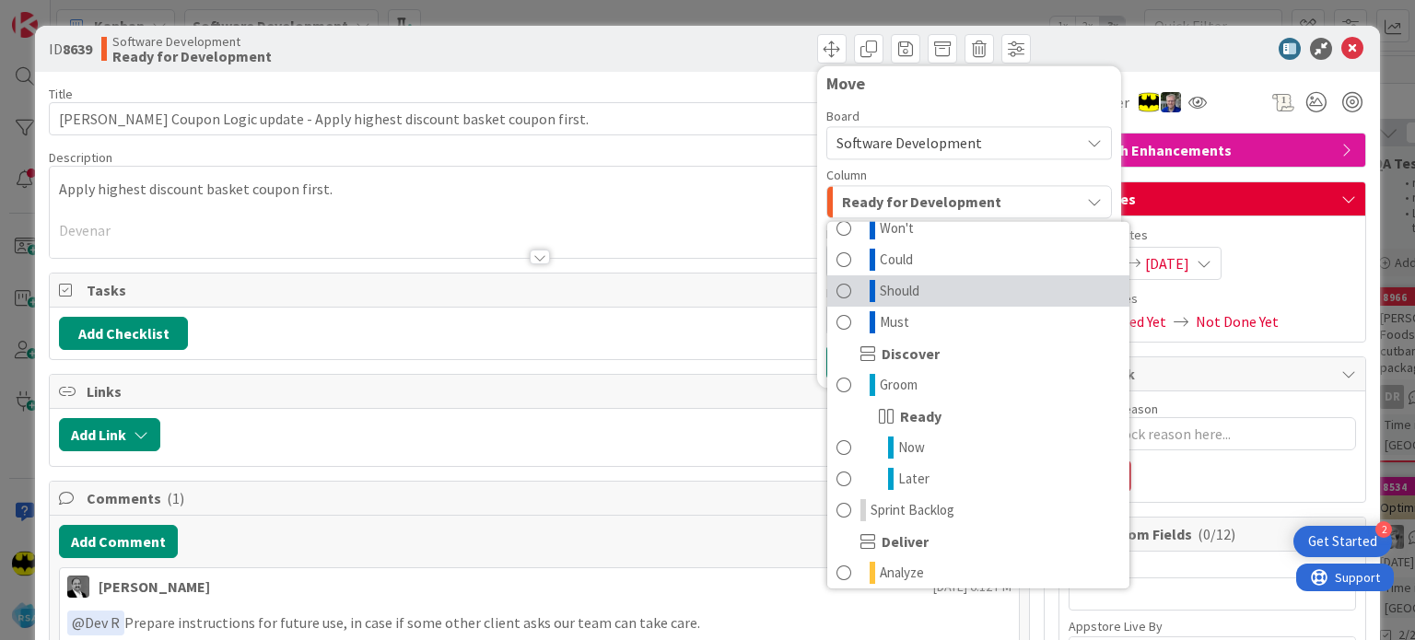
scroll to position [18, 0]
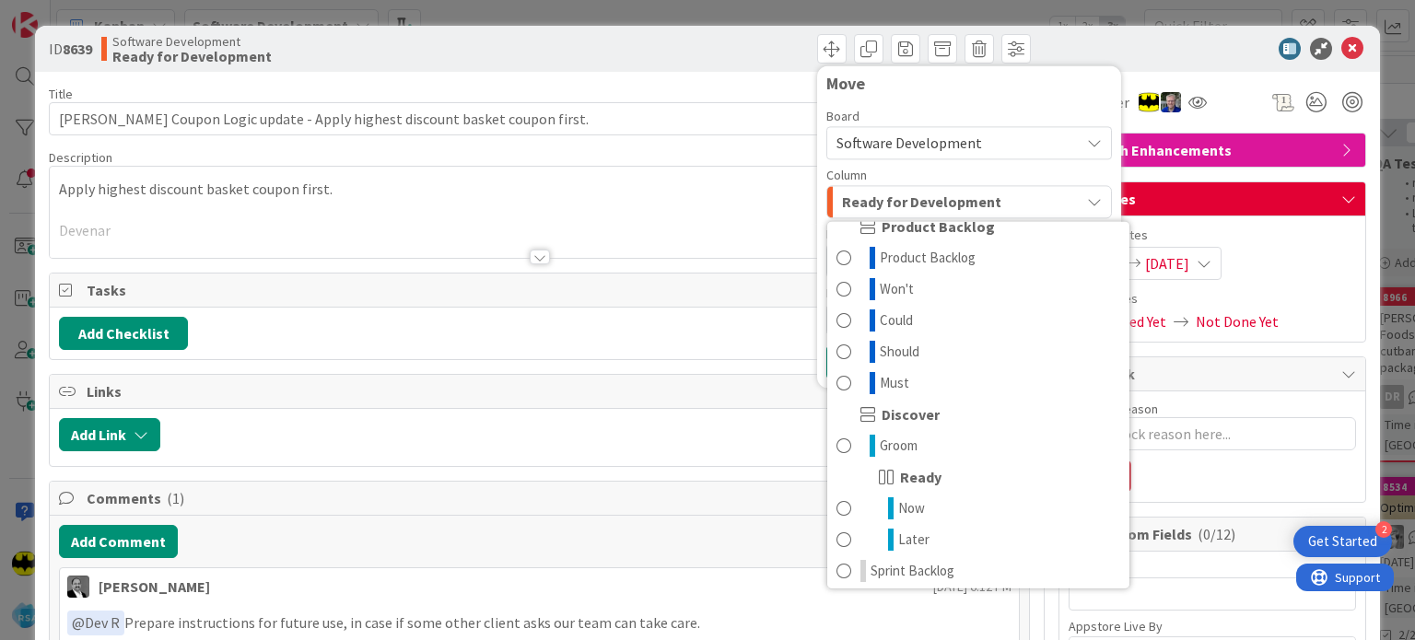
click at [760, 169] on div "[PERSON_NAME] just joined Apply highest discount basket coupon first. Devenar" at bounding box center [539, 212] width 978 height 91
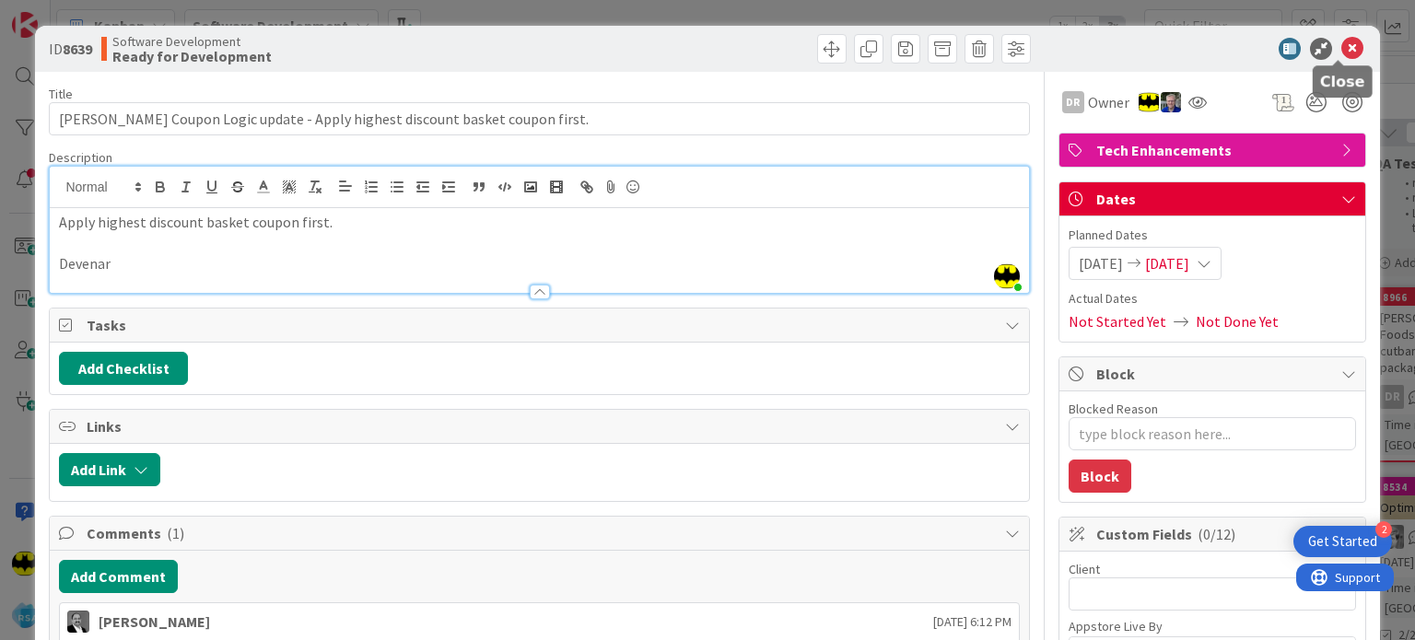
click at [1341, 46] on icon at bounding box center [1352, 49] width 22 height 22
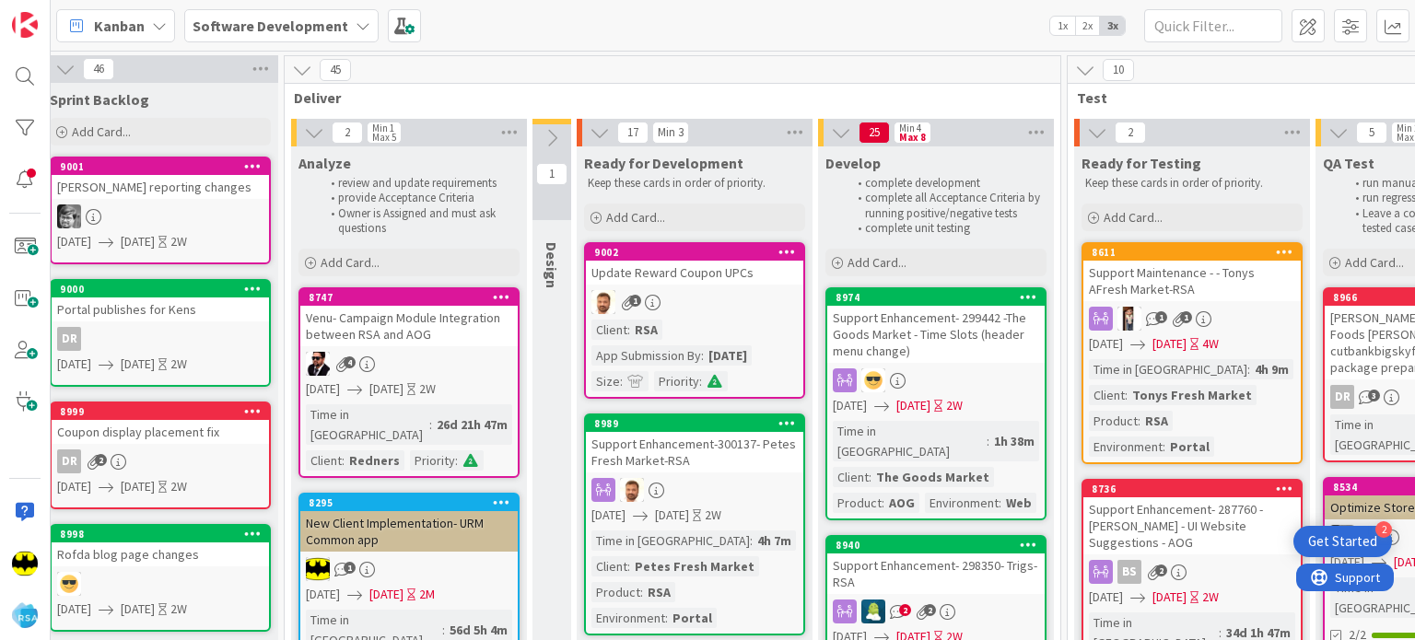
scroll to position [0, 1746]
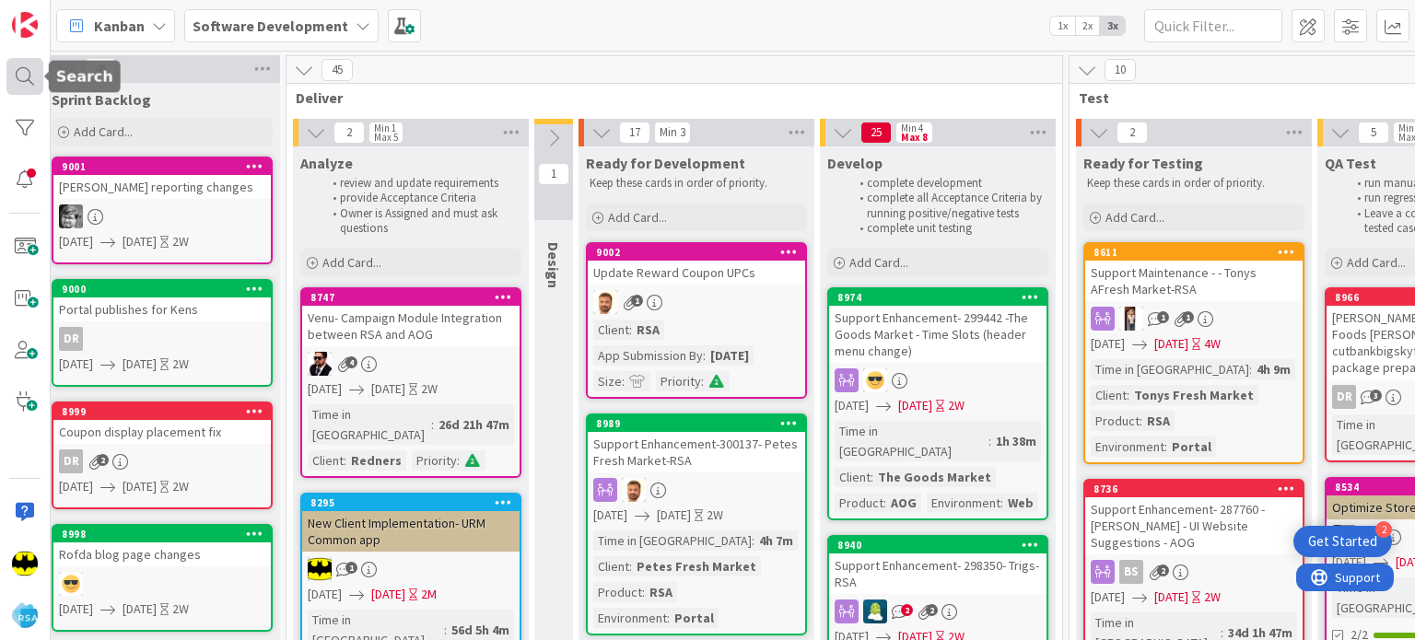
click at [11, 74] on div at bounding box center [24, 76] width 37 height 37
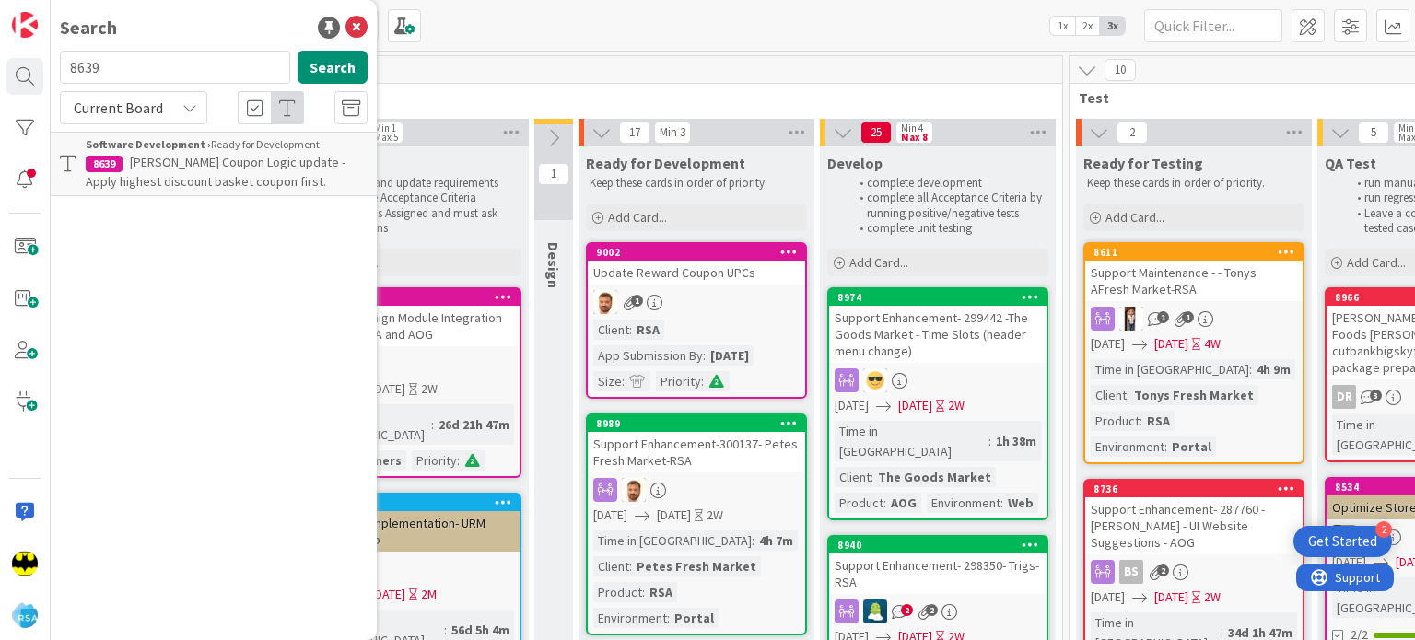
click at [181, 150] on b "Software Development ›" at bounding box center [148, 144] width 125 height 14
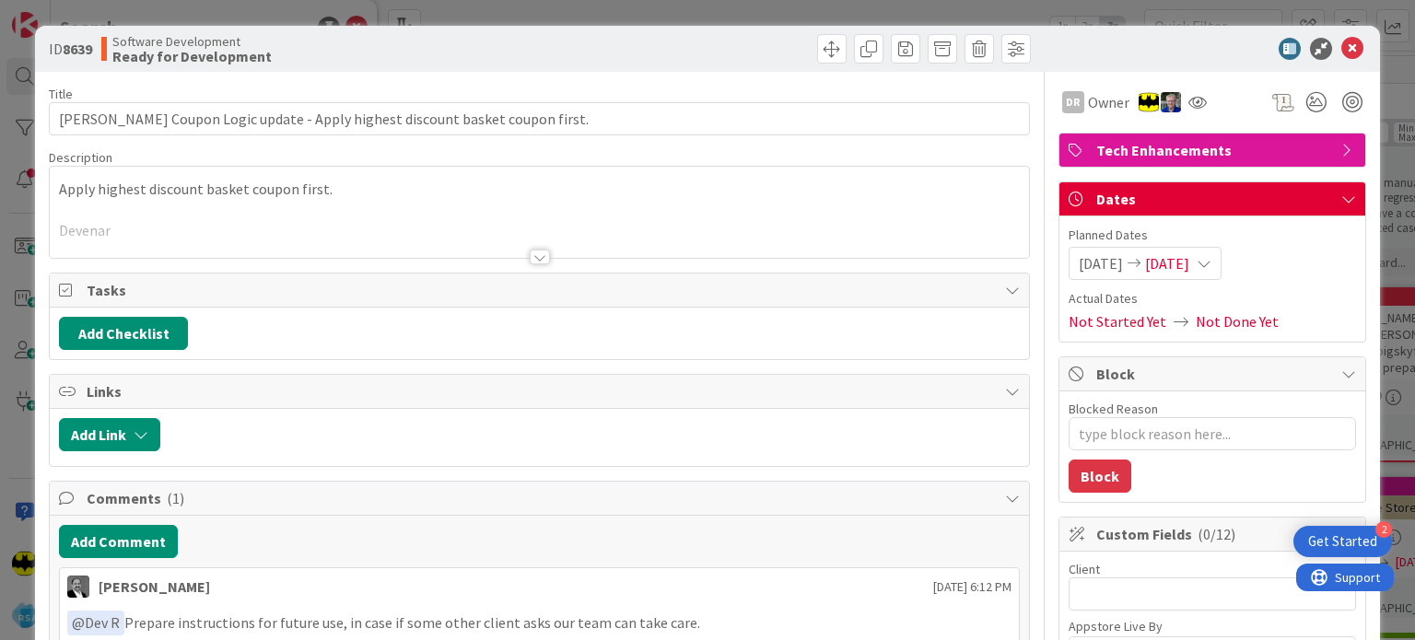
type textarea "x"
click at [538, 258] on div at bounding box center [540, 257] width 20 height 15
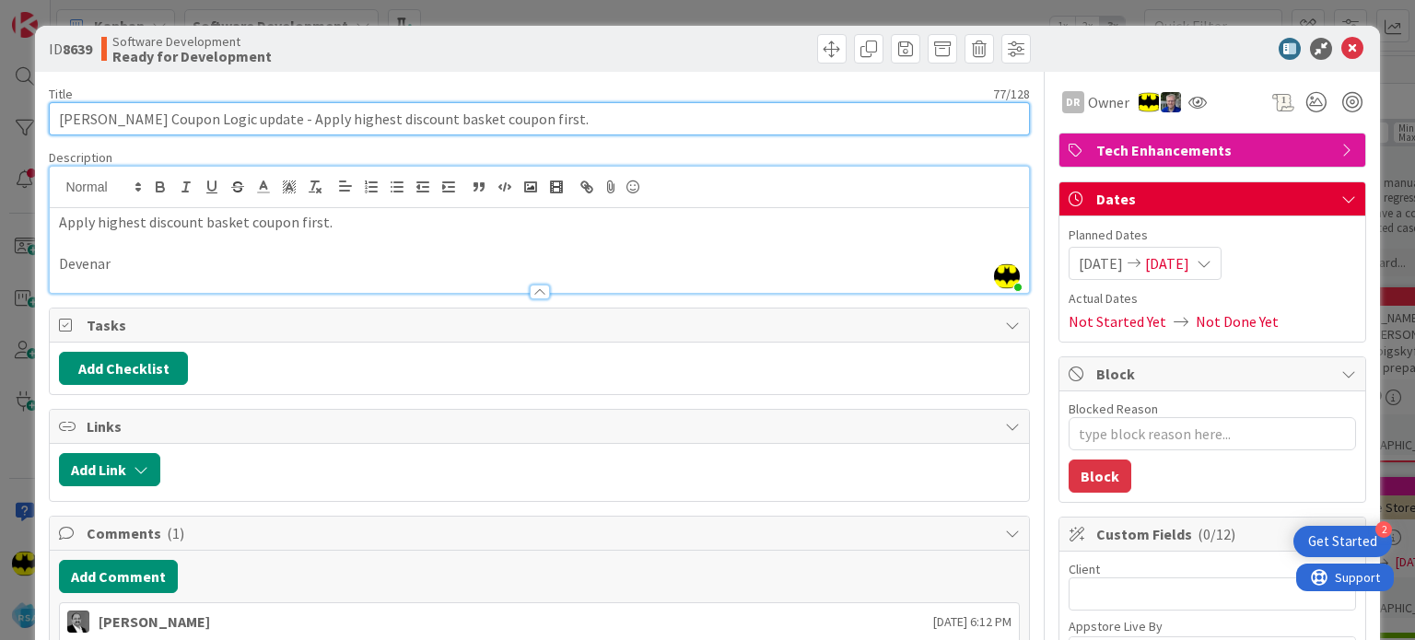
click at [669, 129] on input "[PERSON_NAME] Coupon Logic update - Apply highest discount basket coupon first." at bounding box center [539, 118] width 980 height 33
type input "[PERSON_NAME] Coupon Logic update - Apply highest discount basket coupon first.…"
type textarea "x"
type input "[PERSON_NAME] Coupon Logic update - Apply highest discount basket coupon first.…"
type textarea "x"
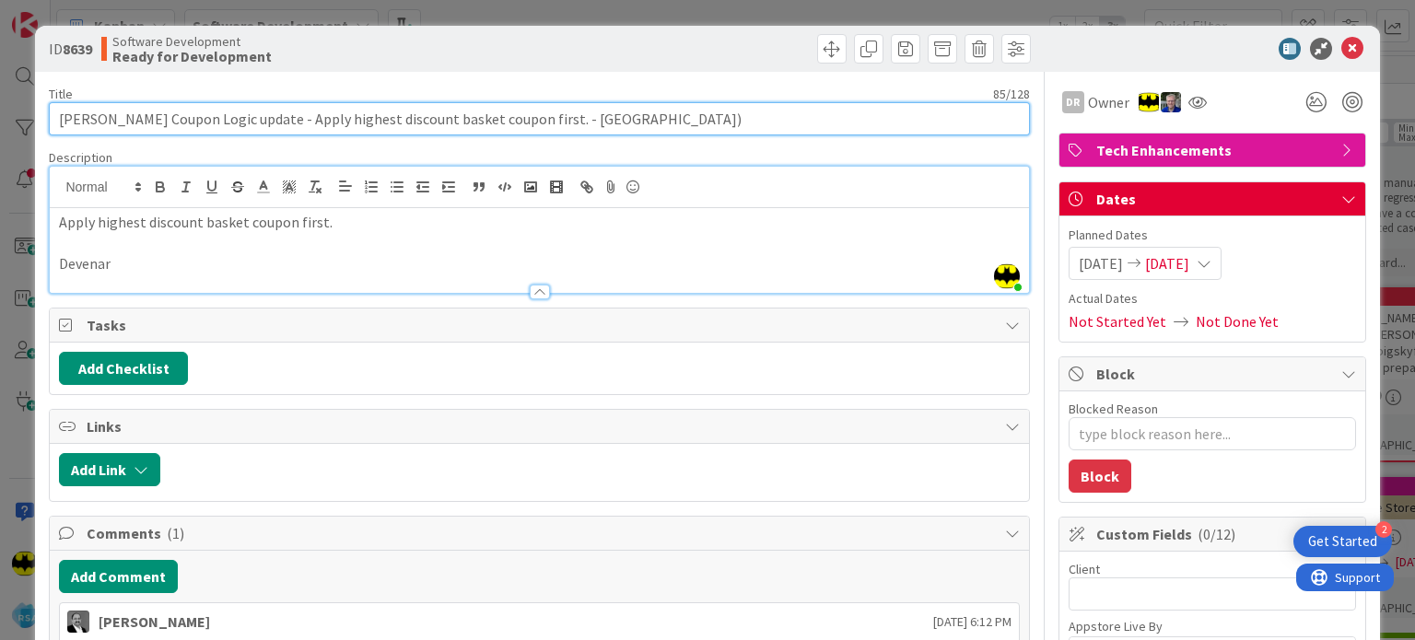
click at [545, 118] on input "[PERSON_NAME] Coupon Logic update - Apply highest discount basket coupon first.…" at bounding box center [539, 118] width 980 height 33
type input "[PERSON_NAME] Coupon Logic update - Apply highest discount basket coupon first.…"
type textarea "x"
type input "[PERSON_NAME] Coupon Logic update - Apply highest discount basket coupon first.…"
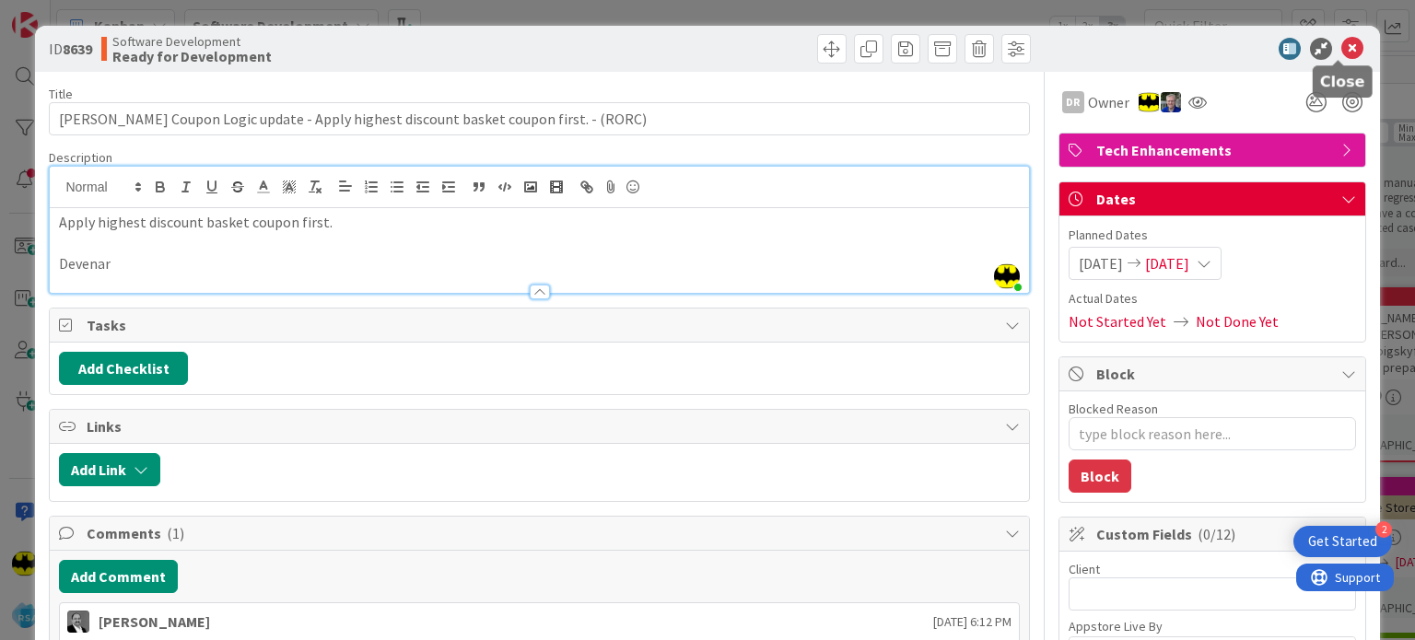
click at [1341, 47] on icon at bounding box center [1352, 49] width 22 height 22
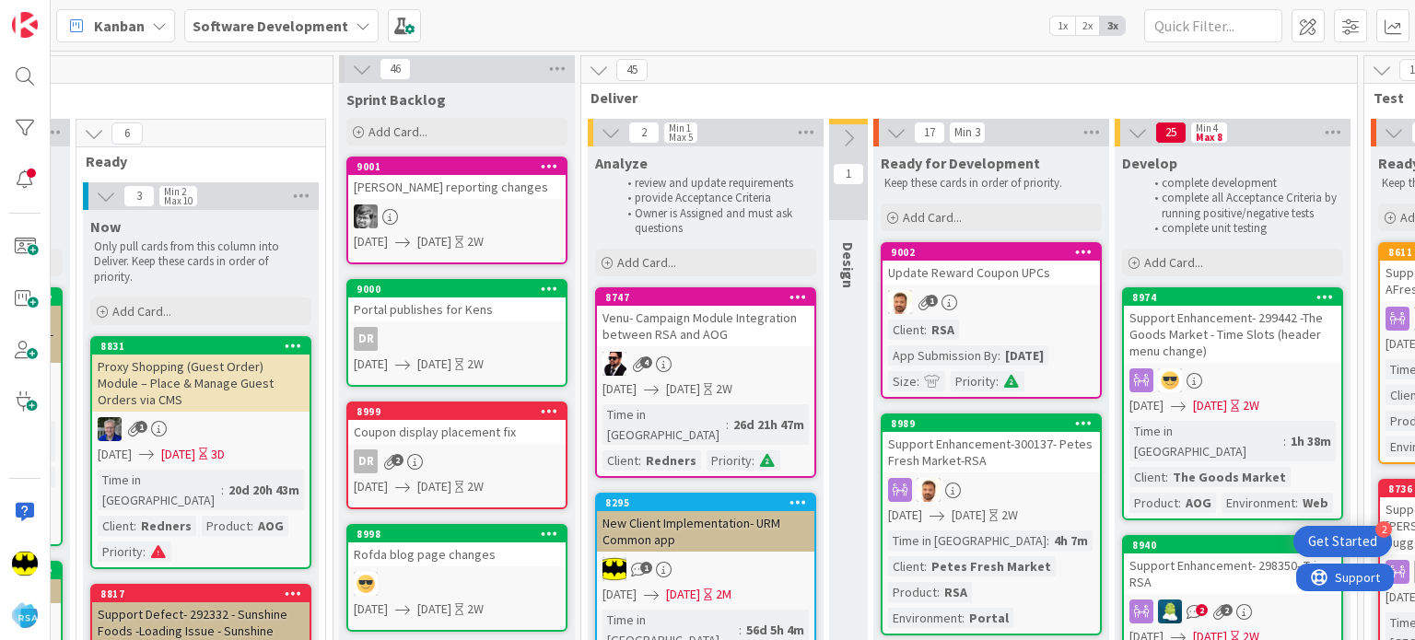
scroll to position [0, 1410]
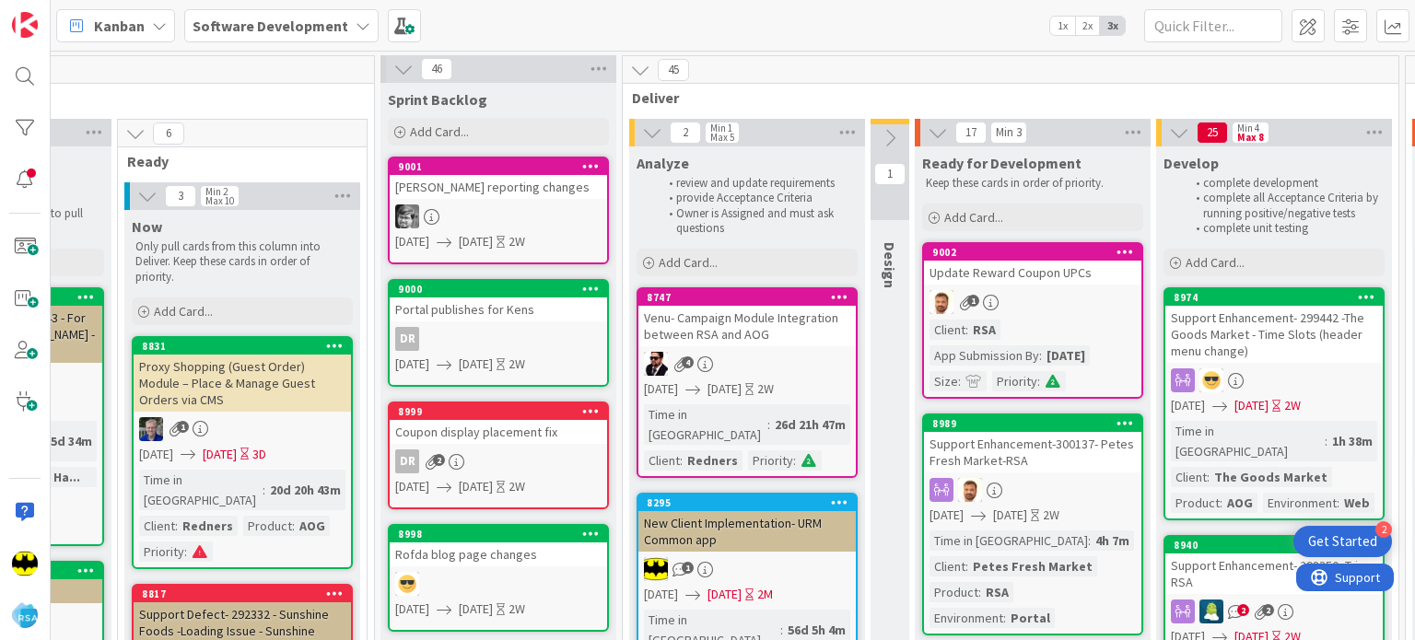
click at [501, 206] on div at bounding box center [498, 216] width 217 height 24
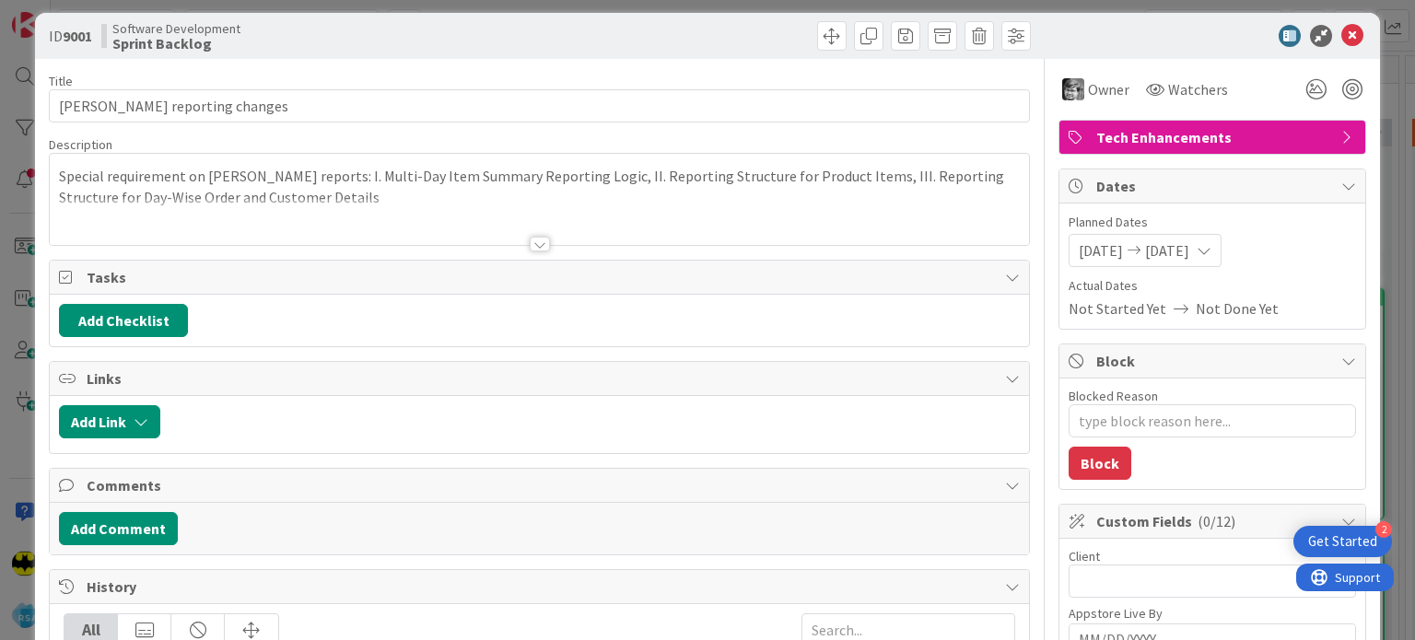
scroll to position [22, 0]
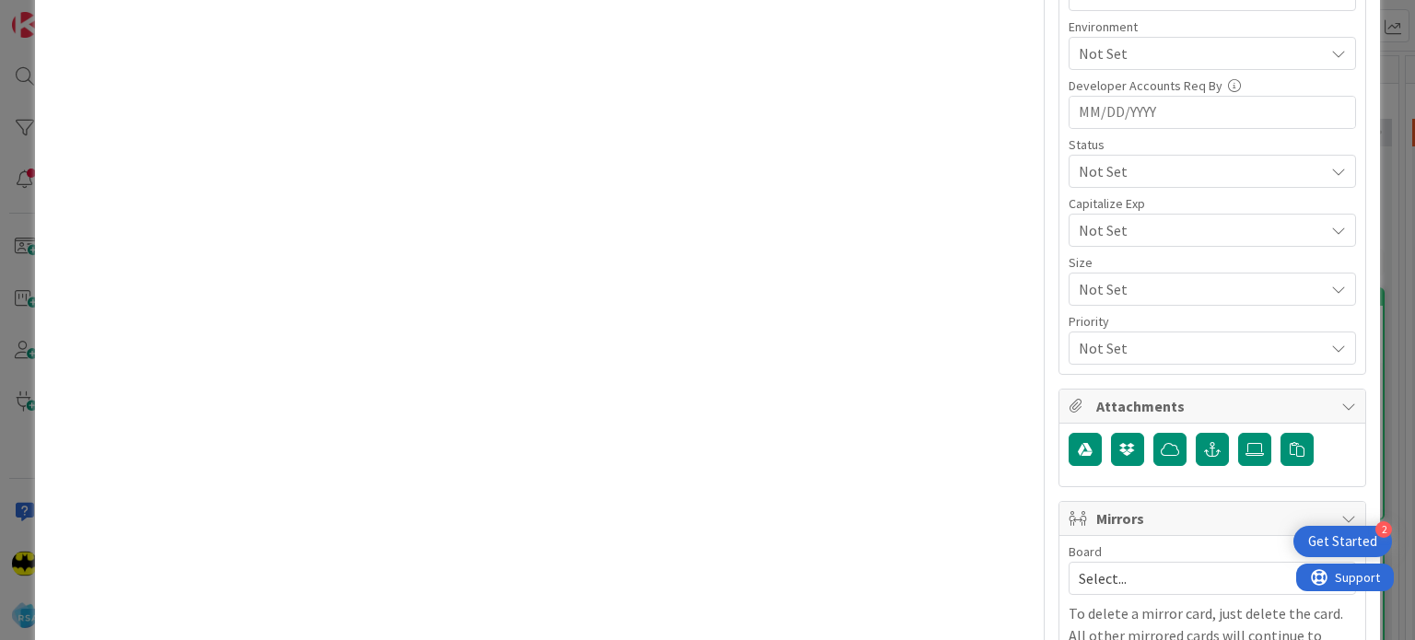
scroll to position [895, 0]
click at [1245, 445] on icon at bounding box center [1254, 448] width 18 height 15
click at [1238, 432] on input "file" at bounding box center [1238, 432] width 0 height 0
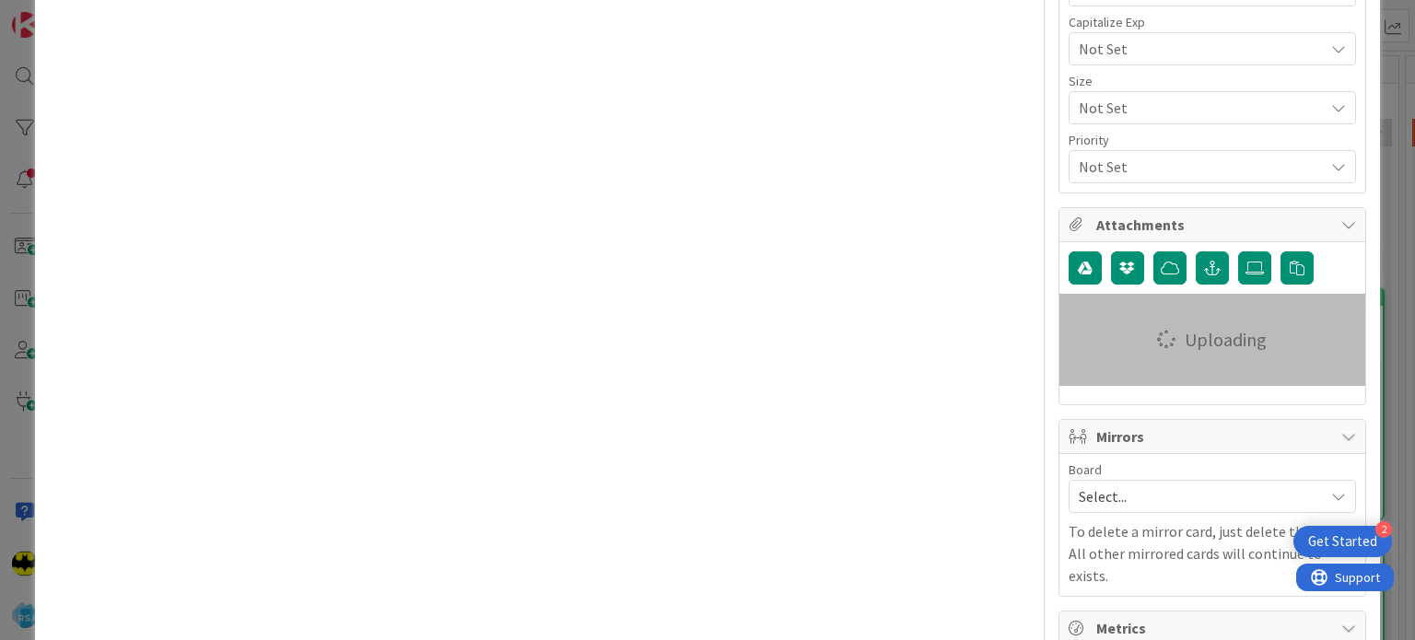
scroll to position [1078, 0]
type textarea "x"
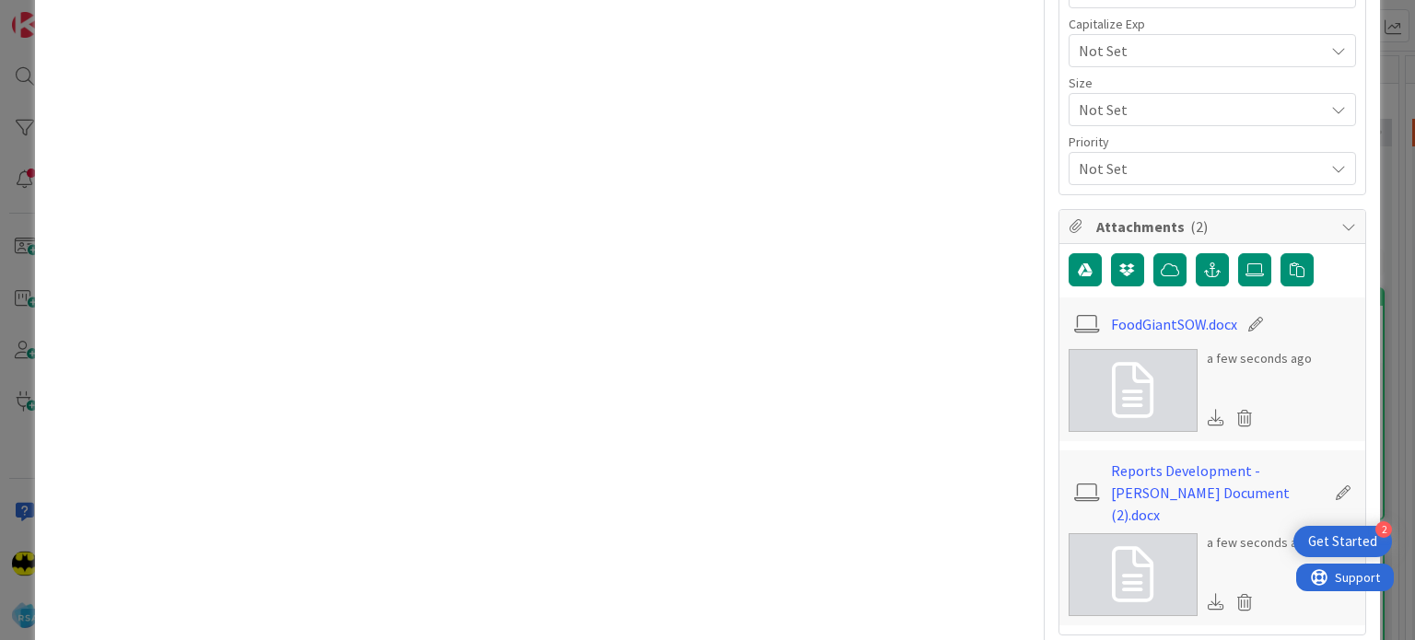
scroll to position [1131, 0]
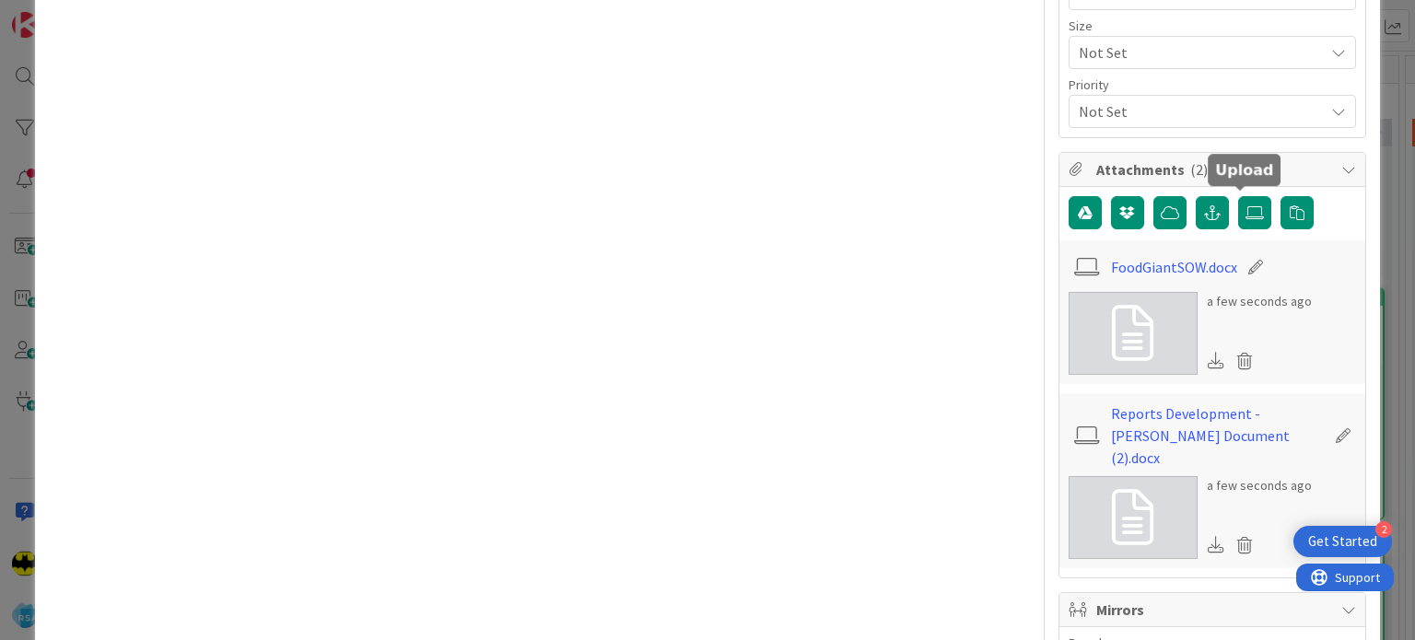
click at [889, 320] on div "Title 25 / 128 [PERSON_NAME] reporting changes Description [PERSON_NAME] just j…" at bounding box center [539, 37] width 980 height 2192
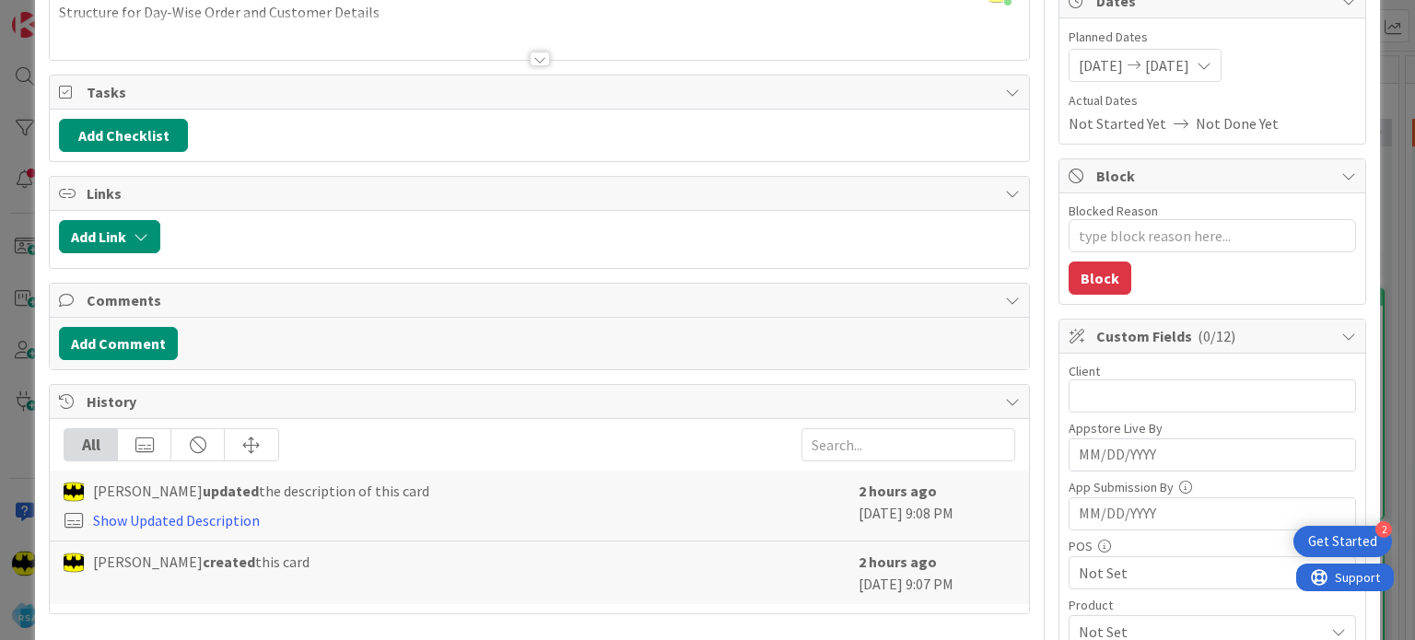
scroll to position [0, 0]
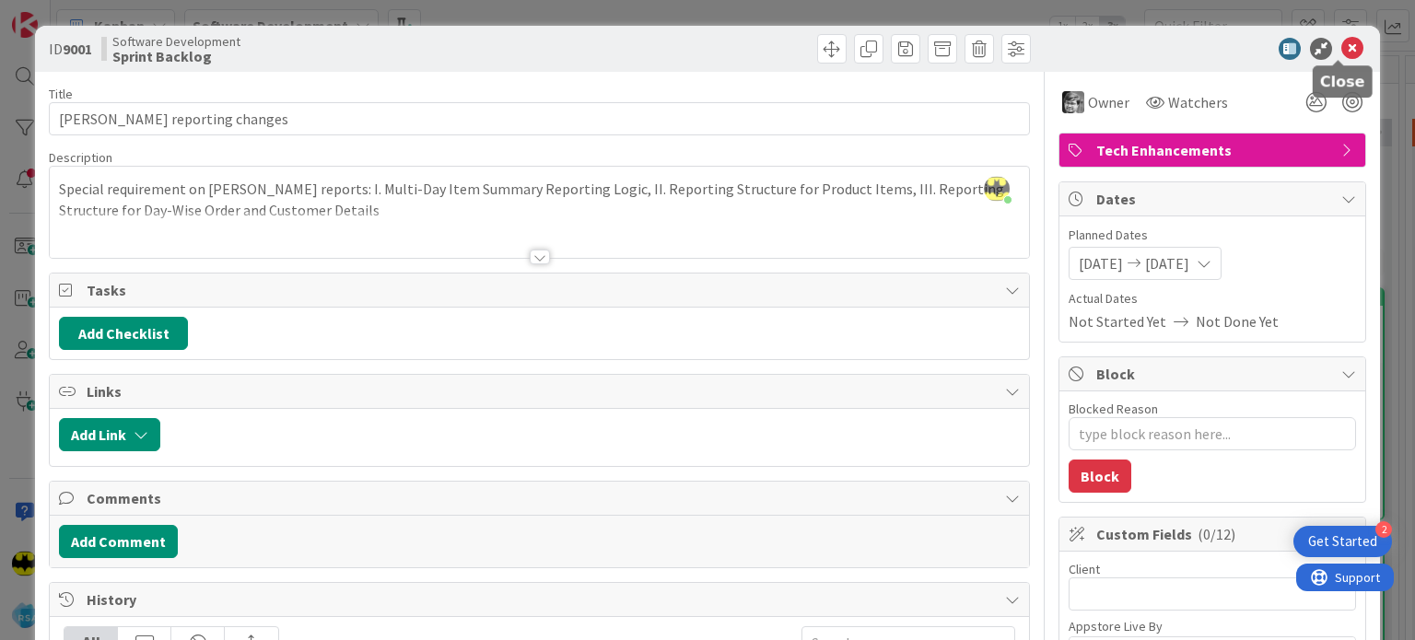
click at [1341, 54] on icon at bounding box center [1352, 49] width 22 height 22
